Goal: Ask a question

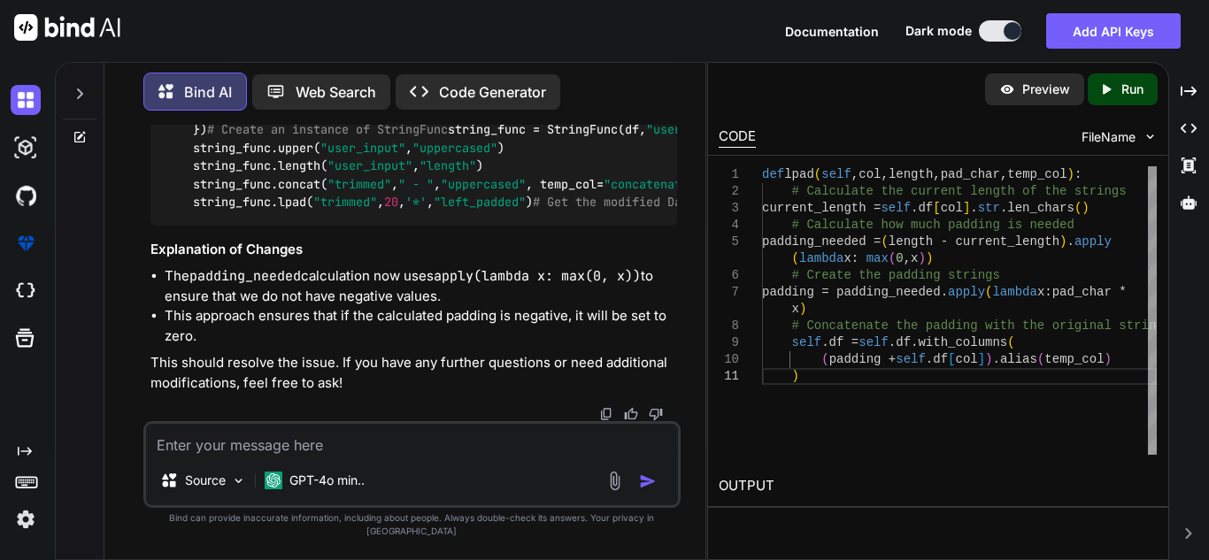
scroll to position [26402, 0]
click at [371, 456] on textarea at bounding box center [412, 440] width 532 height 32
paste textarea "AttributeError: 'Series' object has no attribute 'apply'"
type textarea "x"
type textarea "AttributeError: 'Series' object has no attribute 'apply'"
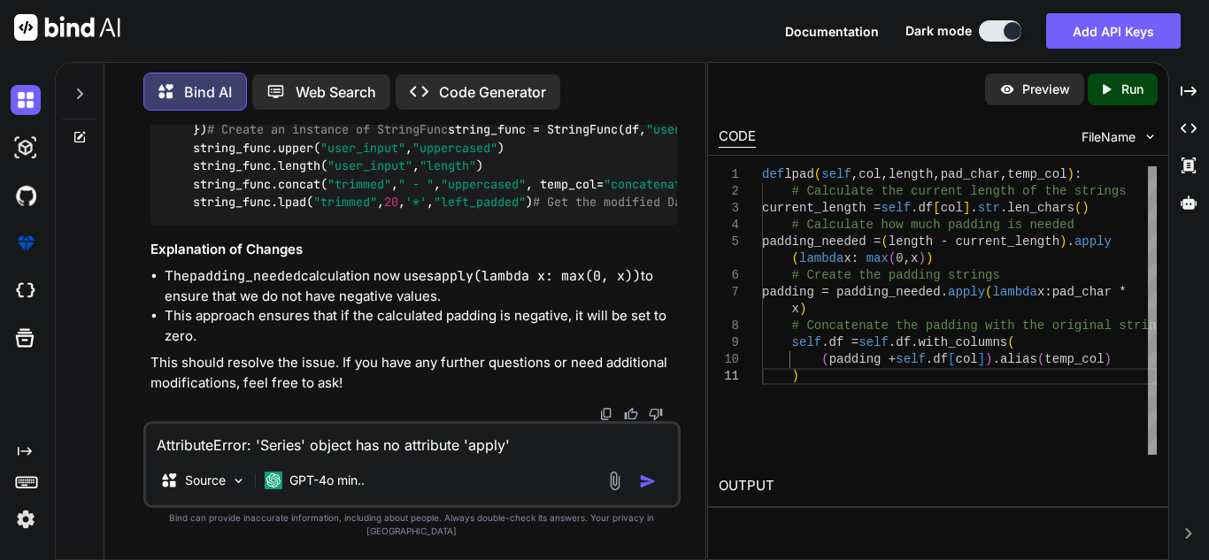
type textarea "x"
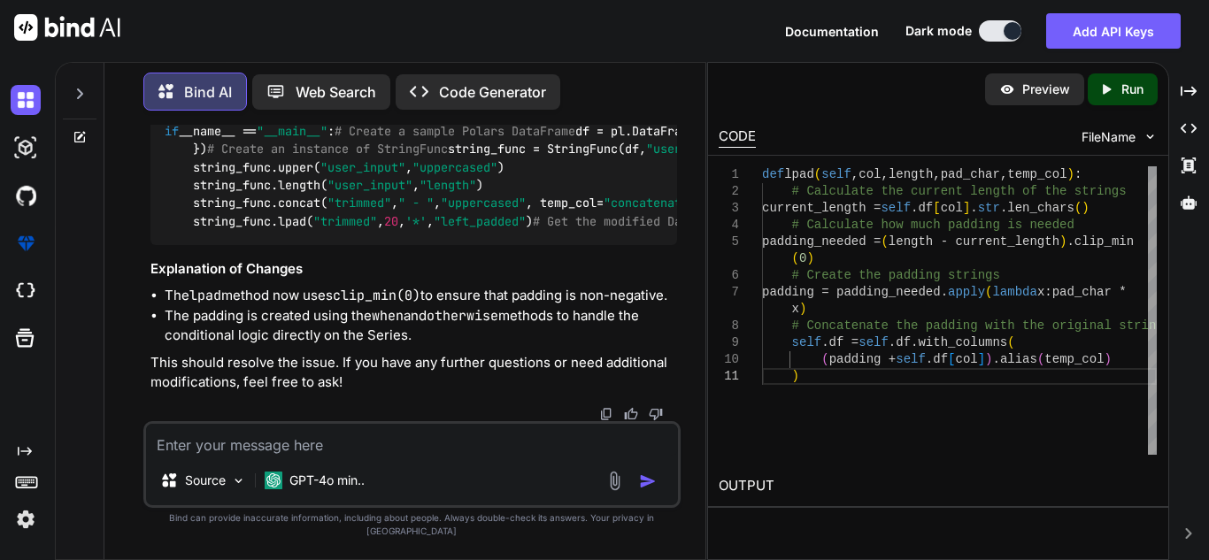
scroll to position [28269, 0]
click at [357, 456] on textarea at bounding box center [412, 440] width 532 height 32
type textarea "x"
type textarea "c"
type textarea "x"
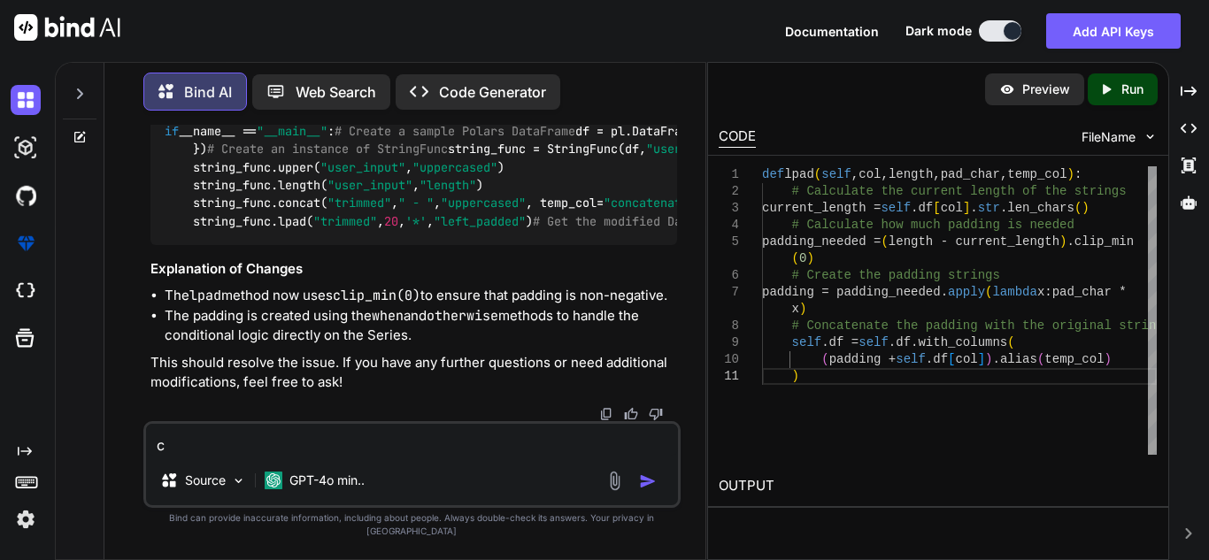
type textarea "cl"
type textarea "x"
type textarea "cli"
type textarea "x"
type textarea "clip"
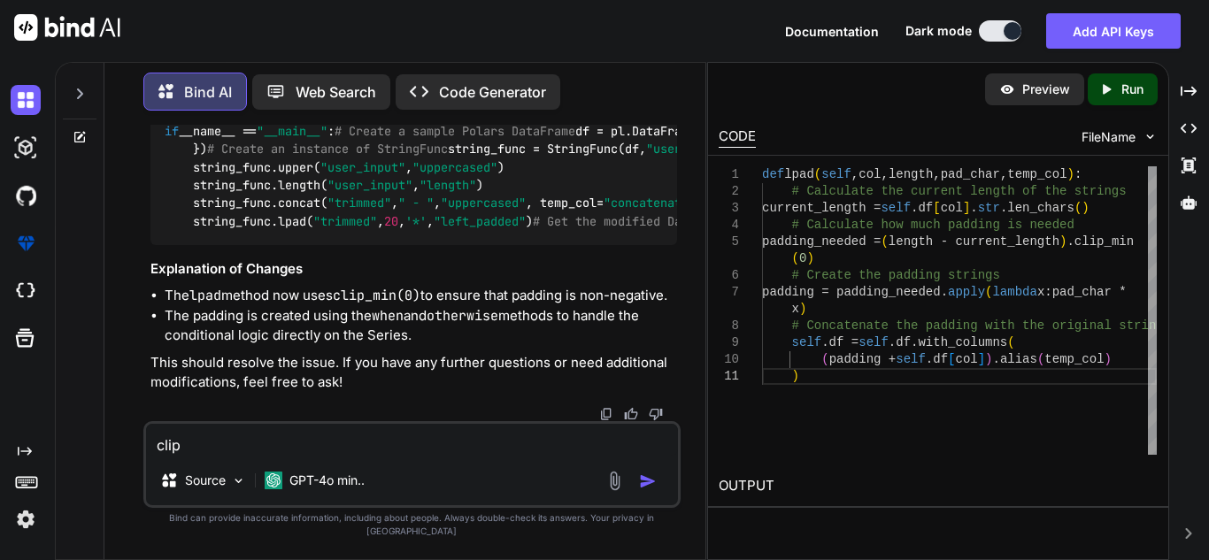
type textarea "x"
type textarea "clip_"
type textarea "x"
type textarea "clip_m"
type textarea "x"
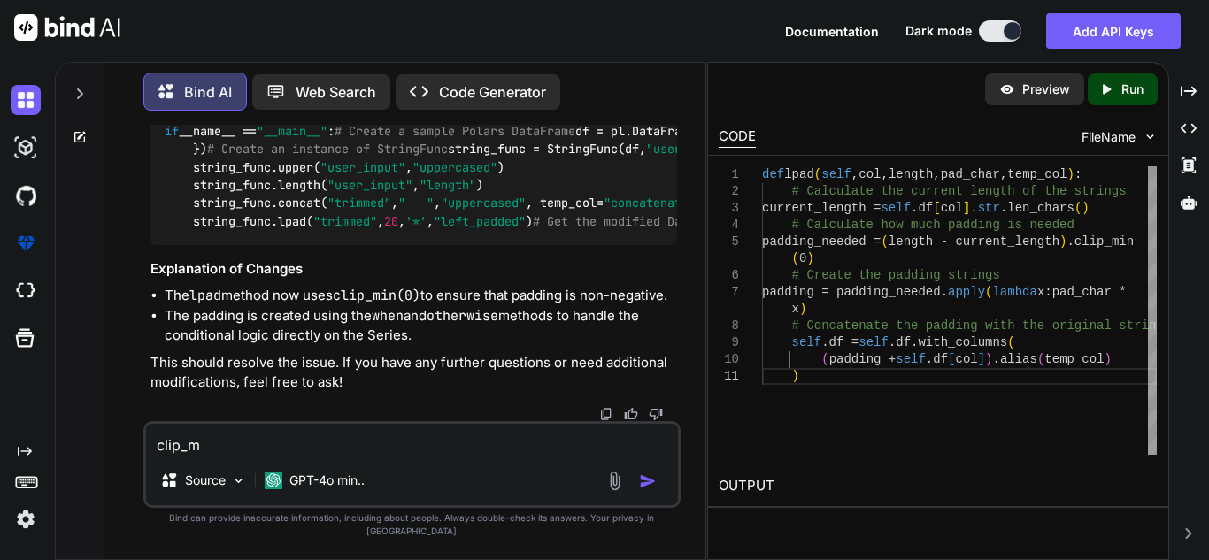
type textarea "clip_mi"
type textarea "x"
type textarea "clip_min"
type textarea "x"
type textarea "clip_min("
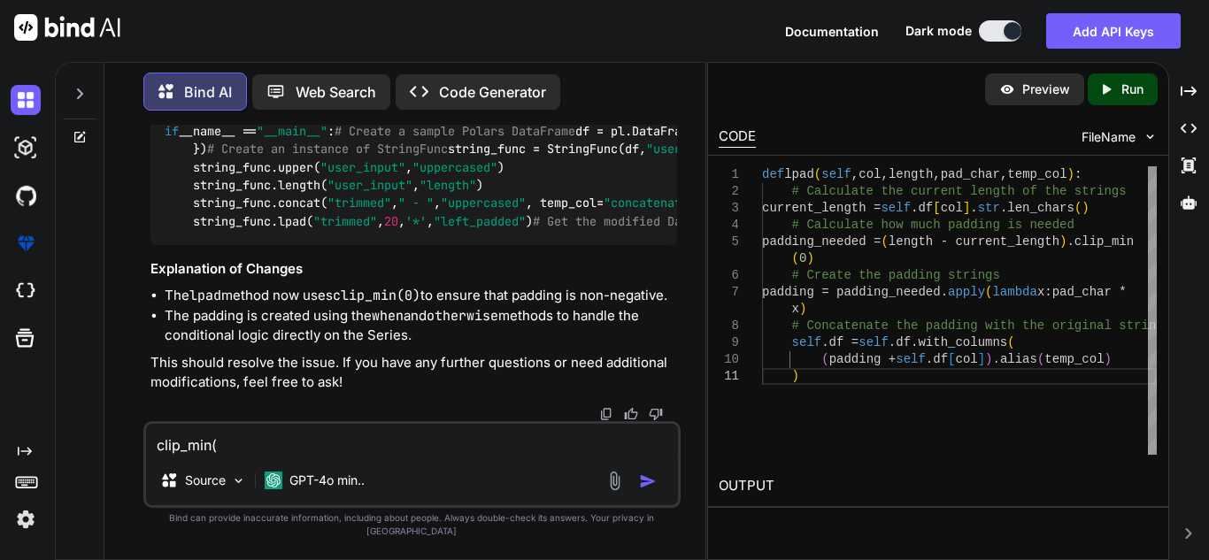
type textarea "x"
type textarea "clip_min(0"
type textarea "x"
type textarea "clip_min(0)"
type textarea "x"
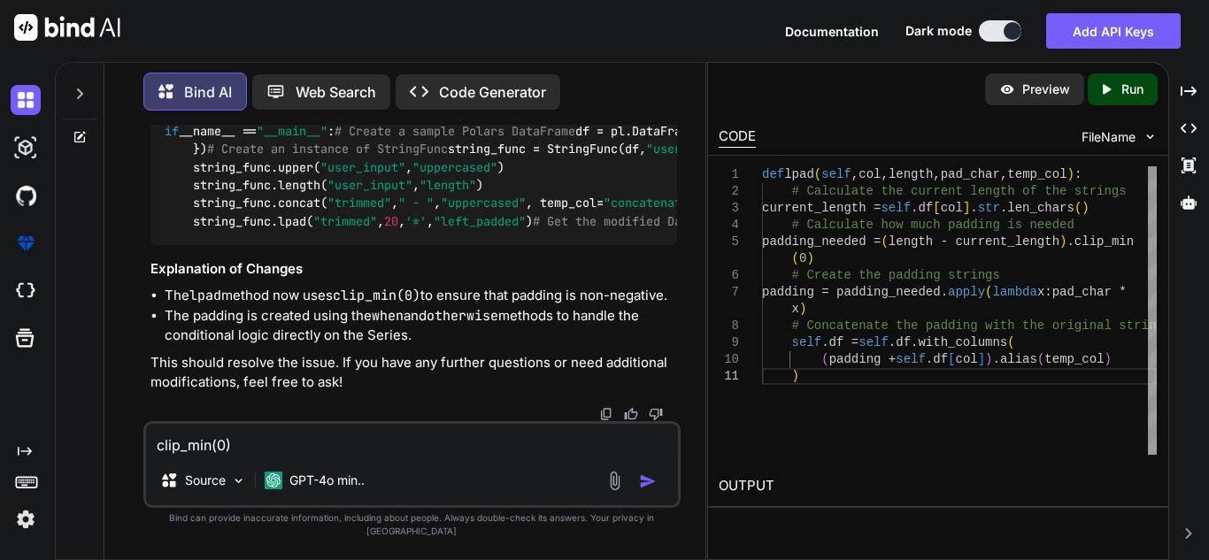
type textarea "clip_min(0)"
type textarea "x"
type textarea "clip_min(0) a"
type textarea "x"
type textarea "clip_min(0) an"
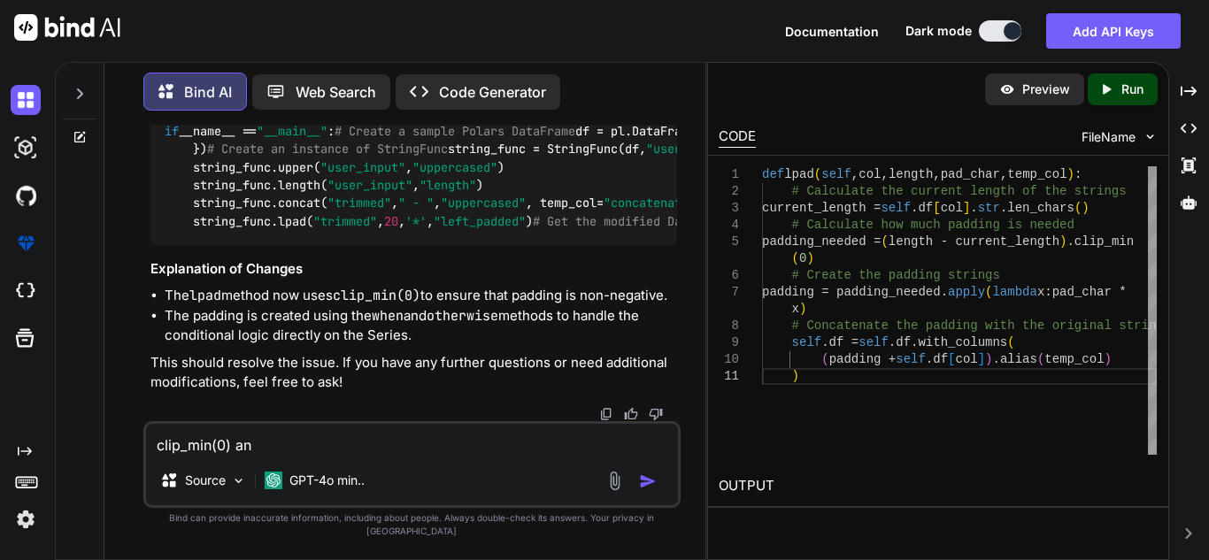
type textarea "x"
type textarea "clip_min(0) and"
type textarea "x"
type textarea "clip_min(0) and"
type textarea "x"
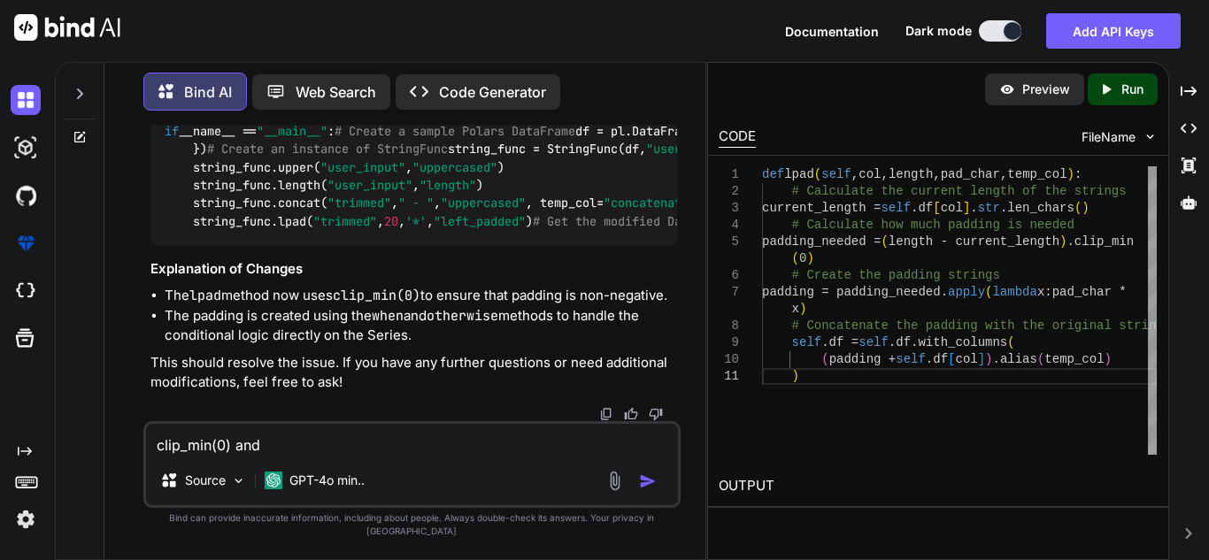
type textarea "clip_min(0) and l"
type textarea "x"
type textarea "clip_min(0) and lp"
type textarea "x"
type textarea "clip_min(0) and lpa"
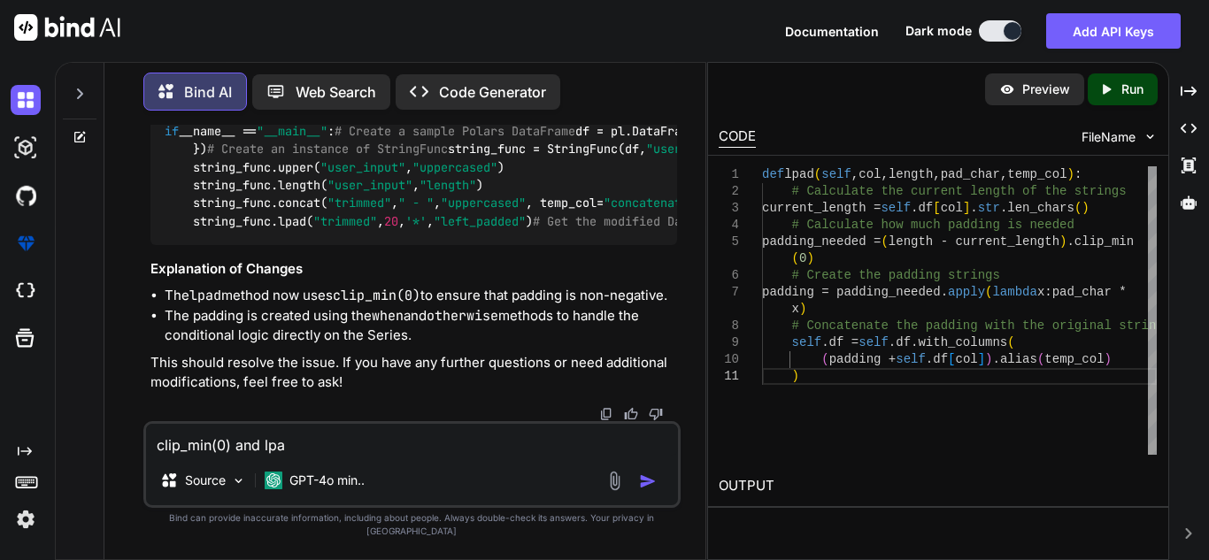
type textarea "x"
type textarea "clip_min(0) and lpad"
type textarea "x"
type textarea "clip_min(0) and lpad"
type textarea "x"
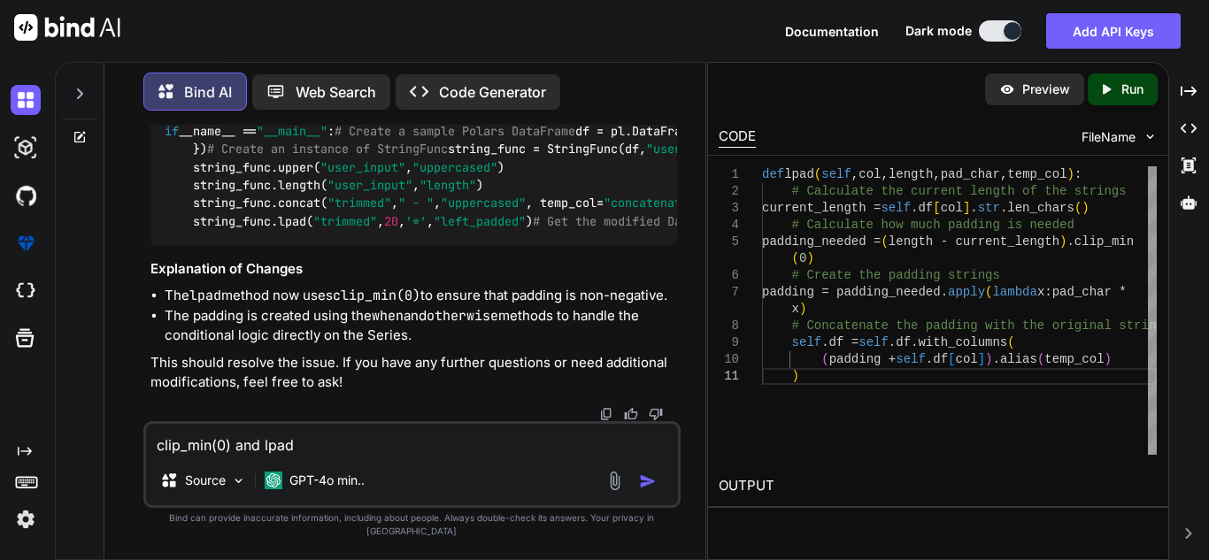
type textarea "clip_min(0) and lpad b"
type textarea "x"
type textarea "clip_min(0) and lpad bo"
type textarea "x"
type textarea "clip_min(0) and lpad bot"
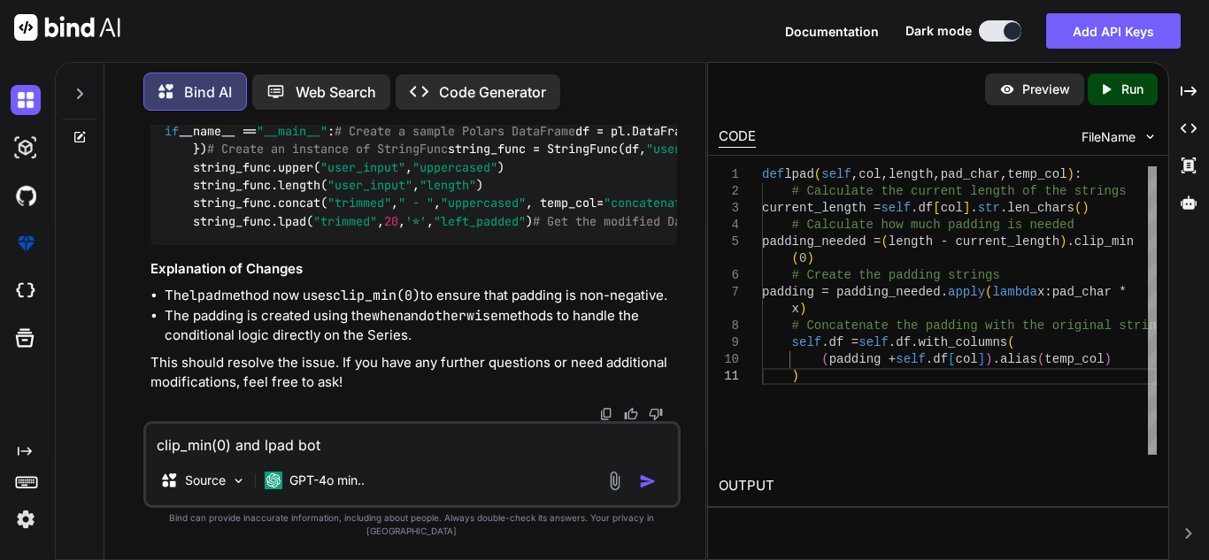
type textarea "x"
type textarea "clip_min(0) and lpad both"
type textarea "x"
type textarea "clip_min(0) and lpad both"
type textarea "x"
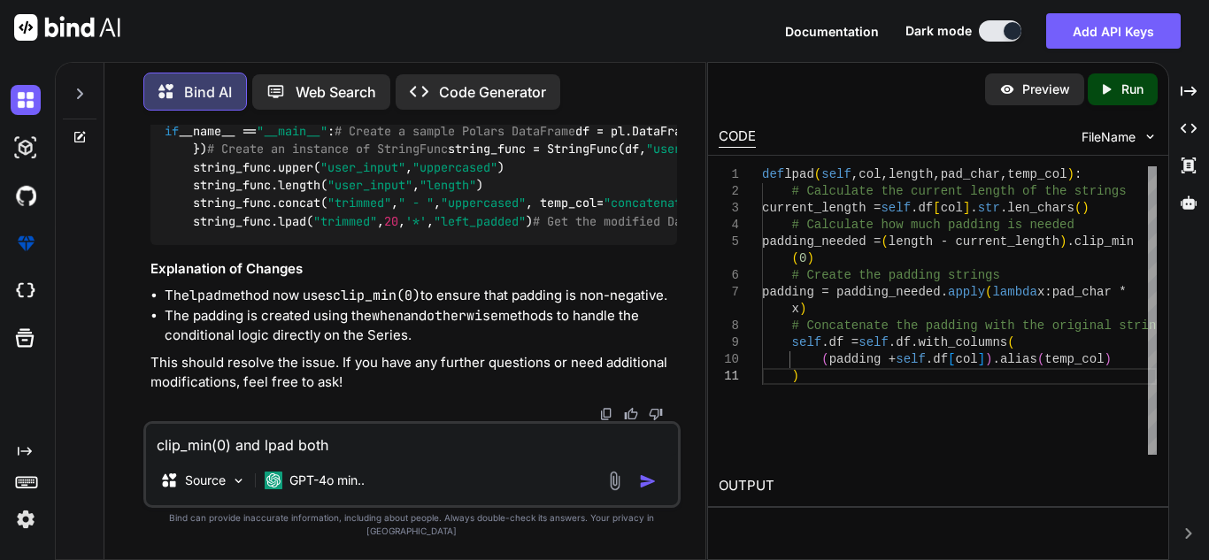
type textarea "clip_min(0) and lpad both a"
type textarea "x"
type textarea "clip_min(0) and lpad both ar"
type textarea "x"
type textarea "clip_min(0) and lpad both are"
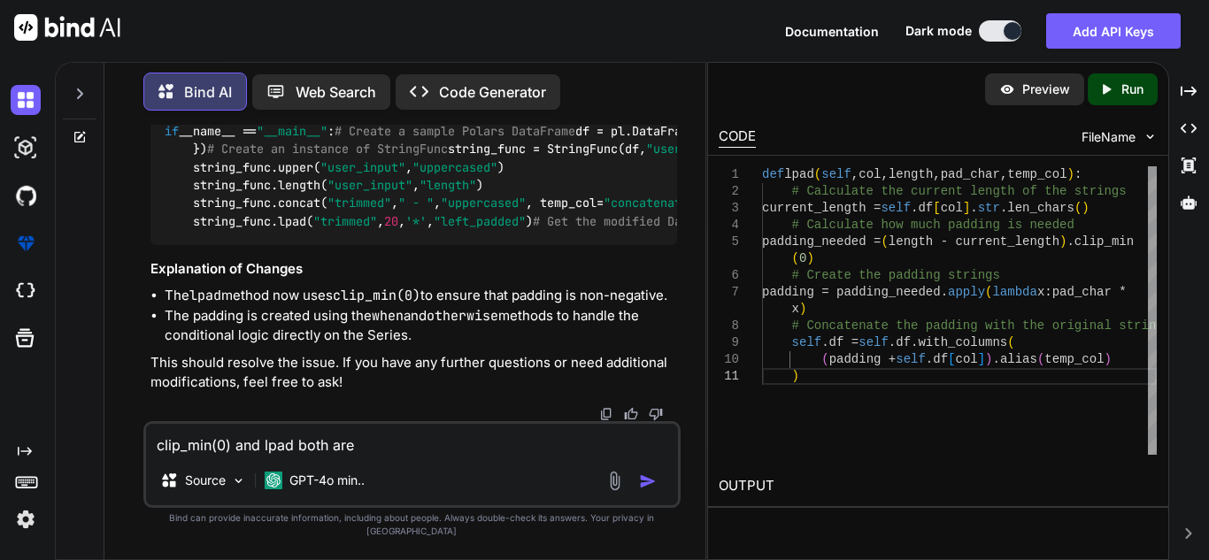
type textarea "x"
type textarea "clip_min(0) and lpad both are"
type textarea "x"
type textarea "clip_min(0) and lpad both are n"
type textarea "x"
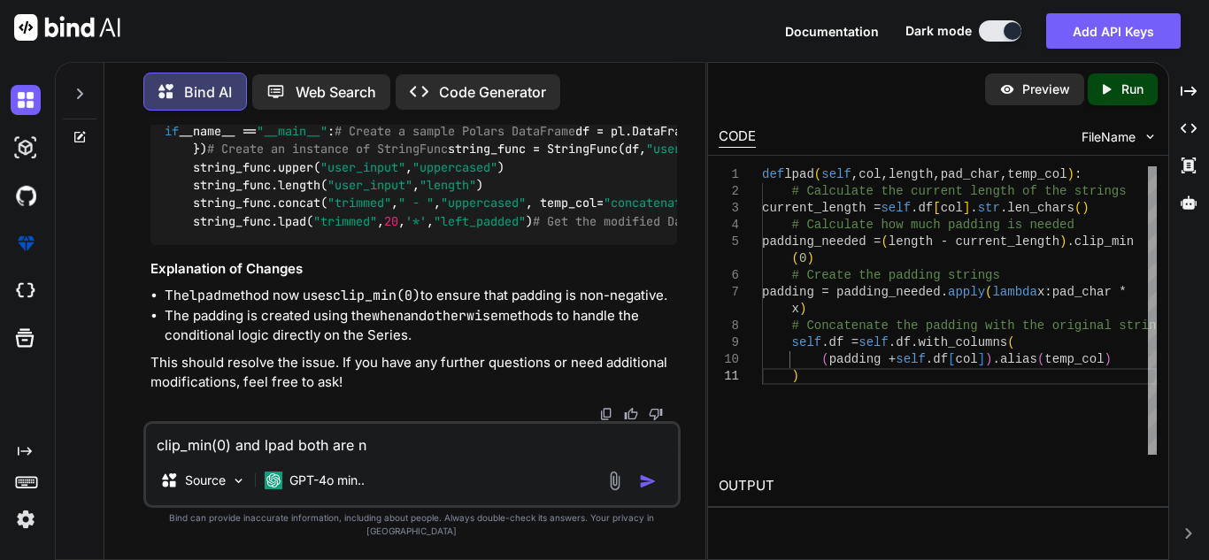
type textarea "clip_min(0) and lpad both are no"
type textarea "x"
type textarea "clip_min(0) and lpad both are not"
type textarea "x"
type textarea "clip_min(0) and lpad both are not"
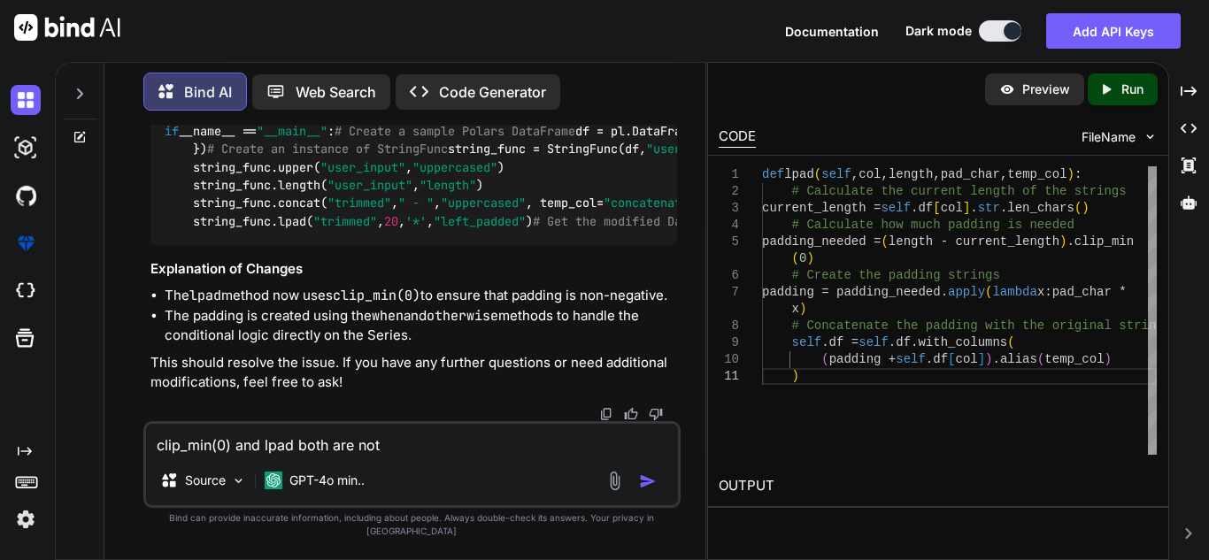
type textarea "x"
type textarea "clip_min(0) and lpad both are not w"
type textarea "x"
type textarea "clip_min(0) and lpad both are not wo"
type textarea "x"
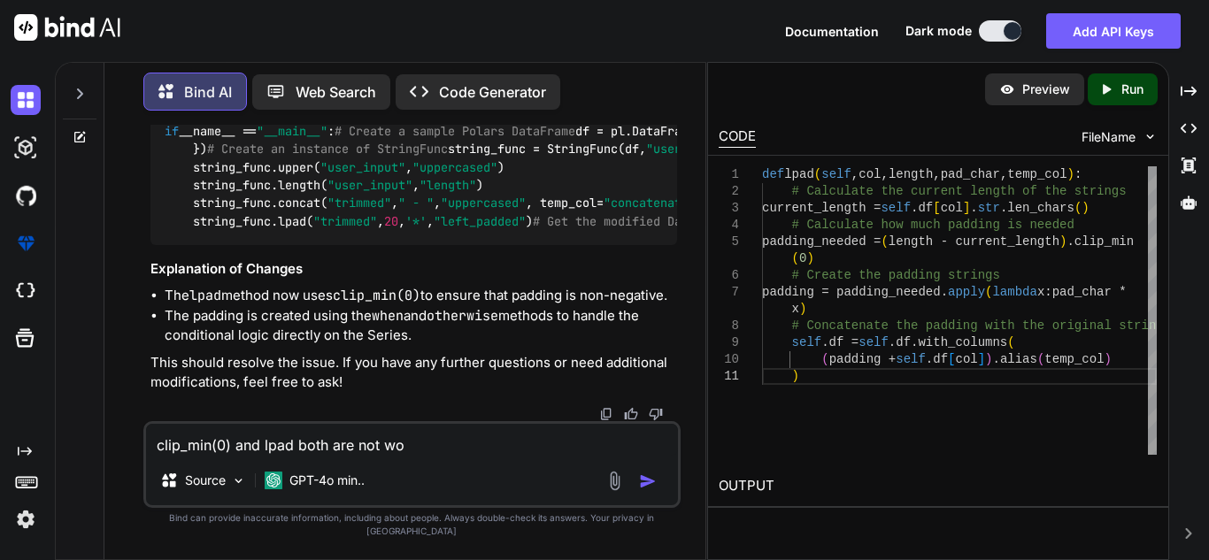
type textarea "clip_min(0) and lpad both are not wor"
type textarea "x"
type textarea "clip_min(0) and lpad both are not work"
type textarea "x"
type textarea "clip_min(0) and lpad both are not worki"
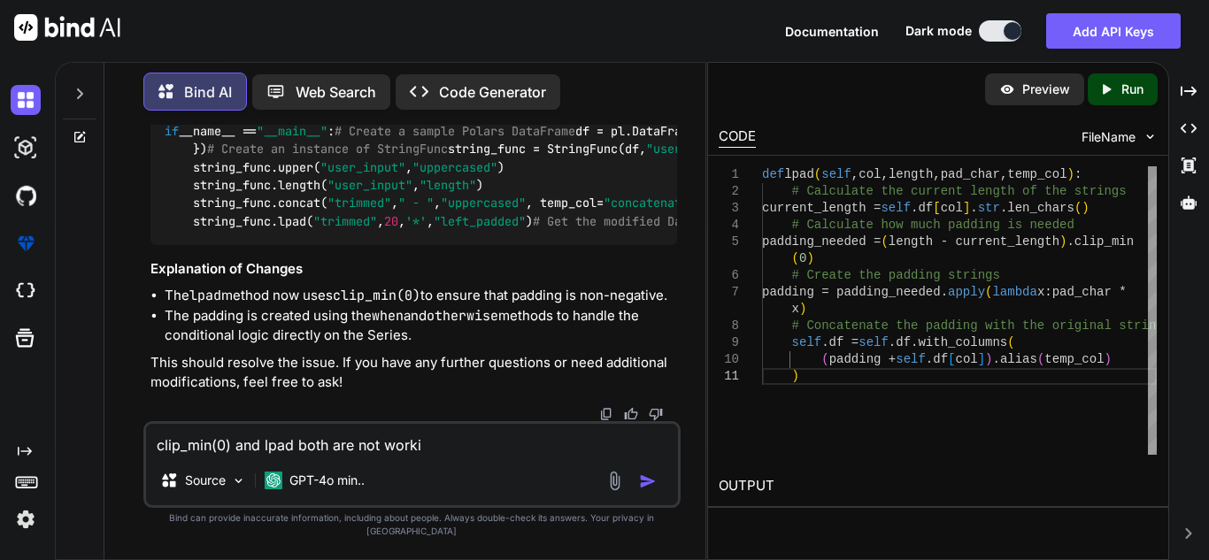
type textarea "x"
type textarea "clip_min(0) and lpad both are not workin"
type textarea "x"
type textarea "clip_min(0) and lpad both are not working"
type textarea "x"
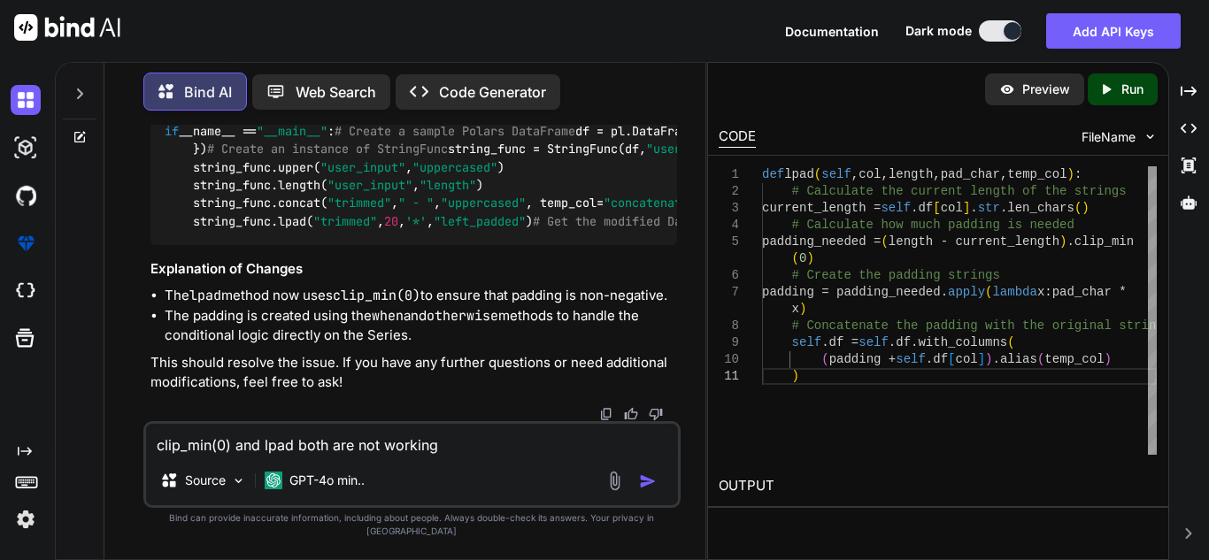
type textarea "clip_min(0) and lpad both are not working."
type textarea "x"
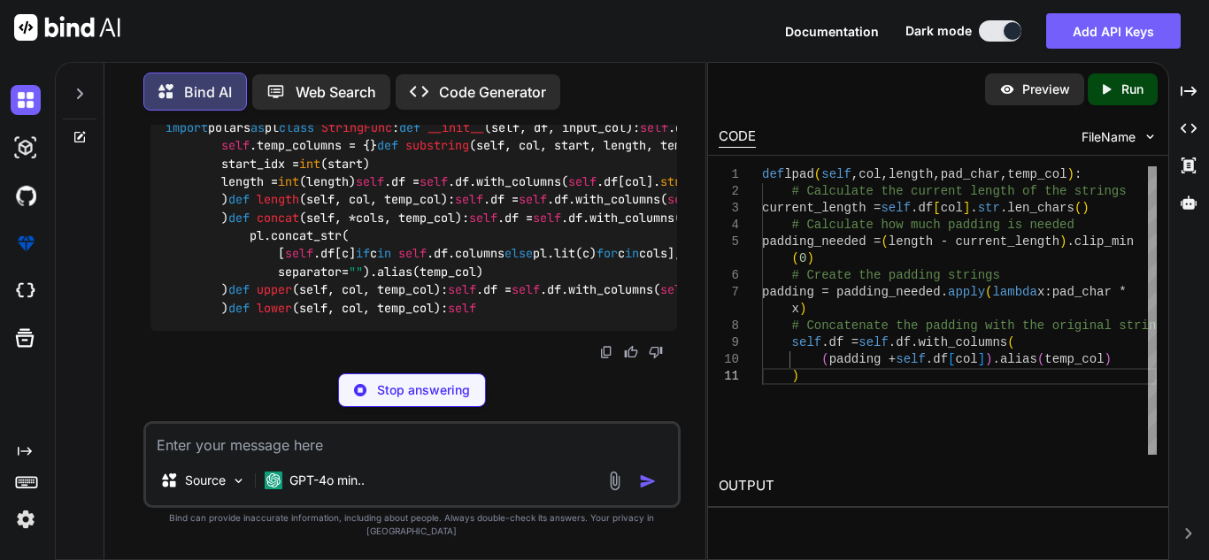
scroll to position [29475, 0]
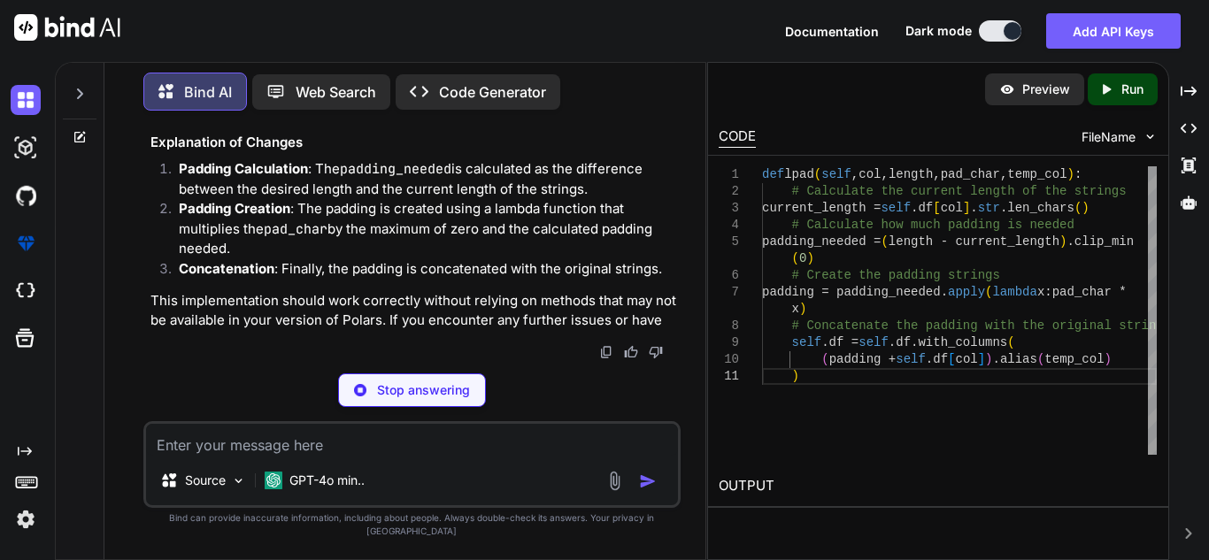
type textarea "x"
type textarea "# Concatenate the padding with the original strings self.df = self.df.with_colu…"
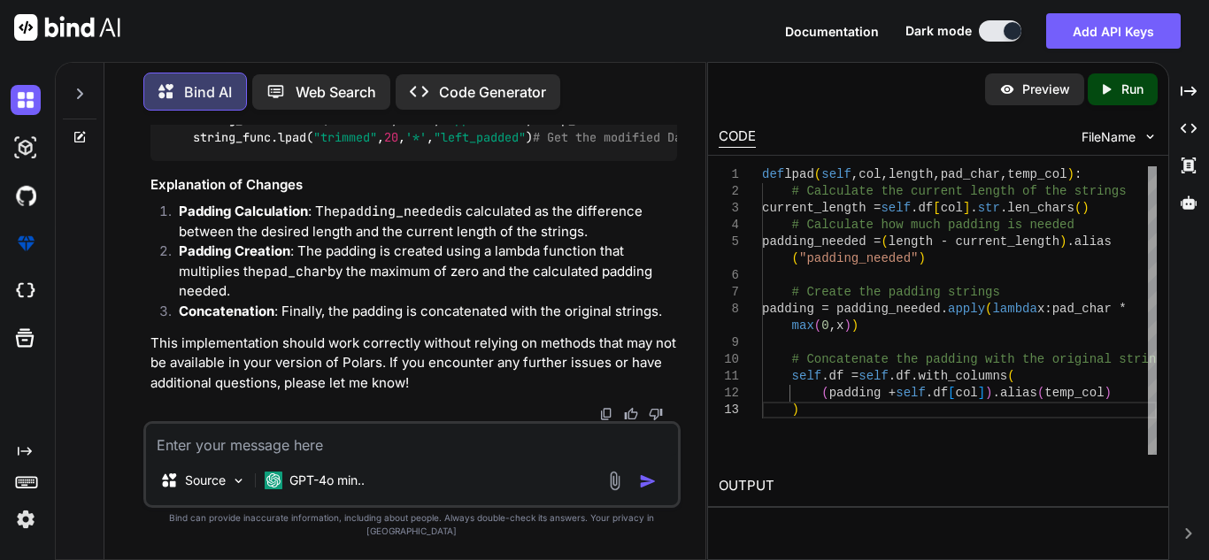
scroll to position [29417, 0]
drag, startPoint x: 166, startPoint y: 222, endPoint x: 207, endPoint y: 427, distance: 208.6
copy code "def lpad ( self, col, length, pad_char, temp_col ): # Calculate the current len…"
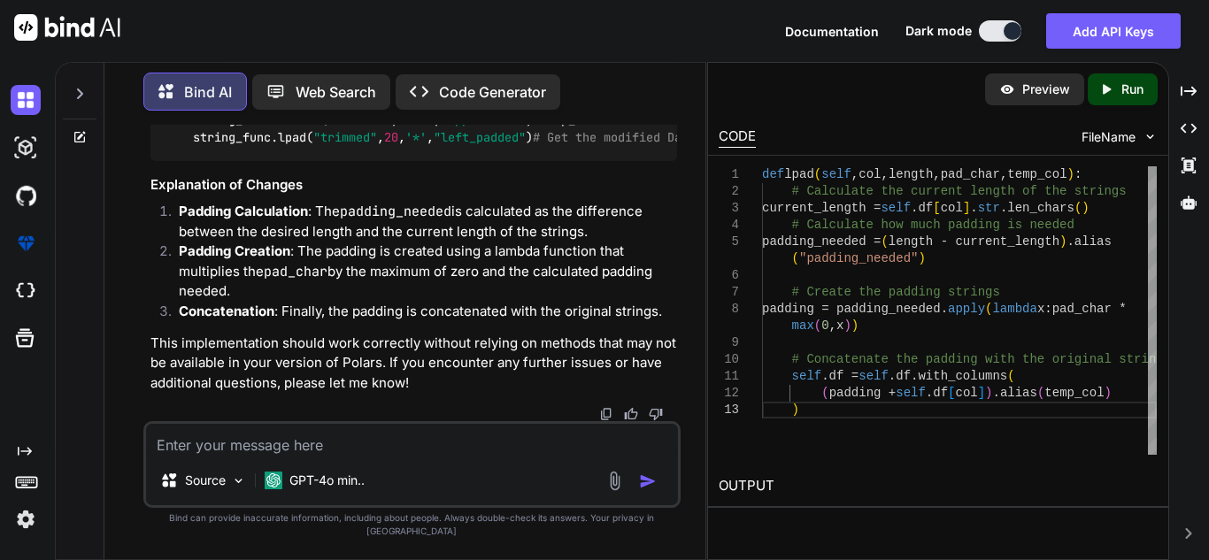
click at [487, 451] on textarea at bounding box center [412, 440] width 532 height 32
paste textarea "def lpad(self, col, length, pad_char, temp_col): # Calculate the current length…"
type textarea "x"
type textarea "def lpad(self, col, length, pad_char, temp_col): # Calculate the current length…"
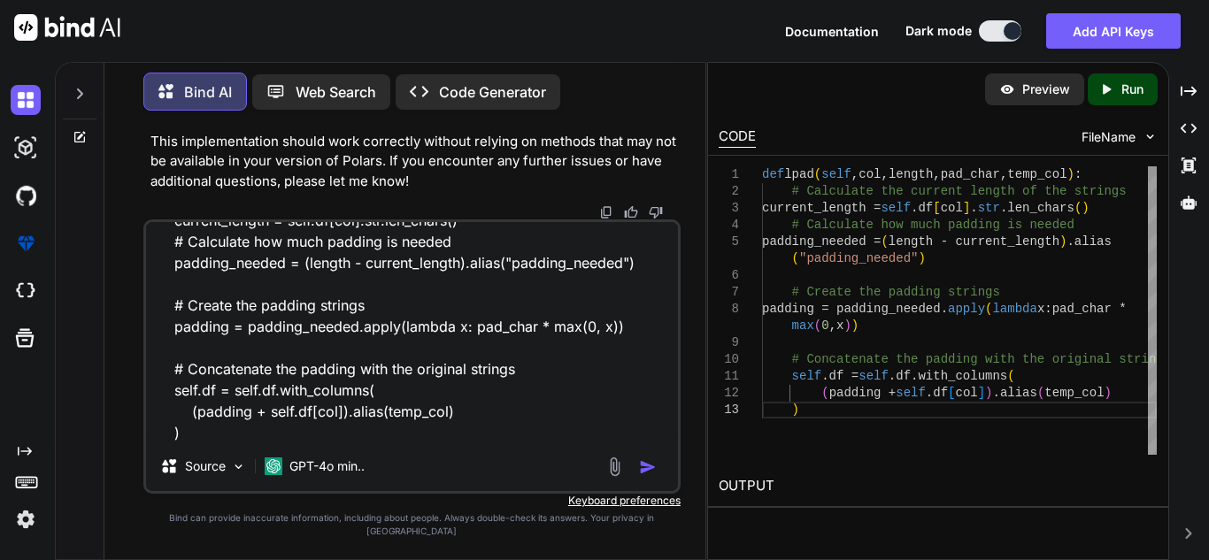
type textarea "x"
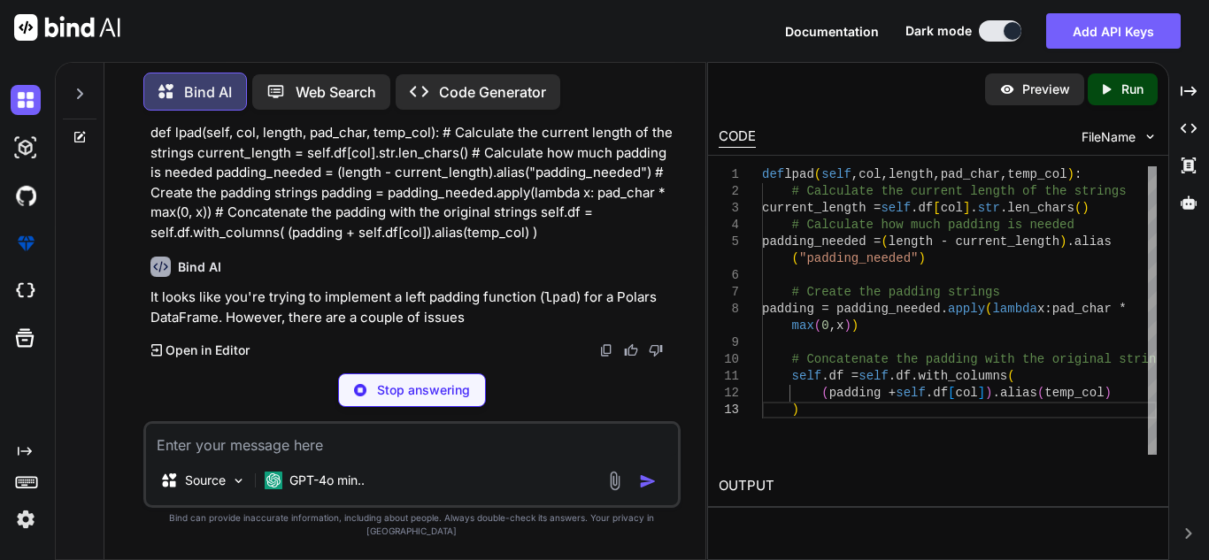
scroll to position [31948, 0]
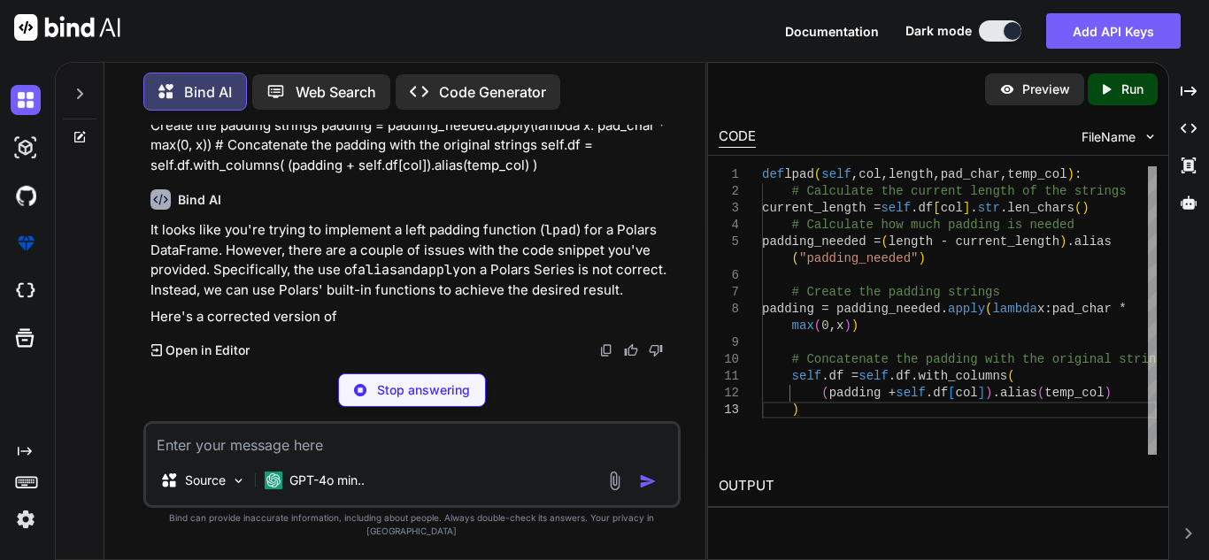
click at [392, 399] on p "Stop answering" at bounding box center [423, 390] width 93 height 18
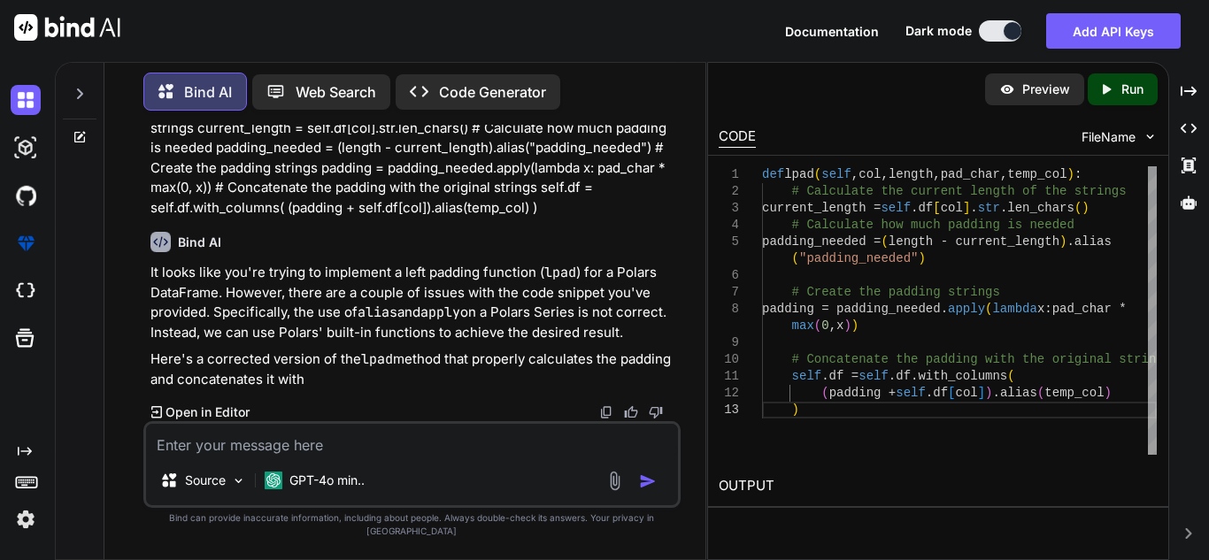
click at [452, 449] on textarea at bounding box center [412, 440] width 532 height 32
paste textarea "Traceback (most recent call last): File "C:\Users\2789475\Desktop\polars_DateTi…"
type textarea "x"
type textarea "Traceback (most recent call last): File "C:\Users\2789475\Desktop\polars_DateTi…"
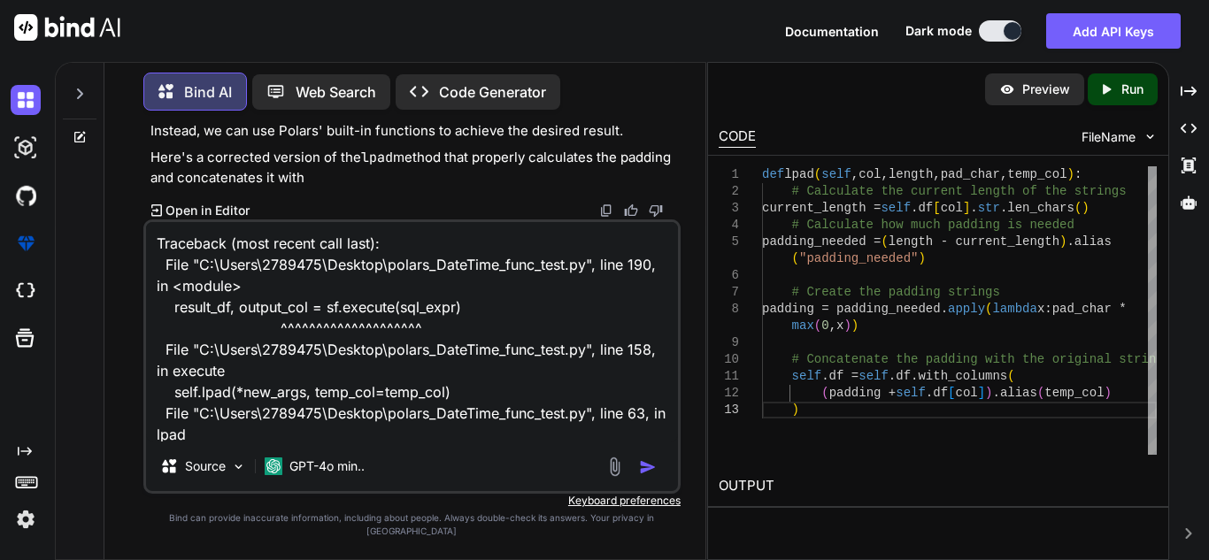
scroll to position [65, 0]
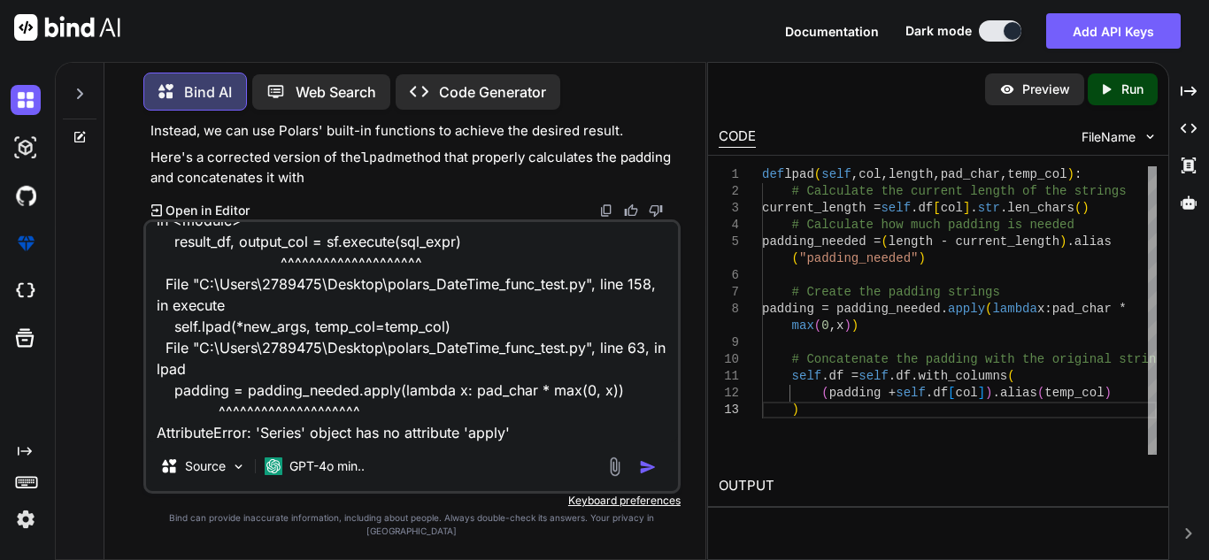
type textarea "x"
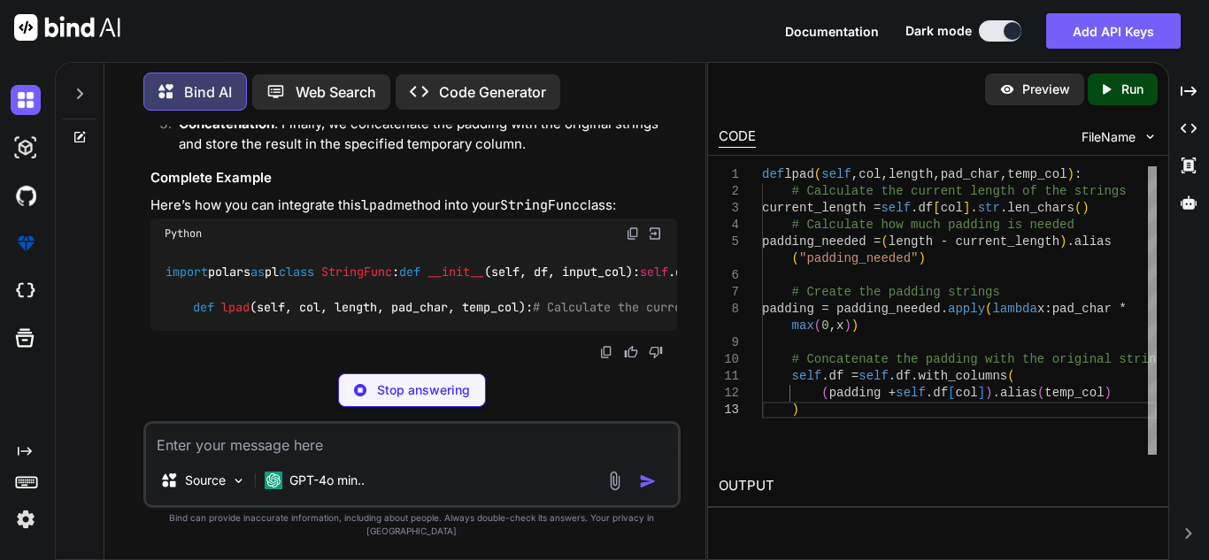
scroll to position [0, 0]
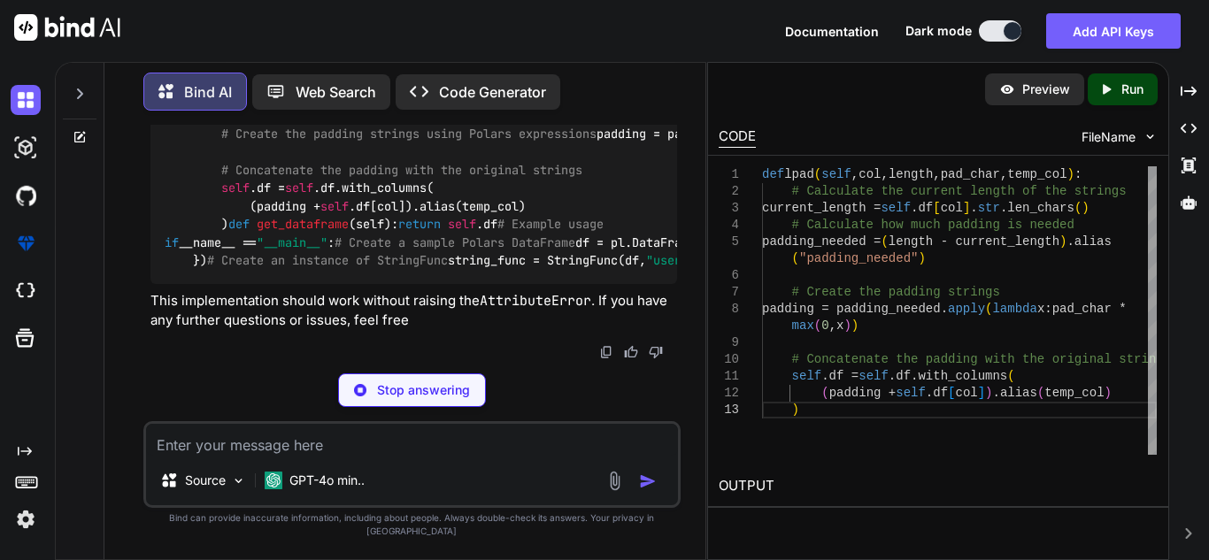
type textarea "x"
type textarea "padding = padding_needed.cast(pl.Utf8).str.repeat(pad_char).fill_null("") # Rep…"
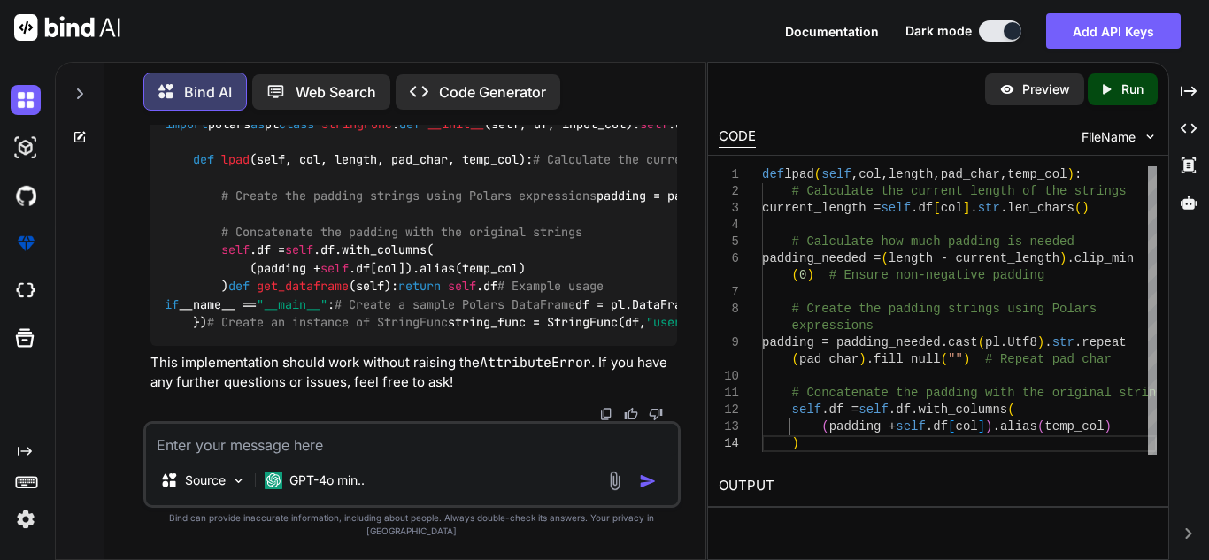
click at [289, 456] on textarea at bounding box center [412, 440] width 532 height 32
type textarea "x"
type textarea "c"
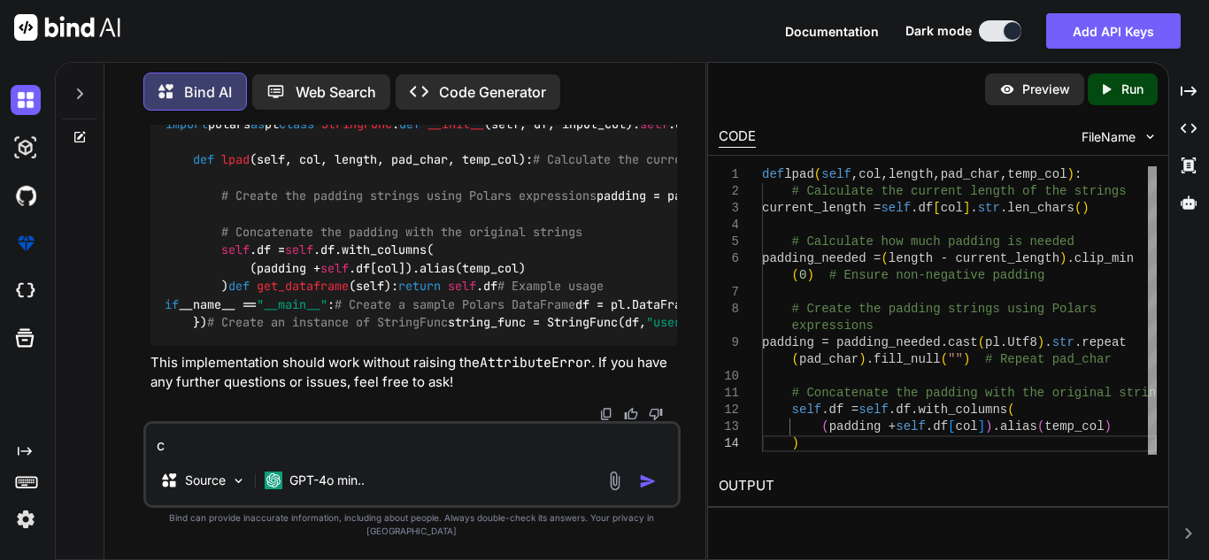
type textarea "x"
type textarea "cl"
type textarea "x"
type textarea "cli"
type textarea "x"
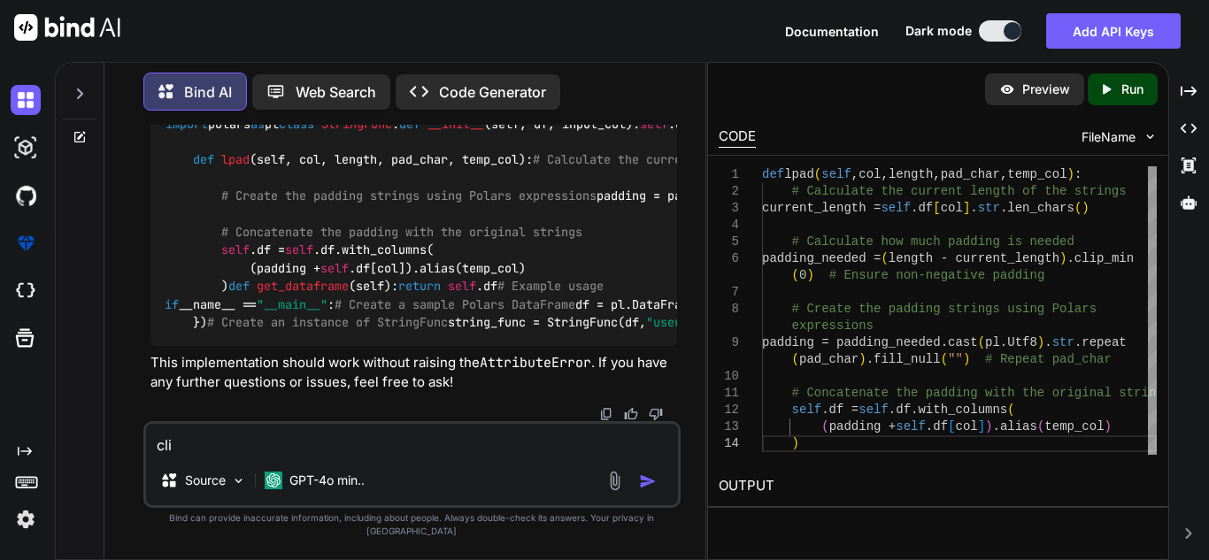
type textarea "clip"
type textarea "x"
type textarea "clip_"
type textarea "x"
type textarea "clip_m"
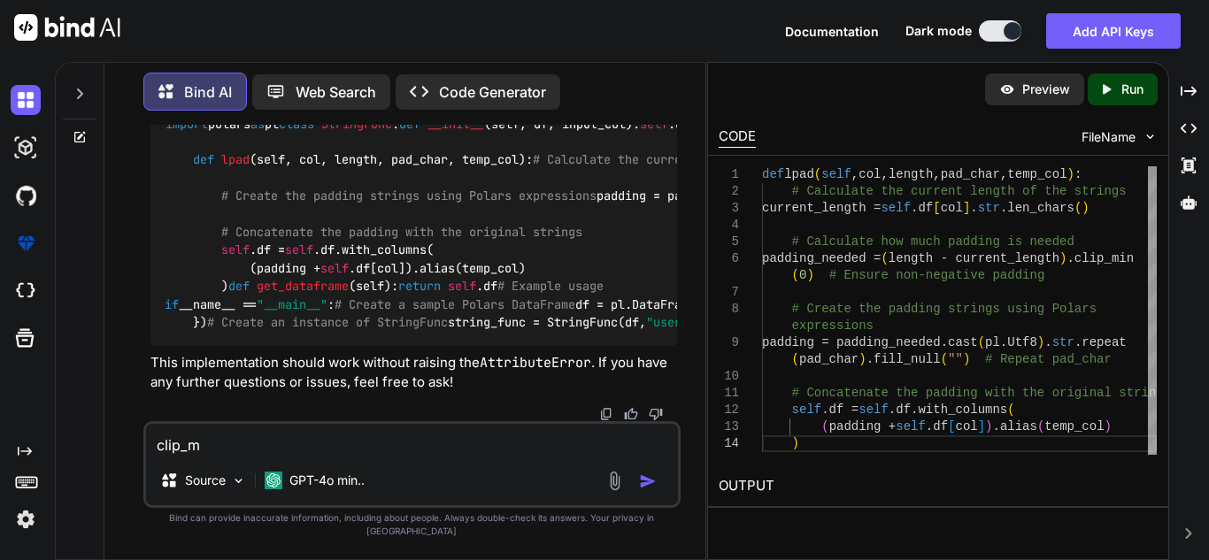
type textarea "x"
type textarea "clip_mi"
type textarea "x"
type textarea "clip_min"
type textarea "x"
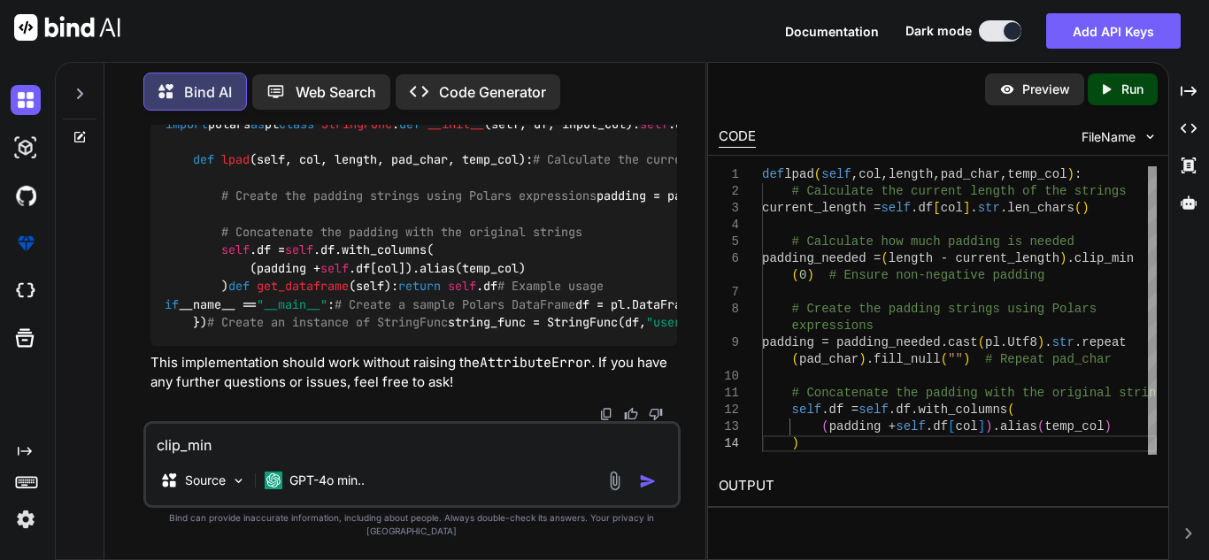
type textarea "clip_min("
type textarea "x"
type textarea "clip_min(0"
type textarea "x"
type textarea "clip_min(0)"
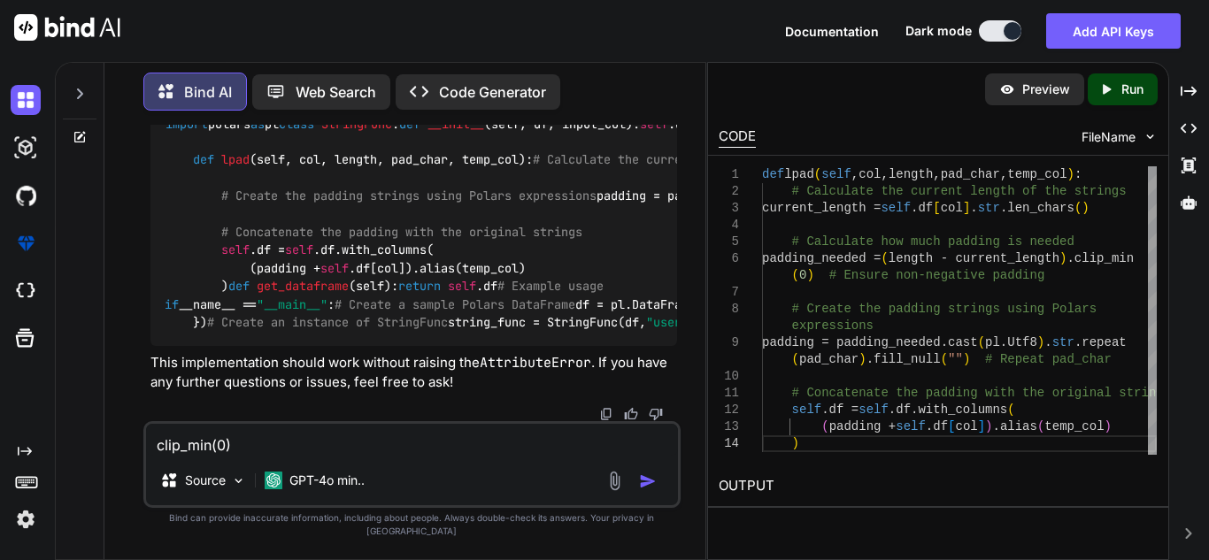
type textarea "x"
type textarea "clip_min(0)"
type textarea "x"
type textarea "clip_min(0) i"
type textarea "x"
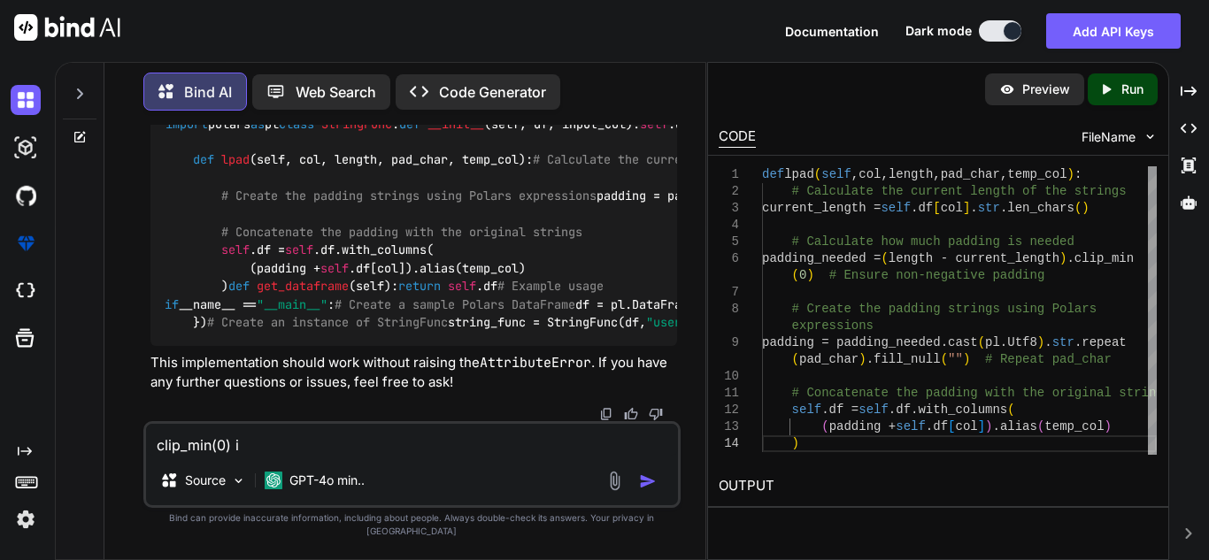
type textarea "clip_min(0) is"
type textarea "x"
type textarea "clip_min(0) is"
type textarea "x"
type textarea "clip_min(0) is n"
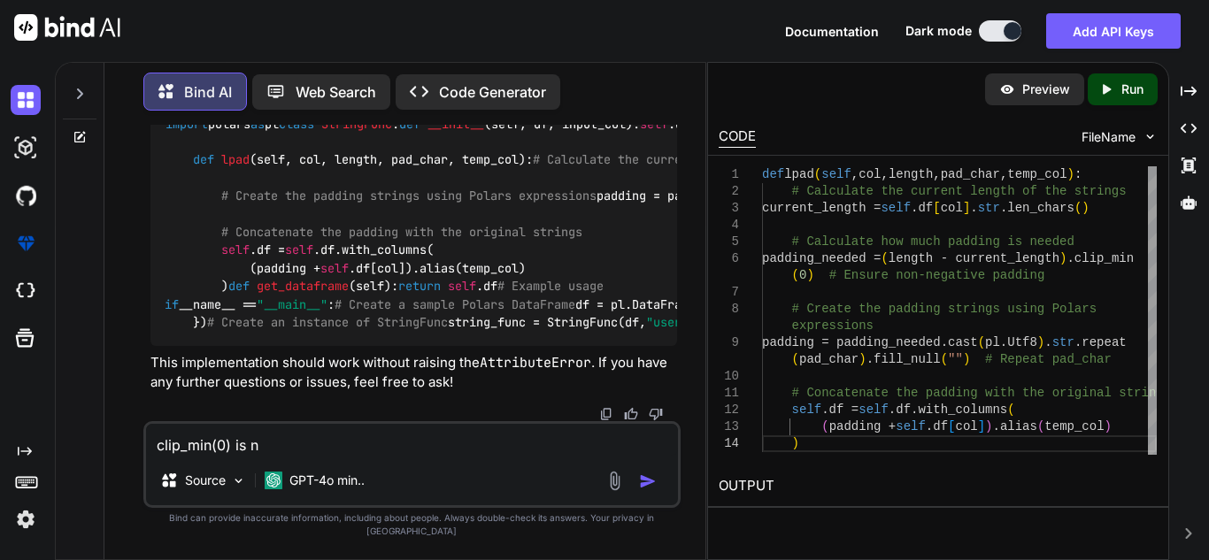
type textarea "x"
type textarea "clip_min(0) is no"
type textarea "x"
type textarea "clip_min(0) is not"
type textarea "x"
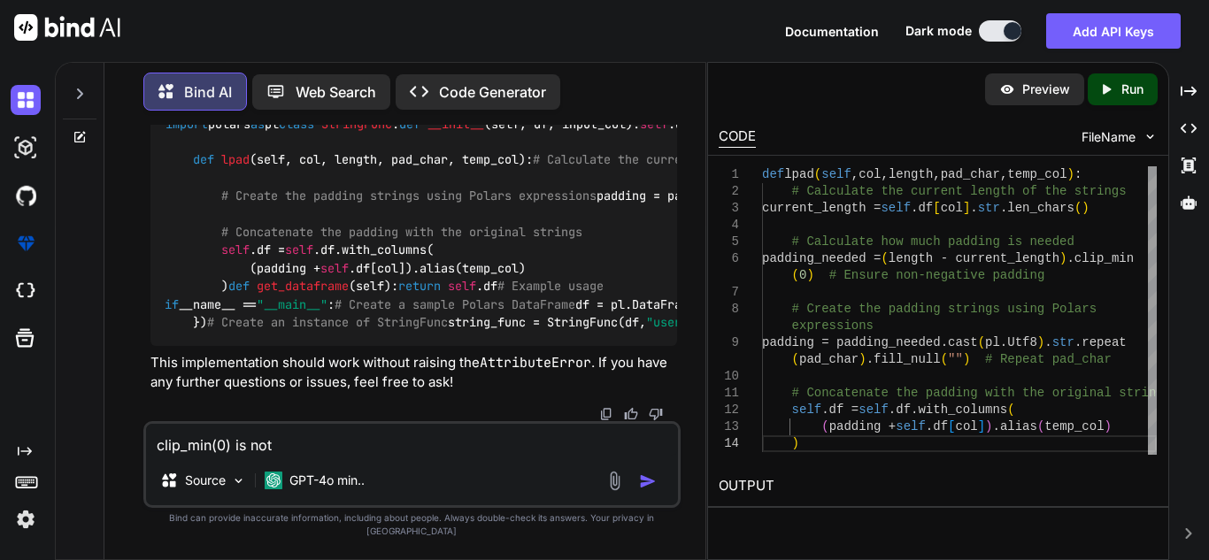
type textarea "clip_min(0) is not w"
type textarea "x"
type textarea "clip_min(0) is not wor"
type textarea "x"
type textarea "clip_min(0) is not work"
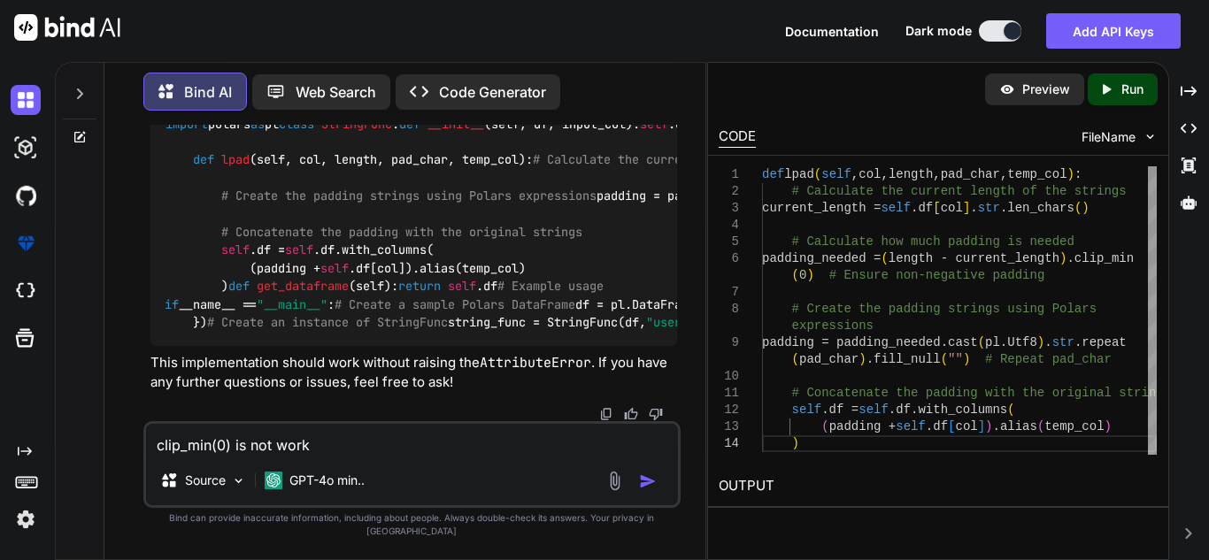
type textarea "x"
type textarea "clip_min(0) is not worki"
type textarea "x"
type textarea "clip_min(0) is not workin"
type textarea "x"
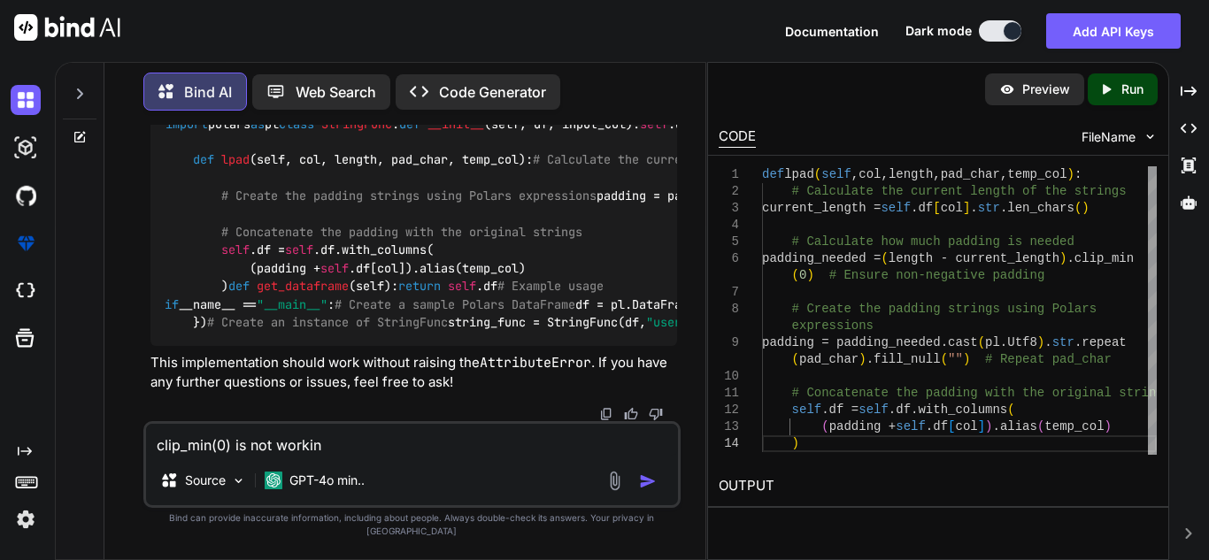
type textarea "clip_min(0) is not working"
type textarea "x"
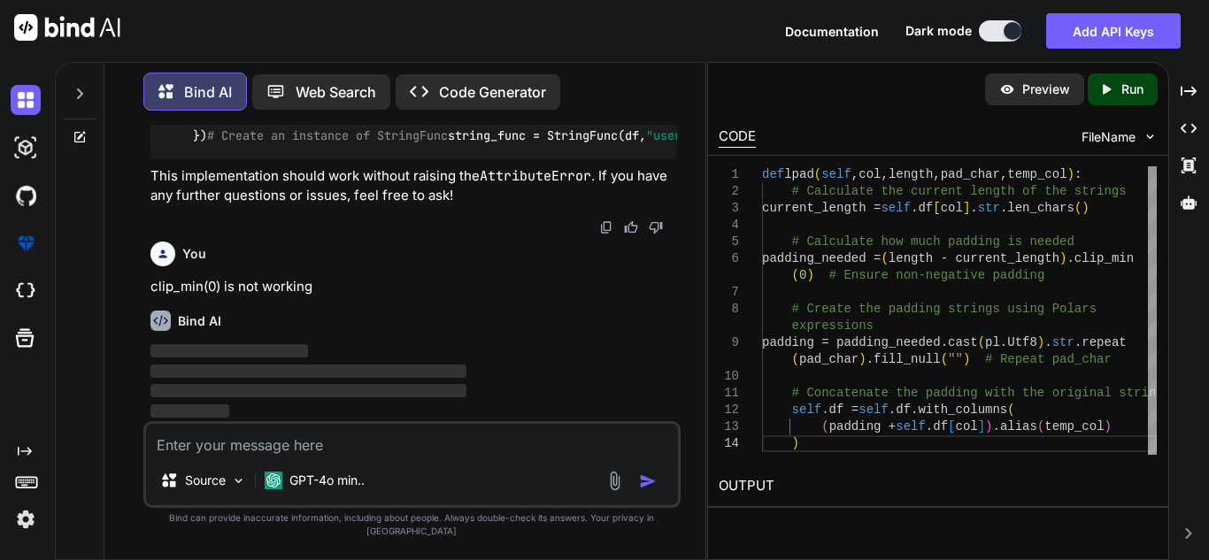
scroll to position [34047, 0]
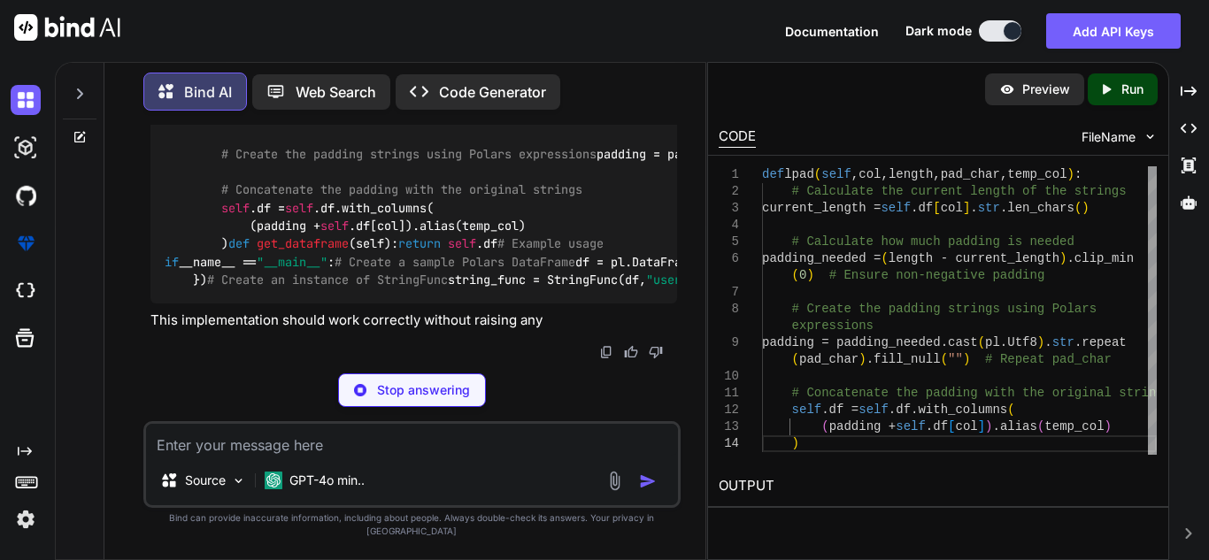
type textarea "x"
type textarea "expressions padding = padding_needed.cast(pl.Utf8).str.repeat(pad_char).fill_nu…"
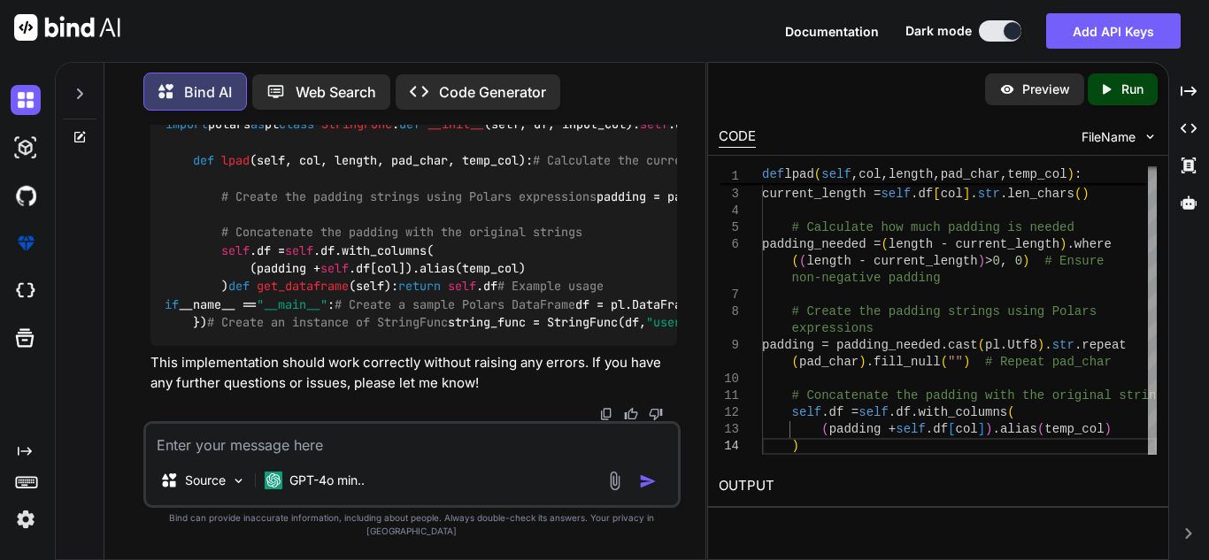
scroll to position [35608, 0]
type textarea "x"
type textarea "W"
type textarea "x"
type textarea "Wh"
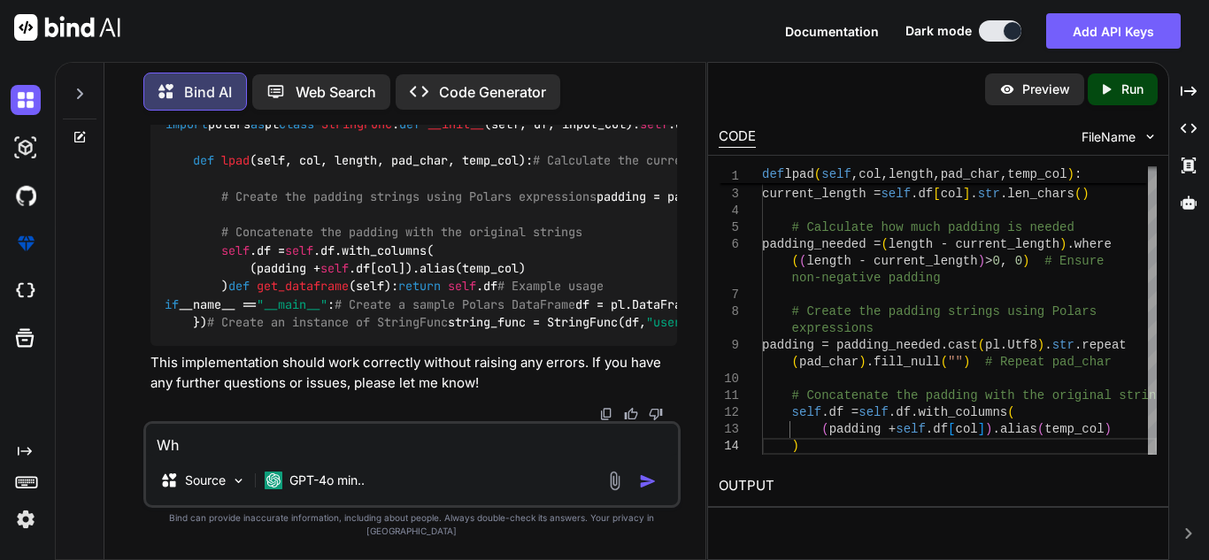
type textarea "x"
type textarea "Why"
type textarea "x"
type textarea "Why"
type textarea "x"
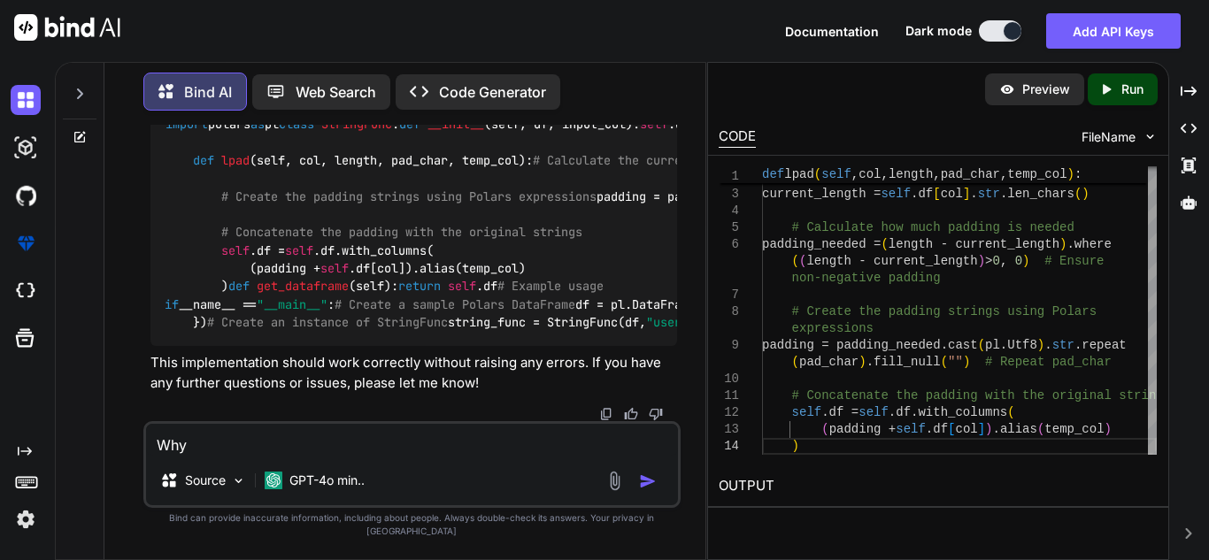
type textarea "Why c"
type textarea "x"
type textarea "Why cr"
type textarea "x"
type textarea "Why cre"
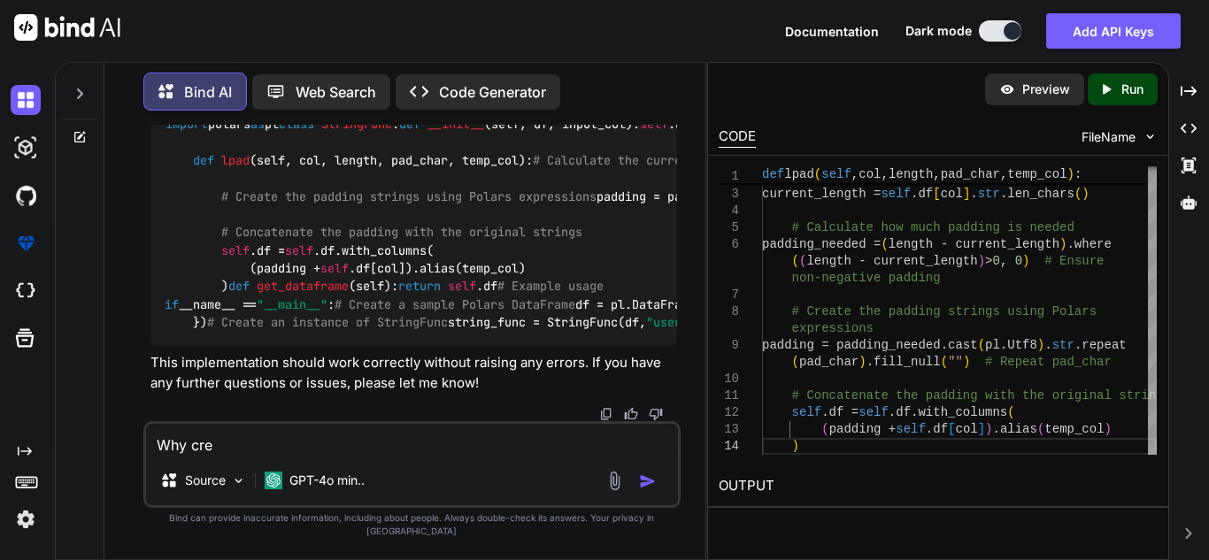
type textarea "x"
type textarea "Why crea"
type textarea "x"
type textarea "Why creat"
type textarea "x"
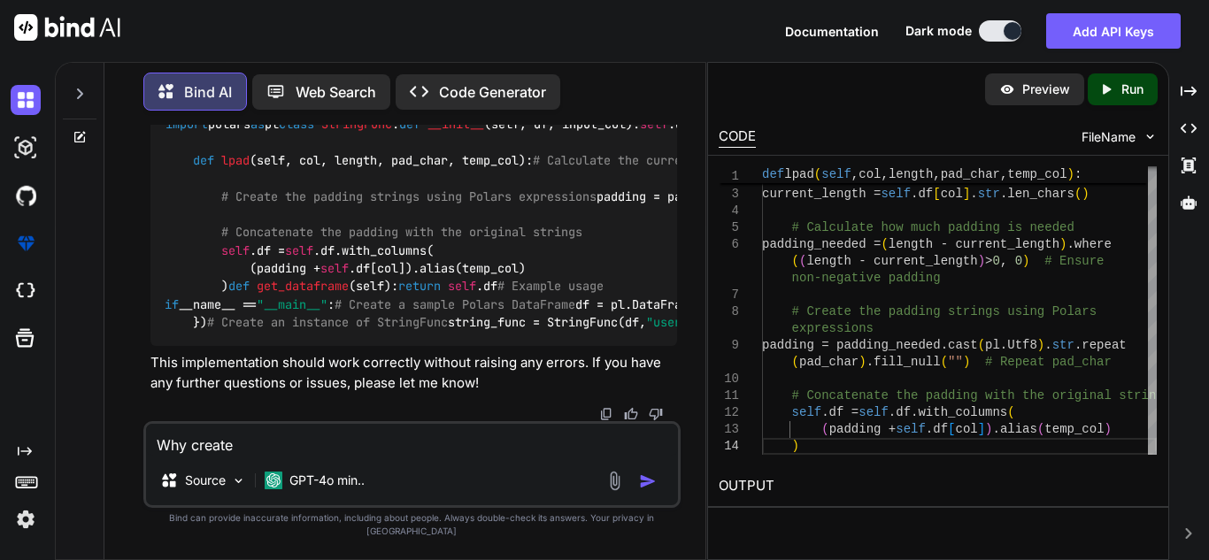
type textarea "Why create"
type textarea "x"
type textarea "Why create c"
type textarea "x"
type textarea "Why create cu"
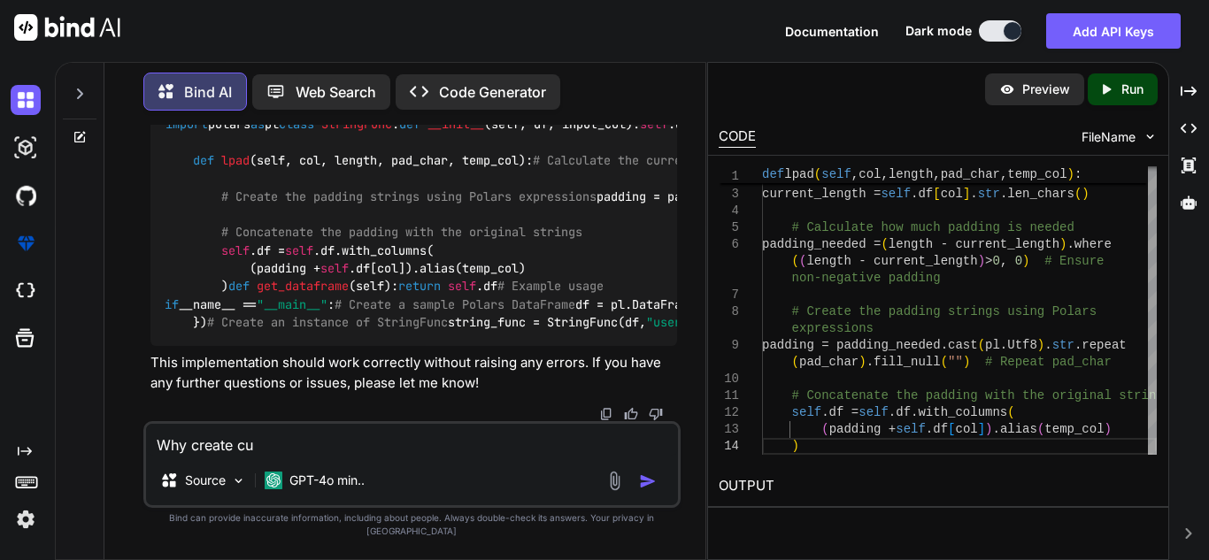
type textarea "x"
type textarea "Why create cur"
type textarea "x"
type textarea "Why create curr"
type textarea "x"
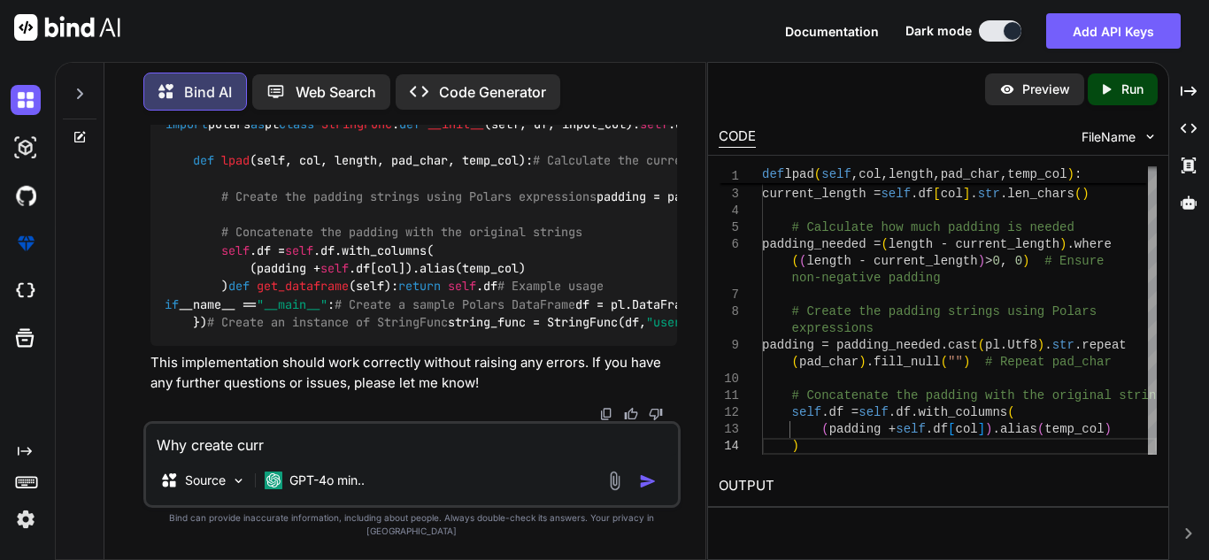
type textarea "Why create curre"
type textarea "x"
type textarea "Why create curren"
type textarea "x"
type textarea "Why create current"
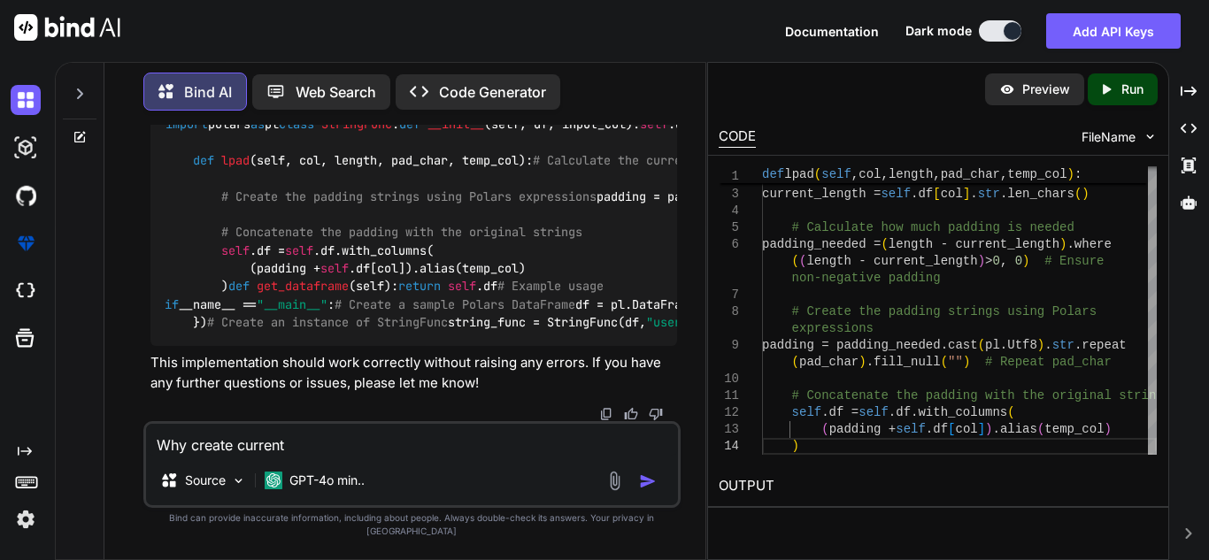
type textarea "x"
type textarea "Why create current_"
type textarea "x"
type textarea "Why create current_l"
type textarea "x"
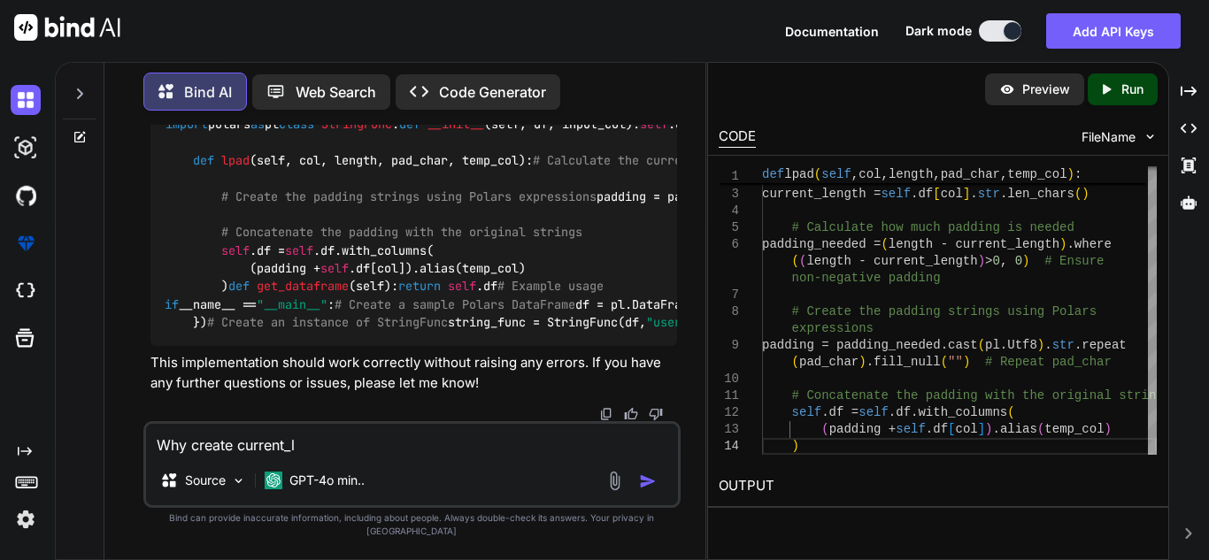
type textarea "Why create current_le"
type textarea "x"
type textarea "Why create current_len"
type textarea "x"
type textarea "Why create current_leng"
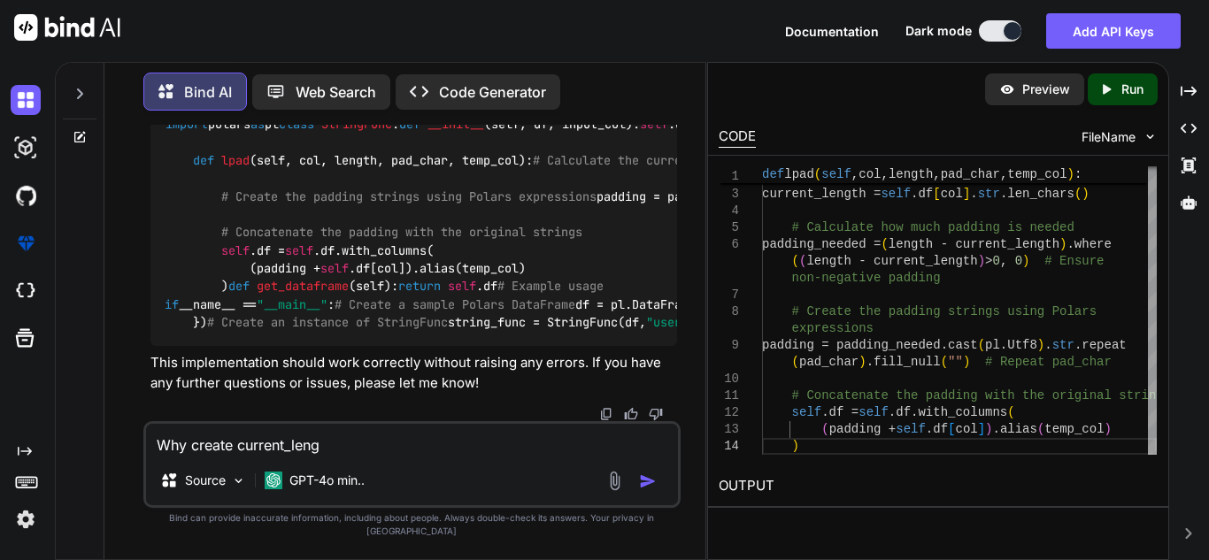
type textarea "x"
type textarea "Why create current_lengt"
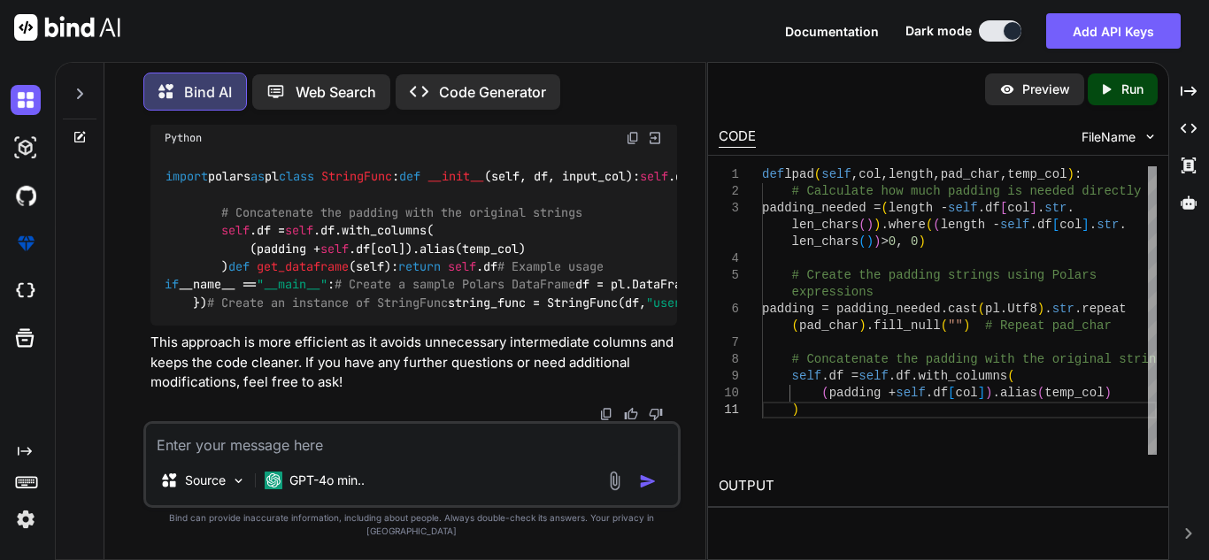
scroll to position [0, 0]
click at [311, 452] on textarea at bounding box center [412, 440] width 532 height 32
drag, startPoint x: 220, startPoint y: 209, endPoint x: 546, endPoint y: 218, distance: 325.8
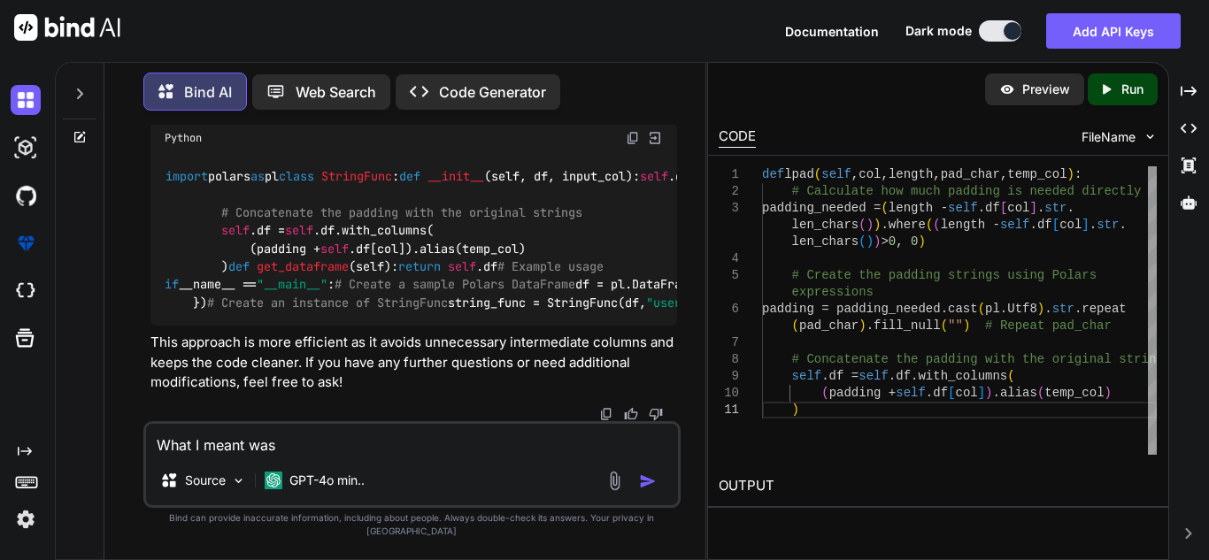
copy code "# Calculate the current length of the strings current_length = self .df[col]. s…"
click at [341, 456] on textarea "What I meant was" at bounding box center [412, 440] width 532 height 32
paste textarea "# Calculate the current length of the strings current_length = self.df[col].str…"
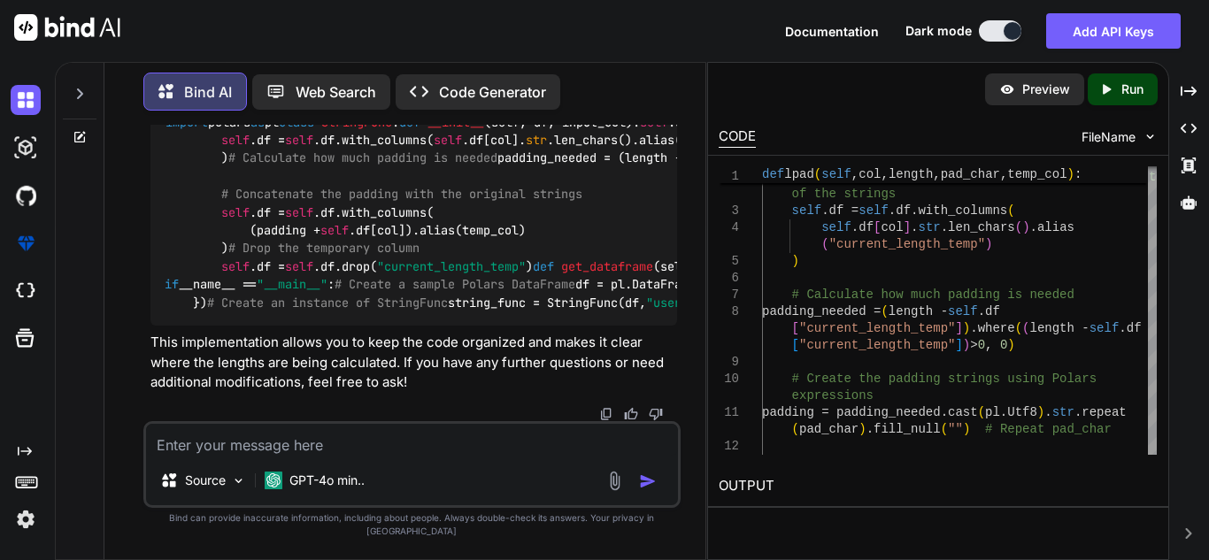
scroll to position [37893, 0]
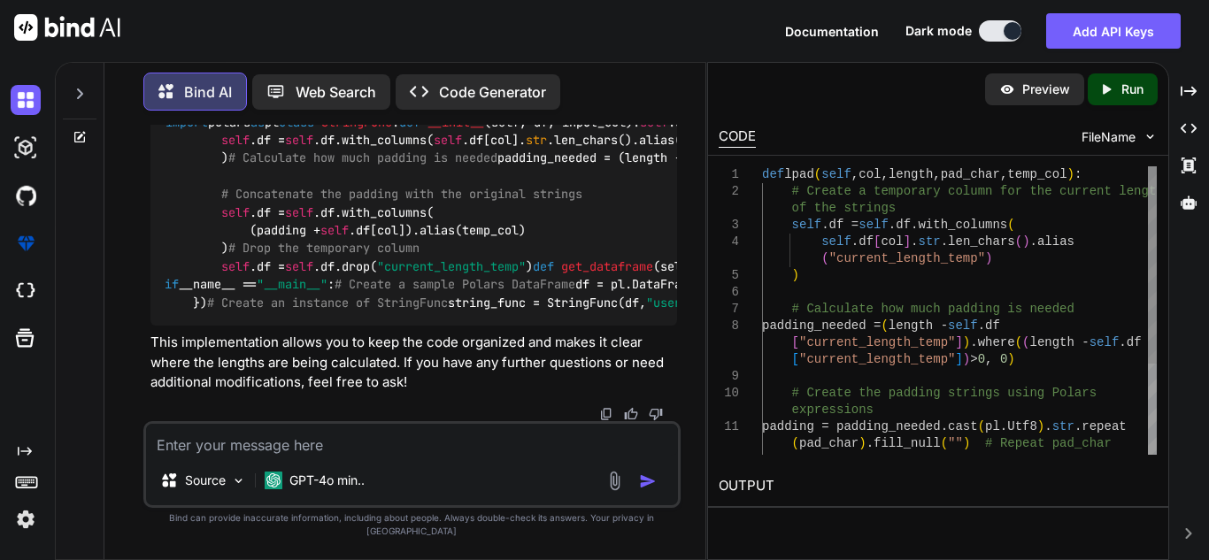
drag, startPoint x: 762, startPoint y: 173, endPoint x: 971, endPoint y: 354, distance: 276.1
click at [971, 354] on div "def lpad ( self , col , length , pad_char , temp_col ) : # Create a temporary c…" at bounding box center [959, 376] width 395 height 420
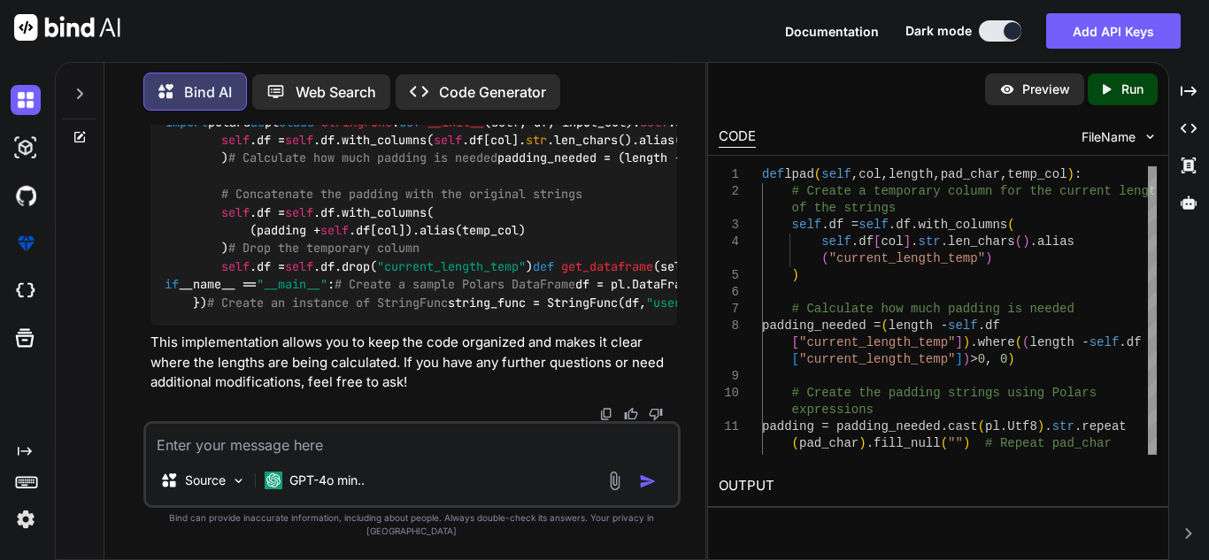
click at [352, 474] on div "Source GPT-4o min.." at bounding box center [411, 464] width 537 height 87
click at [352, 439] on textarea at bounding box center [412, 440] width 532 height 32
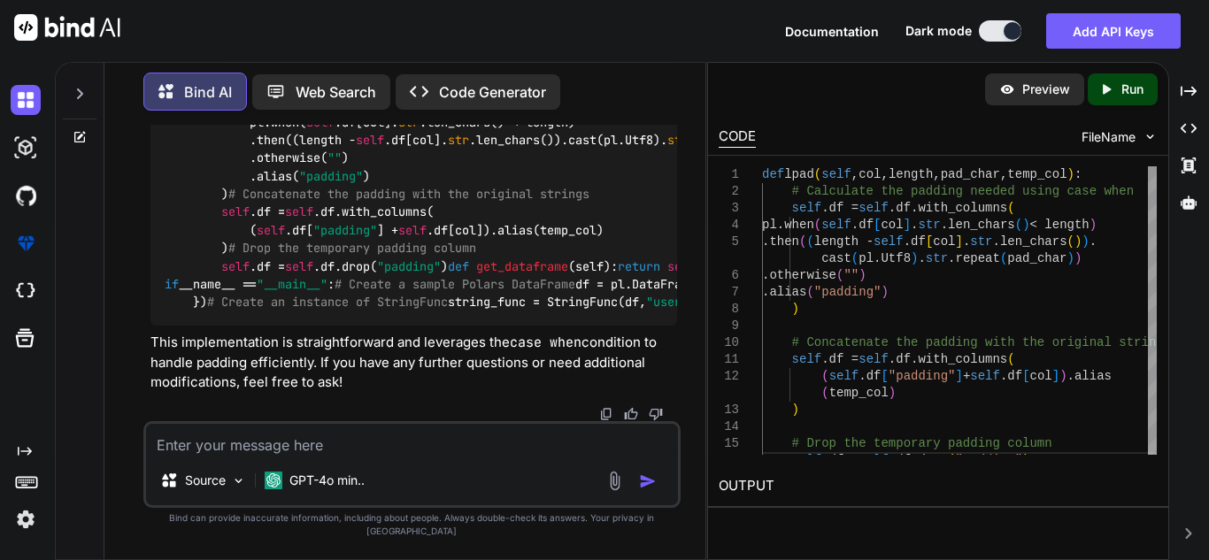
scroll to position [39833, 0]
drag, startPoint x: 193, startPoint y: 150, endPoint x: 452, endPoint y: 396, distance: 357.5
copy code "# Calculate the padding needed using case when self .df = self .df.with_columns…"
click at [355, 451] on textarea at bounding box center [412, 440] width 532 height 32
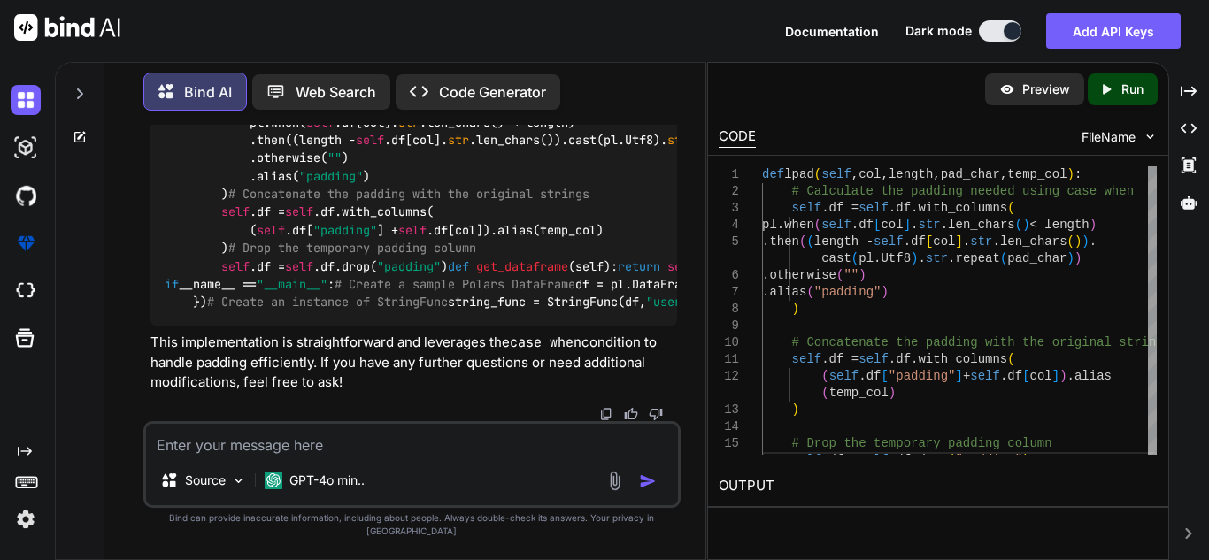
paste textarea "def repeat(self, col, times, temp_col): self.df = self.df.with_columns( temp_co…"
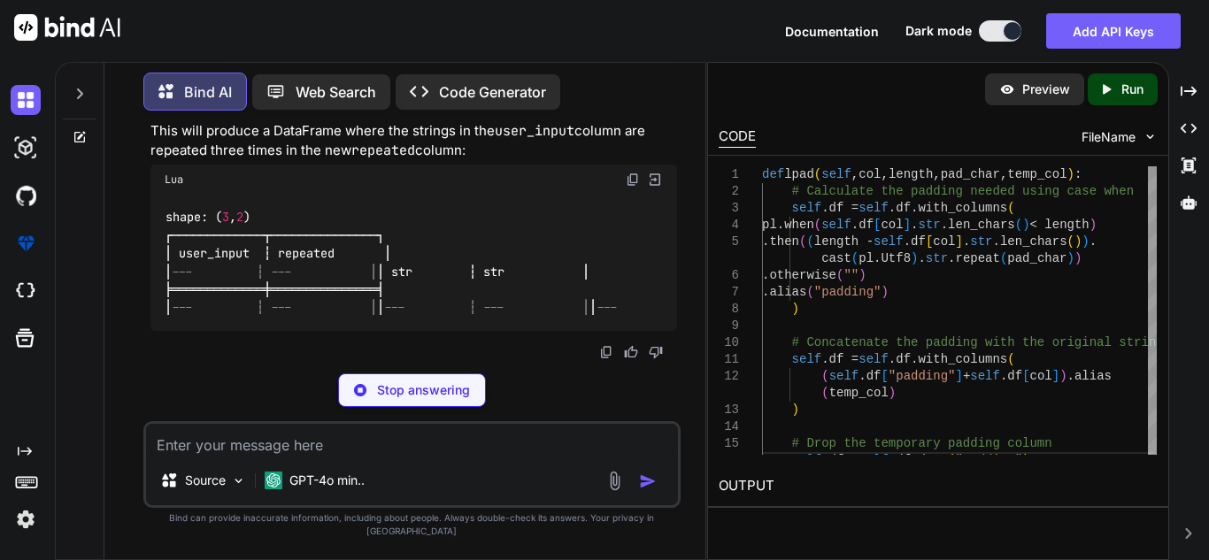
scroll to position [41565, 0]
drag, startPoint x: 222, startPoint y: 322, endPoint x: 603, endPoint y: 315, distance: 380.7
copy code "(pl.col(col). str .repeat( int (times))).alias(temp_col)"
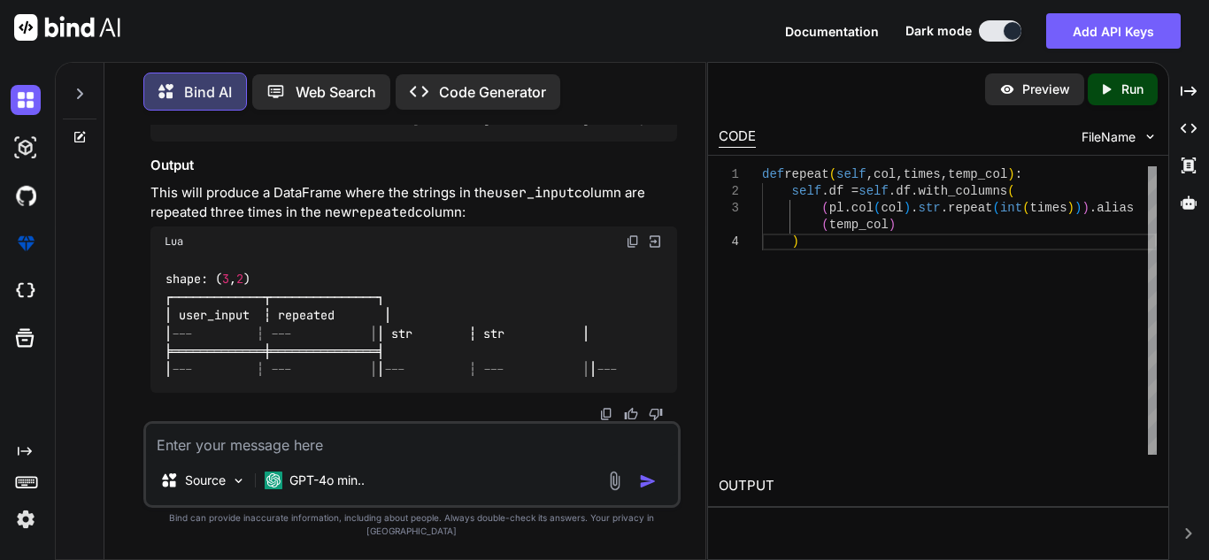
click at [257, 456] on textarea at bounding box center [412, 440] width 532 height 32
paste textarea "To create a new column in a Polars DataFrame where the value is a string from a…"
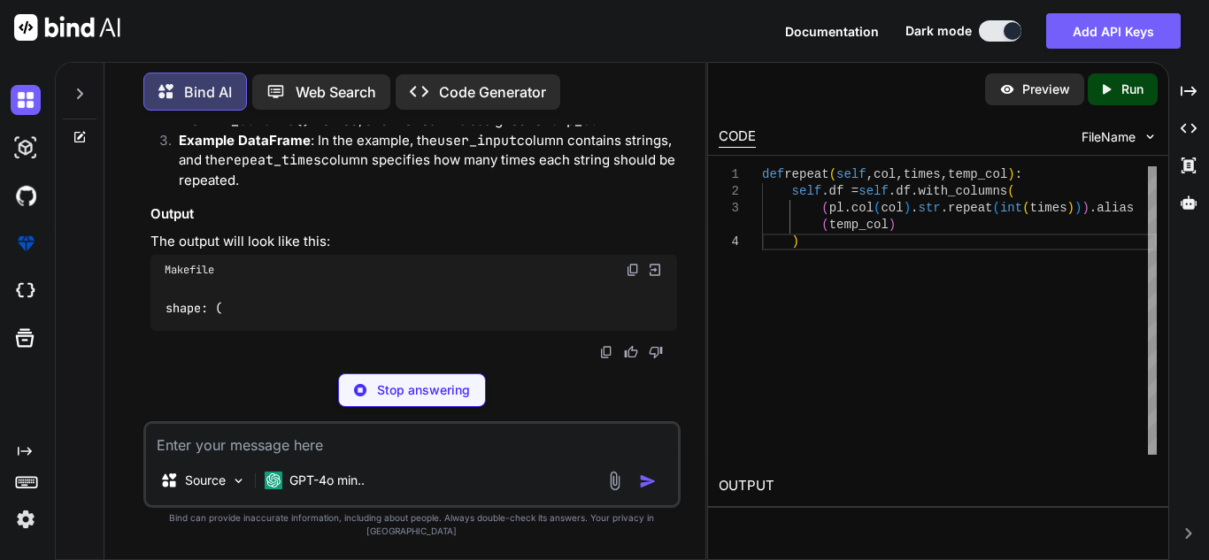
scroll to position [0, 1]
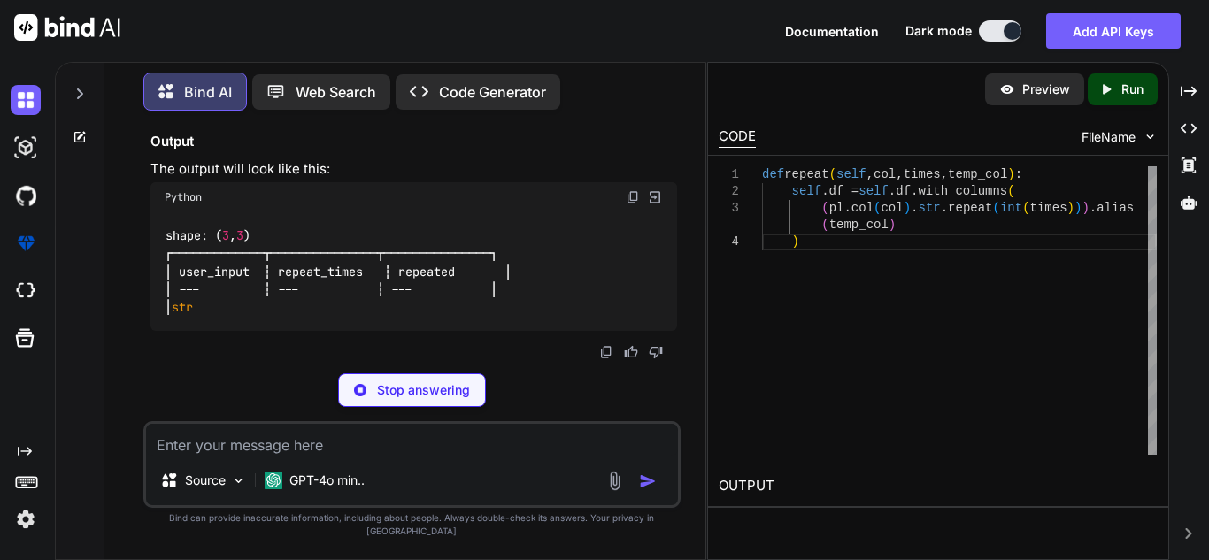
click at [263, 456] on textarea at bounding box center [412, 440] width 532 height 32
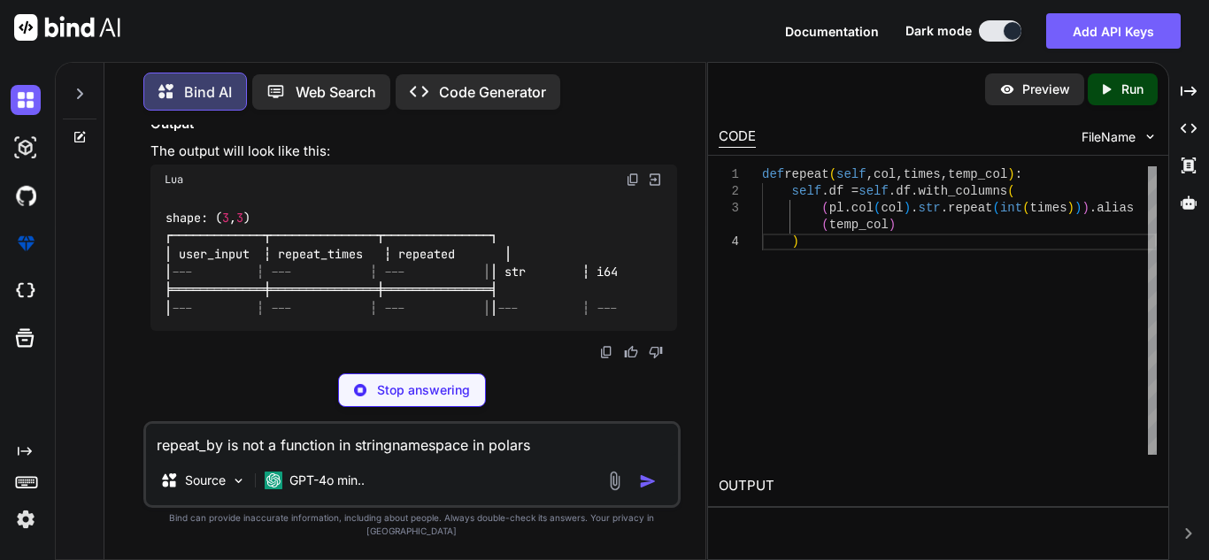
scroll to position [51826, 0]
click at [426, 399] on p "Stop answering" at bounding box center [423, 390] width 93 height 18
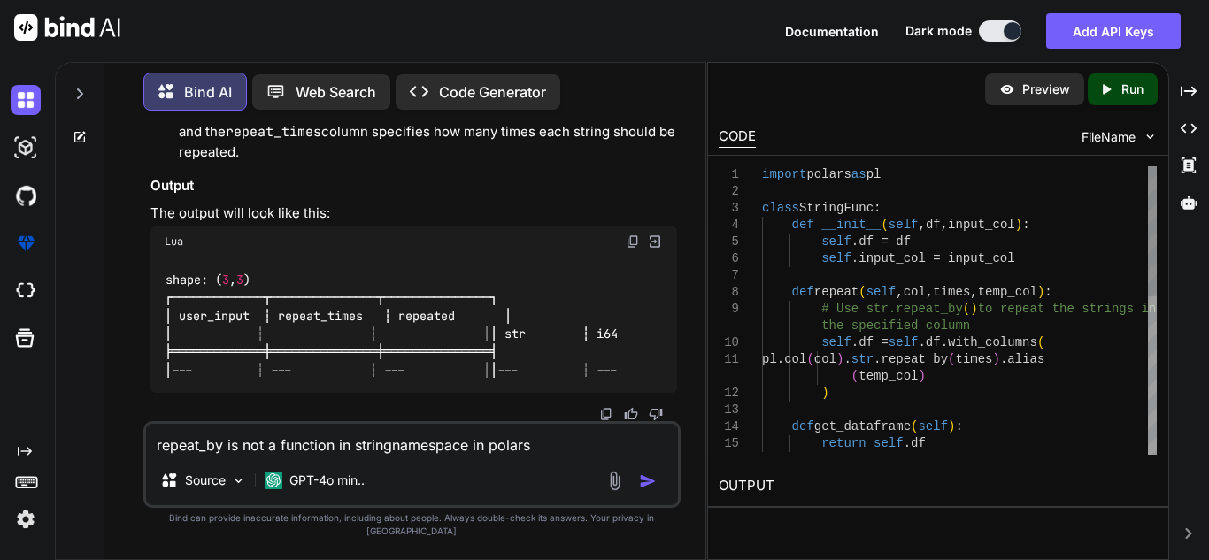
click at [537, 379] on div "shape: ( 3 , 3 ) ┌─────────────┬───────────────┬───────────────┐ │ user_input ┆…" at bounding box center [413, 325] width 527 height 136
click at [645, 490] on img "button" at bounding box center [648, 482] width 18 height 18
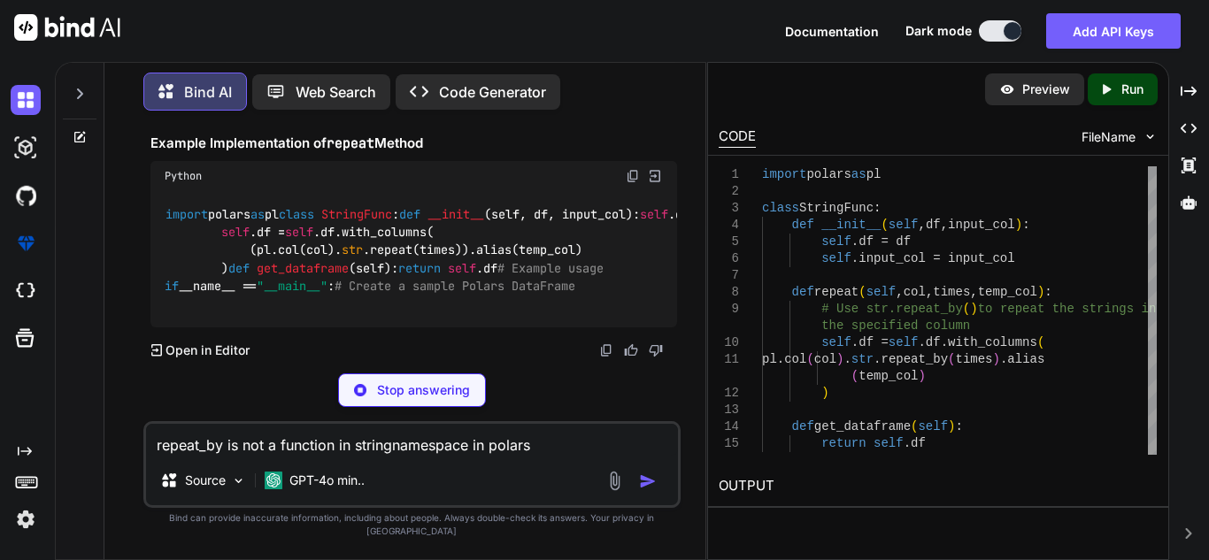
scroll to position [53511, 0]
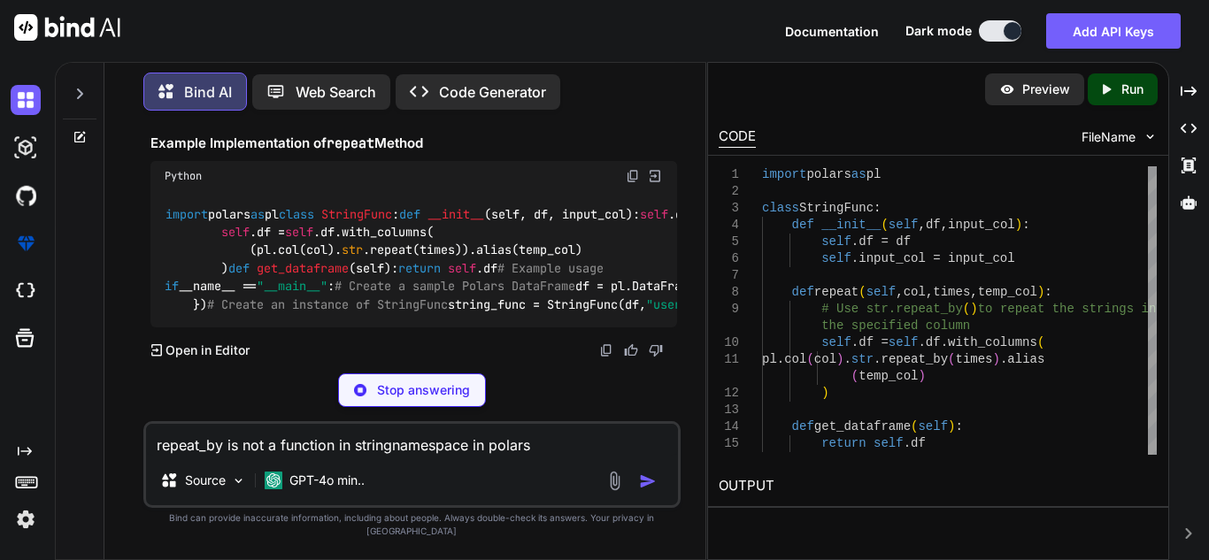
click at [388, 390] on div "Stop answering" at bounding box center [412, 391] width 148 height 34
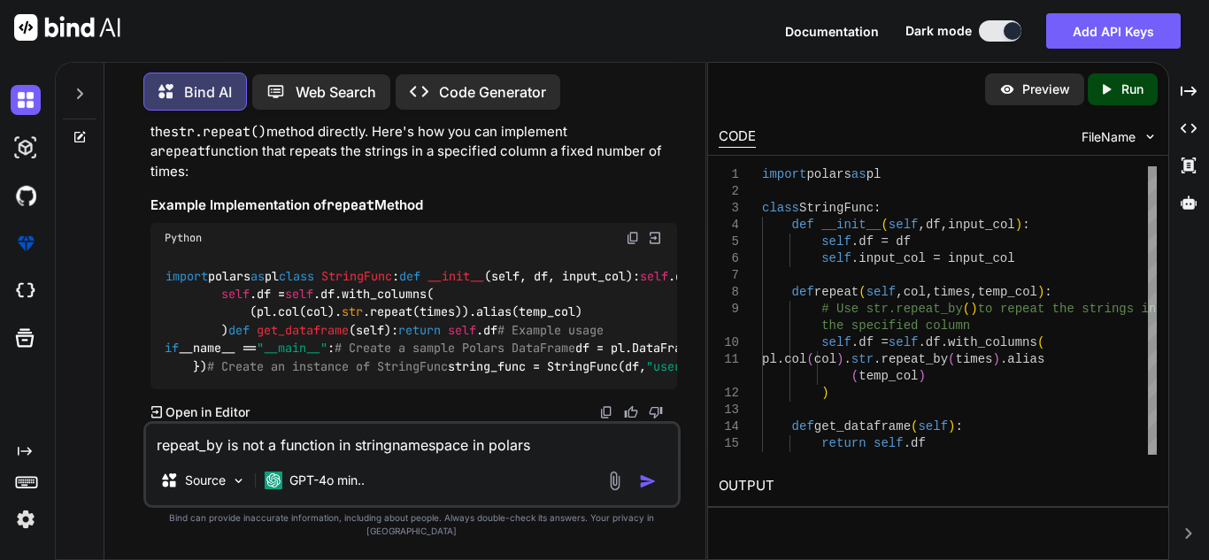
click at [367, 455] on textarea "repeat_by is not a function in stringnamespace in polars" at bounding box center [412, 440] width 532 height 32
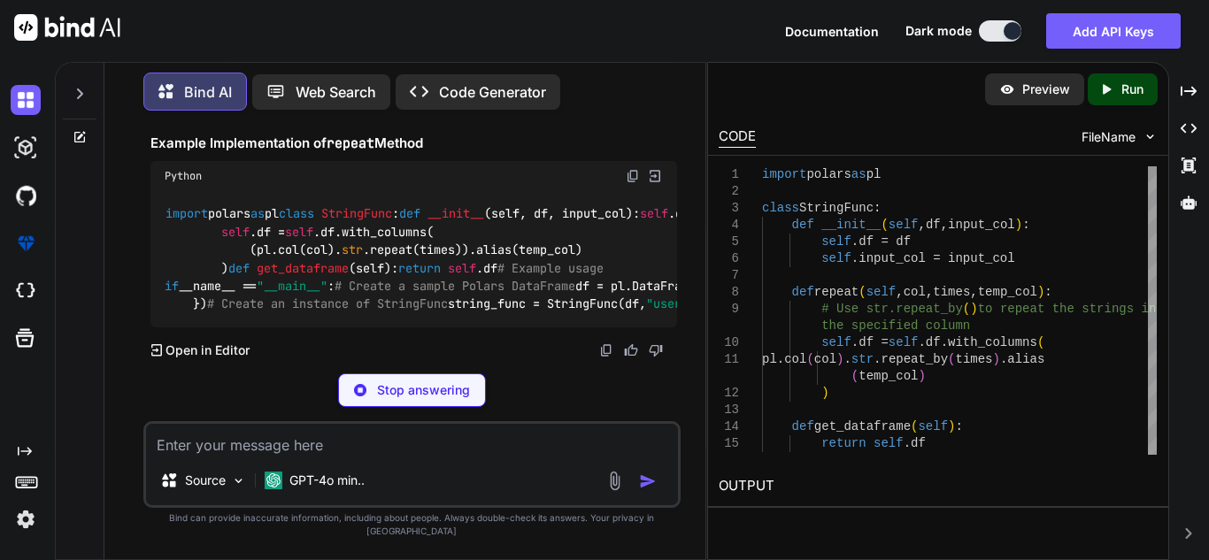
scroll to position [54473, 0]
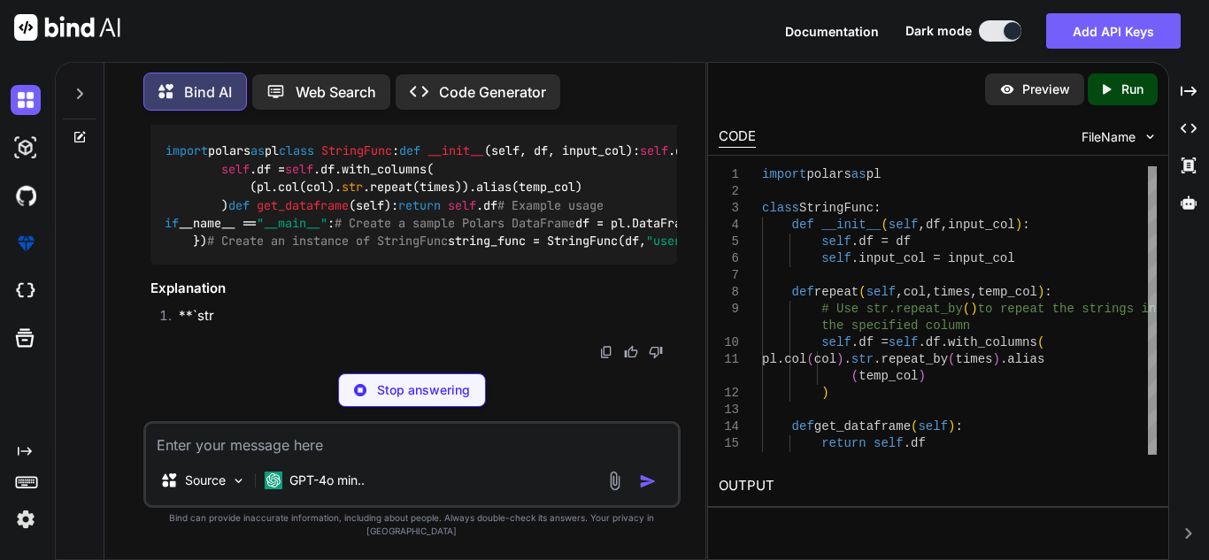
click at [414, 399] on p "Stop answering" at bounding box center [423, 390] width 93 height 18
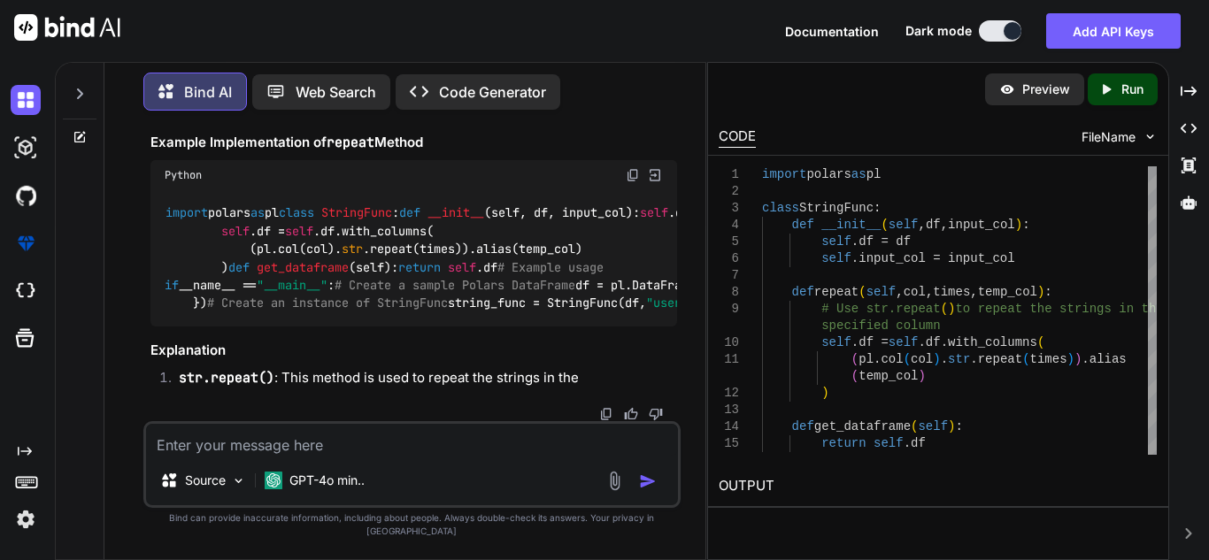
scroll to position [53865, 0]
copy p "repeat is also not there."
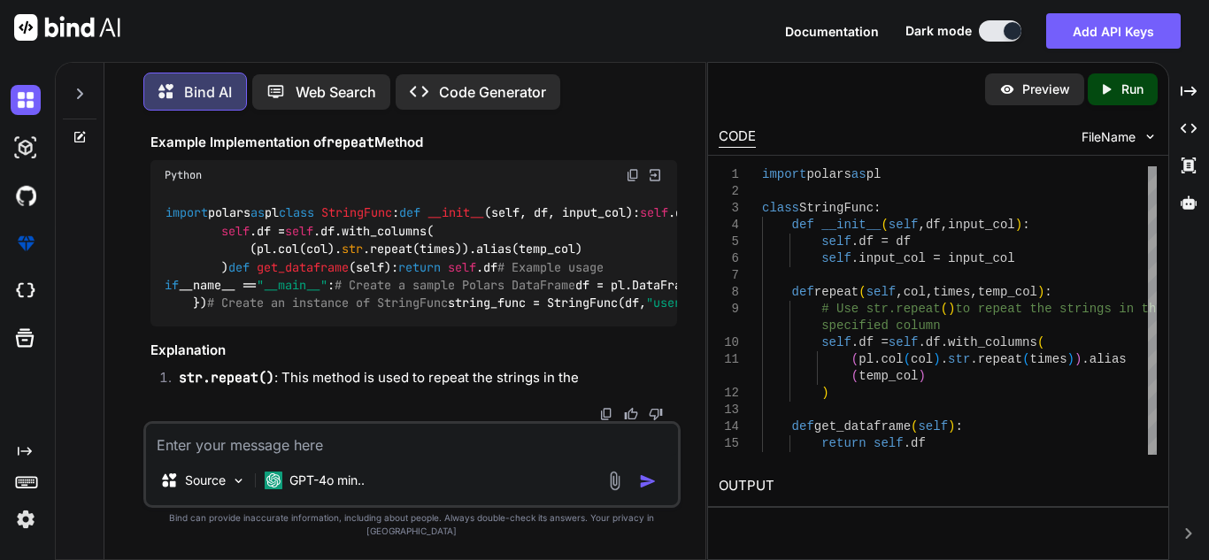
click at [293, 451] on textarea at bounding box center [412, 440] width 532 height 32
paste textarea "repeat is also not there."
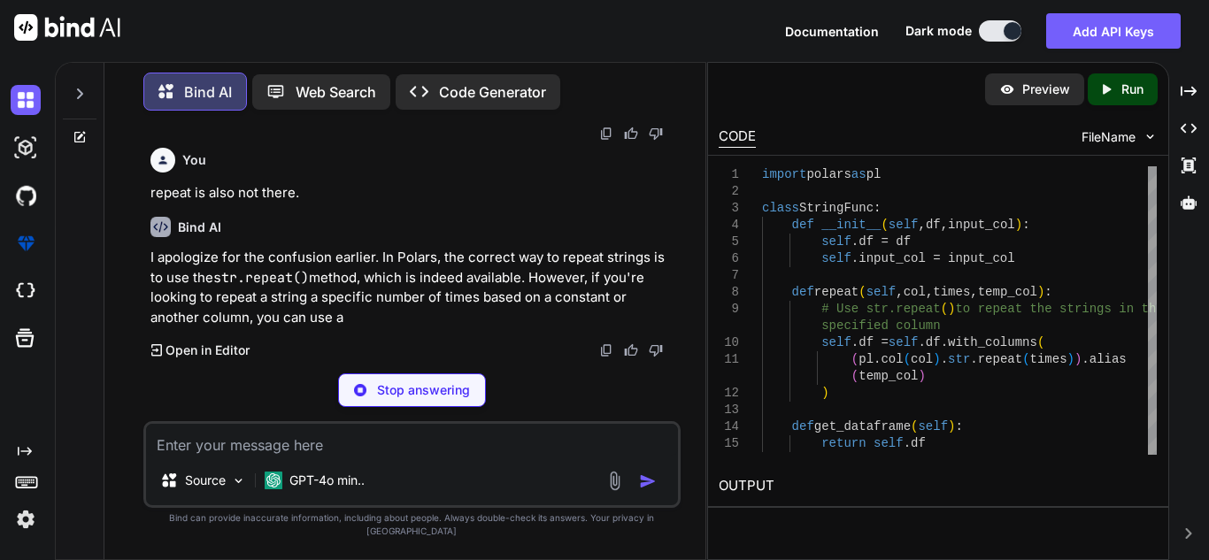
scroll to position [55015, 0]
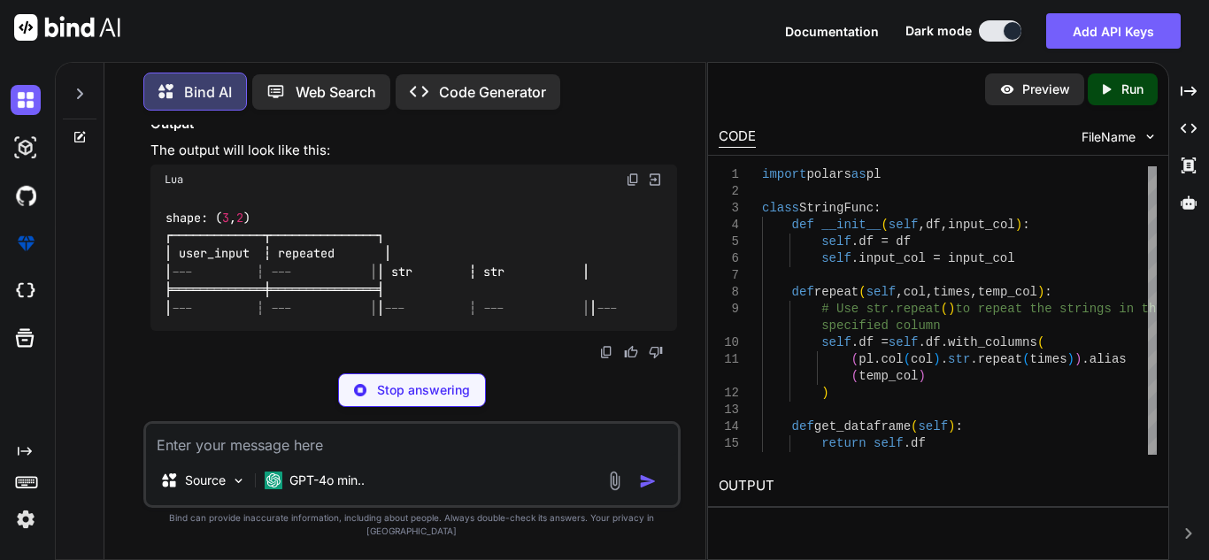
click at [404, 399] on p "Stop answering" at bounding box center [423, 390] width 93 height 18
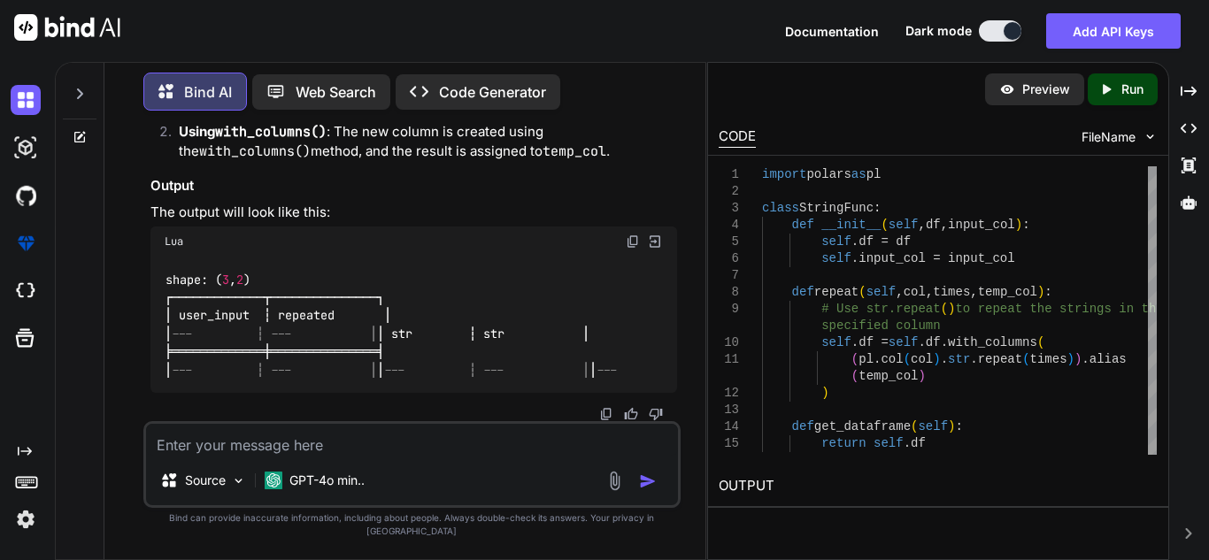
scroll to position [55114, 0]
click at [340, 447] on textarea at bounding box center [412, 440] width 532 height 32
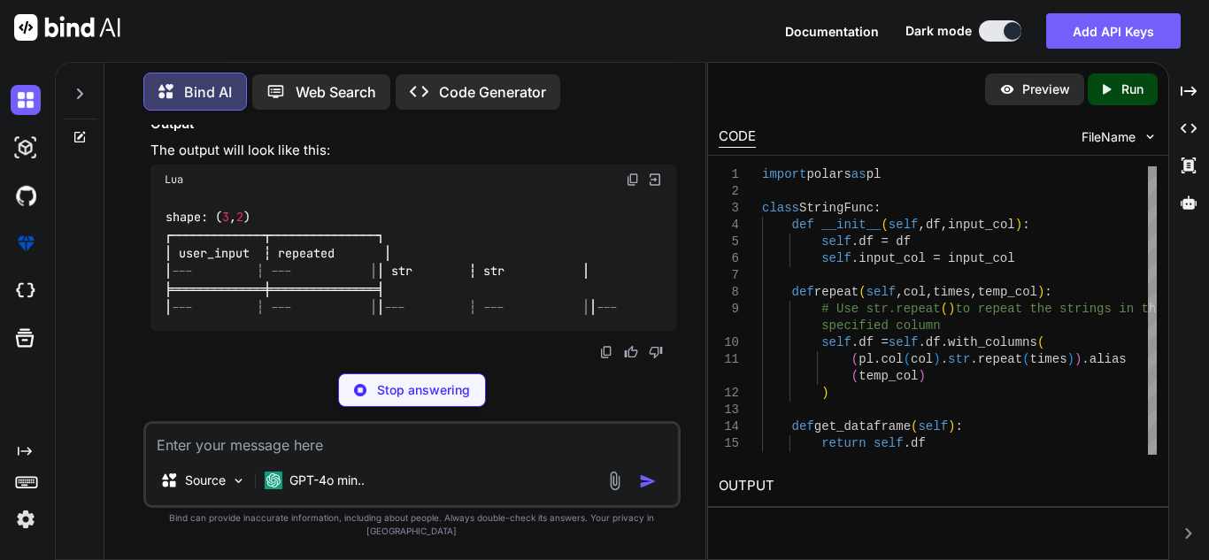
scroll to position [57488, 0]
click at [345, 450] on textarea at bounding box center [412, 440] width 532 height 32
click at [379, 399] on p "Stop answering" at bounding box center [423, 390] width 93 height 18
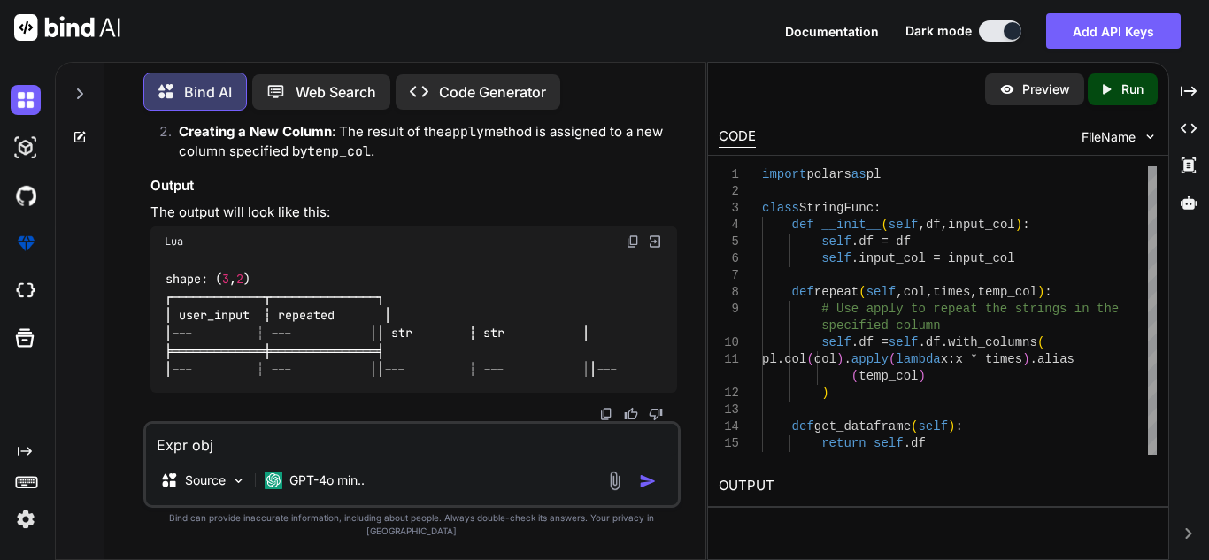
click at [289, 456] on textarea "Expr obj" at bounding box center [412, 440] width 532 height 32
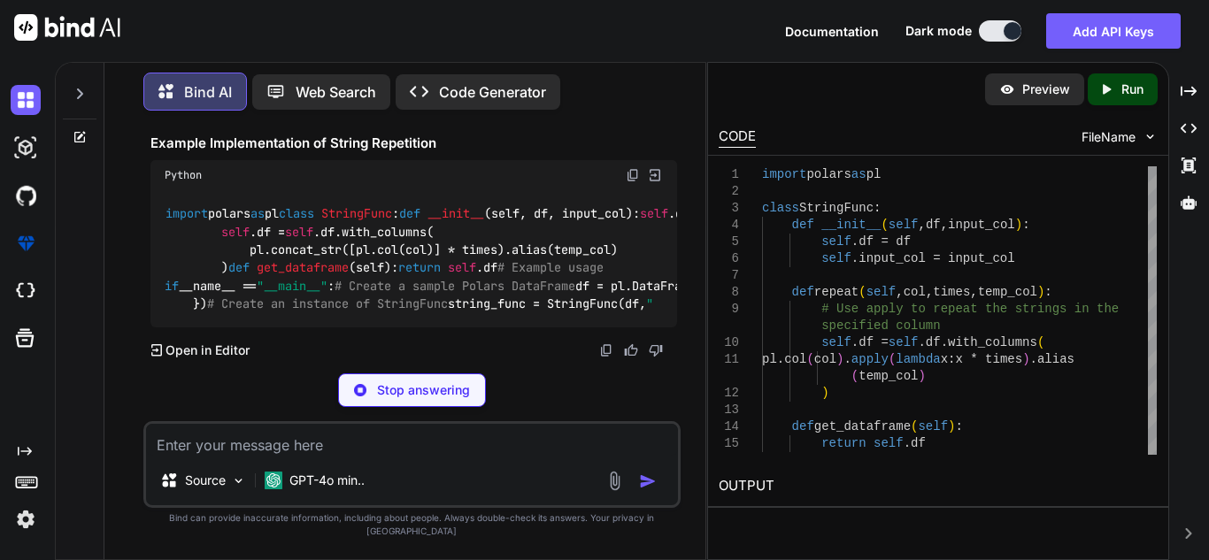
scroll to position [63072, 0]
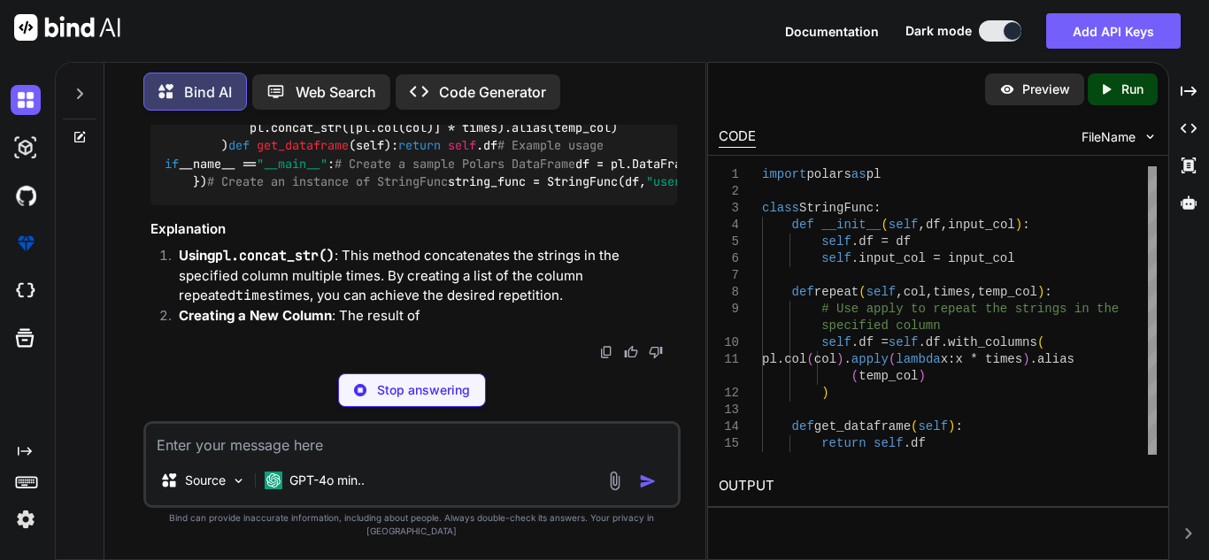
click at [427, 399] on p "Stop answering" at bounding box center [423, 390] width 93 height 18
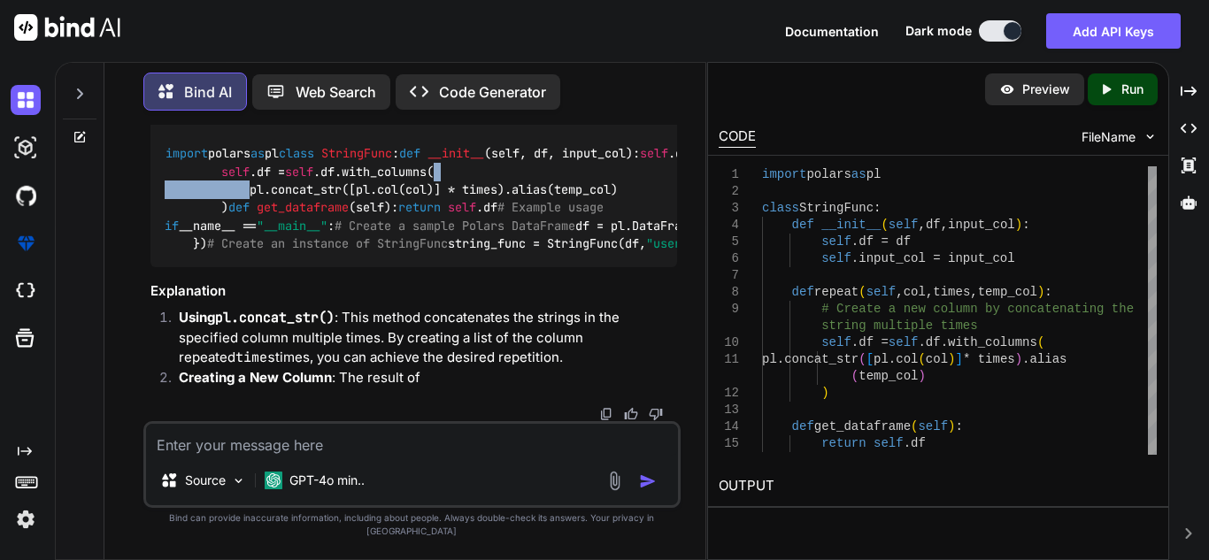
scroll to position [0, 22]
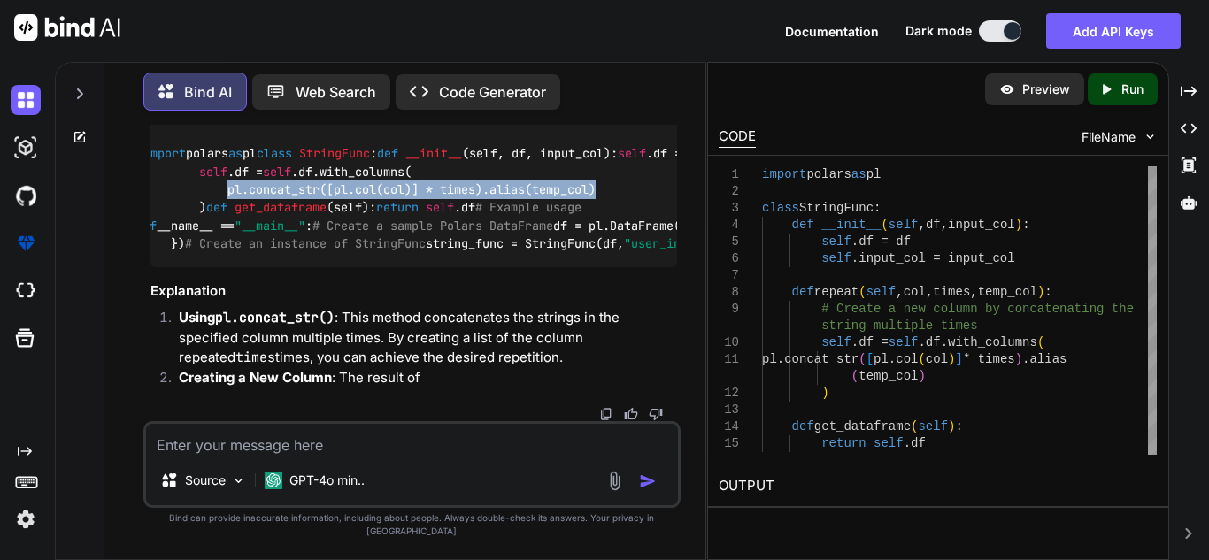
drag, startPoint x: 251, startPoint y: 218, endPoint x: 623, endPoint y: 217, distance: 371.7
click at [623, 217] on div "import polars as pl class StringFunc : def __init__ ( self, df, input_col ): se…" at bounding box center [413, 198] width 527 height 136
copy code "pl.concat_str([pl.col(col)] * times).alias(temp_col)"
click at [489, 220] on code "import polars as pl class StringFunc : def __init__ ( self, df, input_col ): se…" at bounding box center [1081, 198] width 1877 height 109
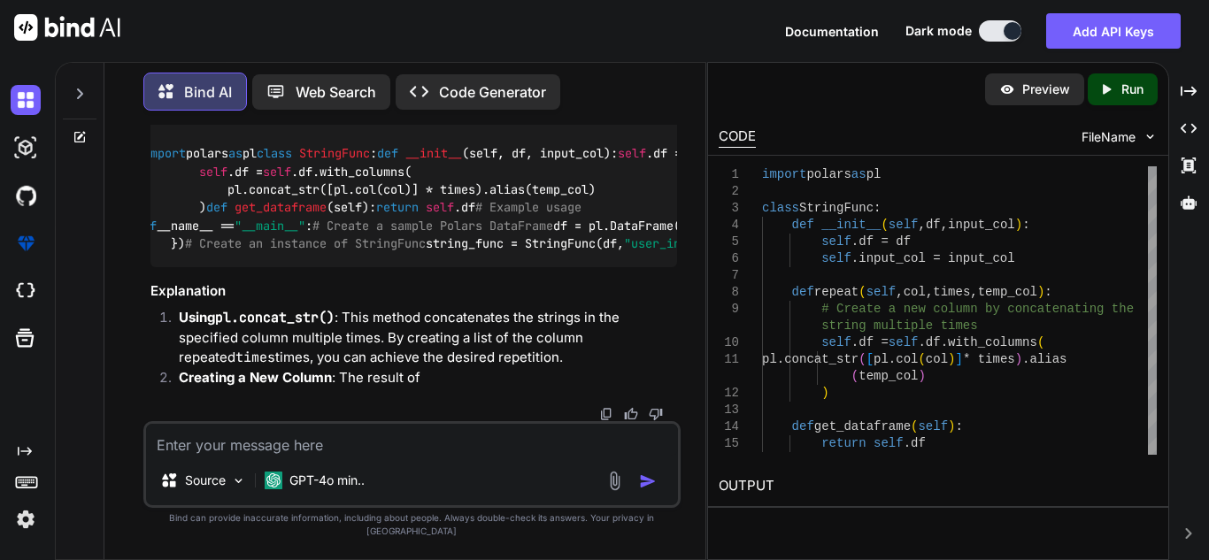
click at [409, 456] on textarea at bounding box center [412, 440] width 532 height 32
paste textarea "pl.concat_str([pl.col(col)] * times).alias(temp_col)"
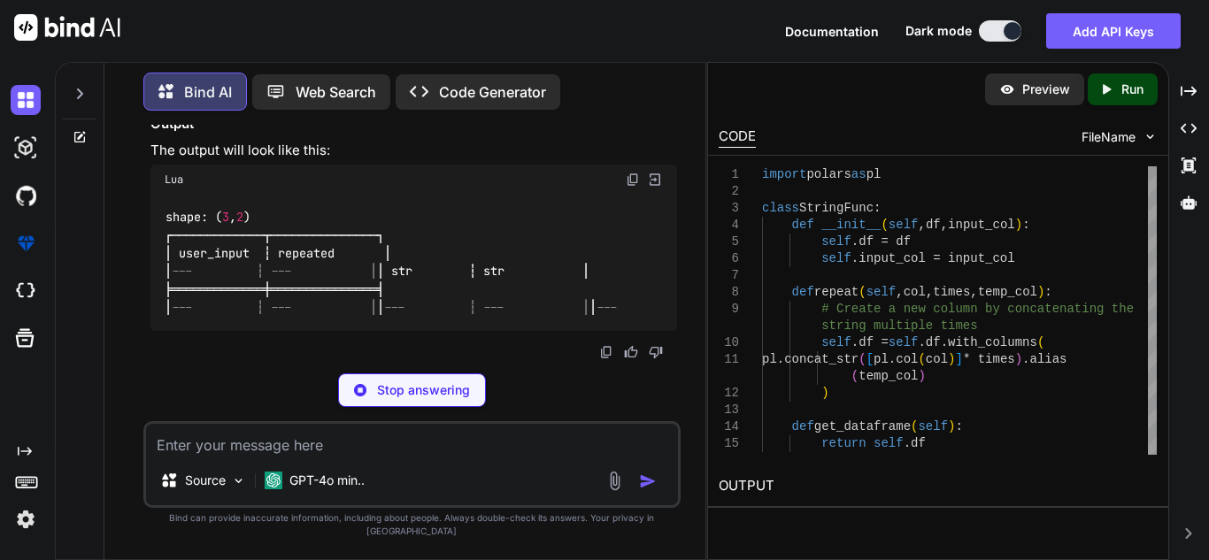
scroll to position [64848, 0]
click at [427, 399] on p "Stop answering" at bounding box center [423, 390] width 93 height 18
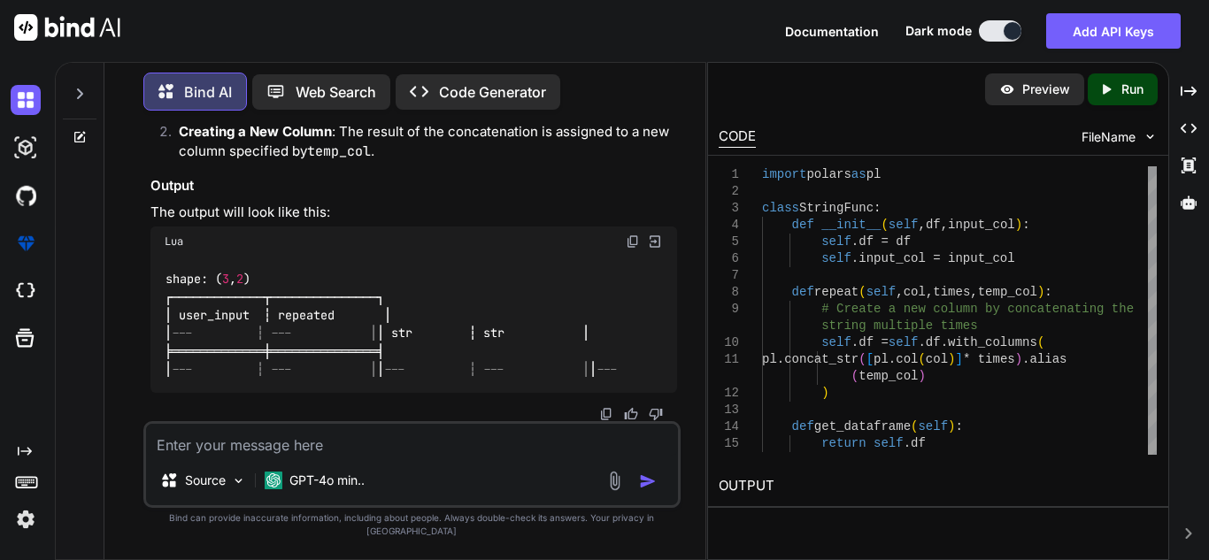
scroll to position [65020, 0]
click at [343, 455] on textarea at bounding box center [412, 440] width 532 height 32
paste textarea "sql_expr = "CONCAT(UPPER(TRIM(SUBSTRING(user_input, 1, 10))), ' - ', LOWER(REPL…"
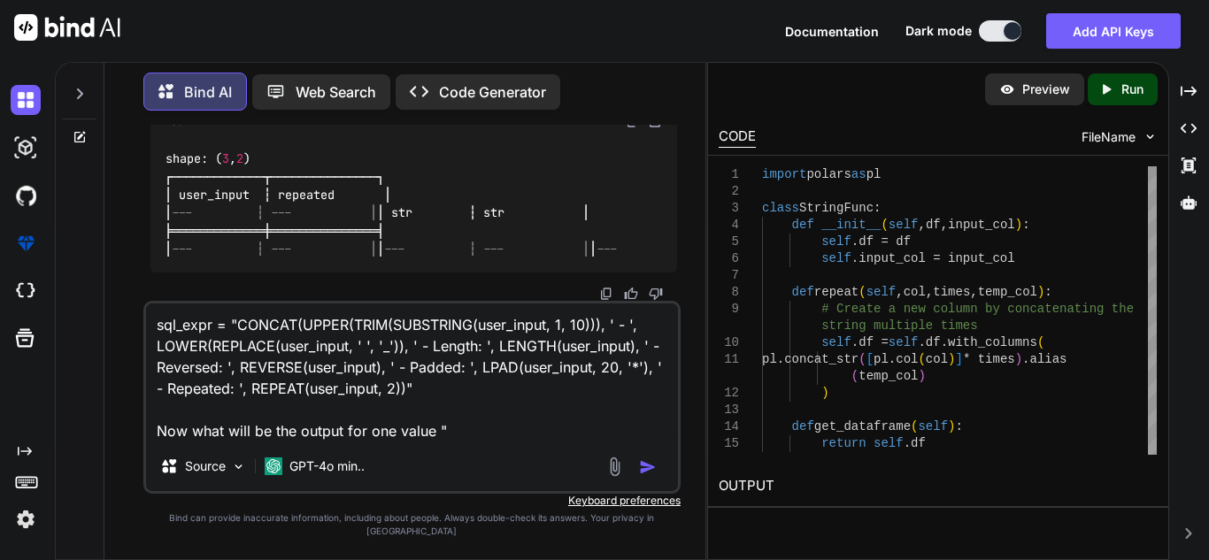
paste textarea "Hello World"
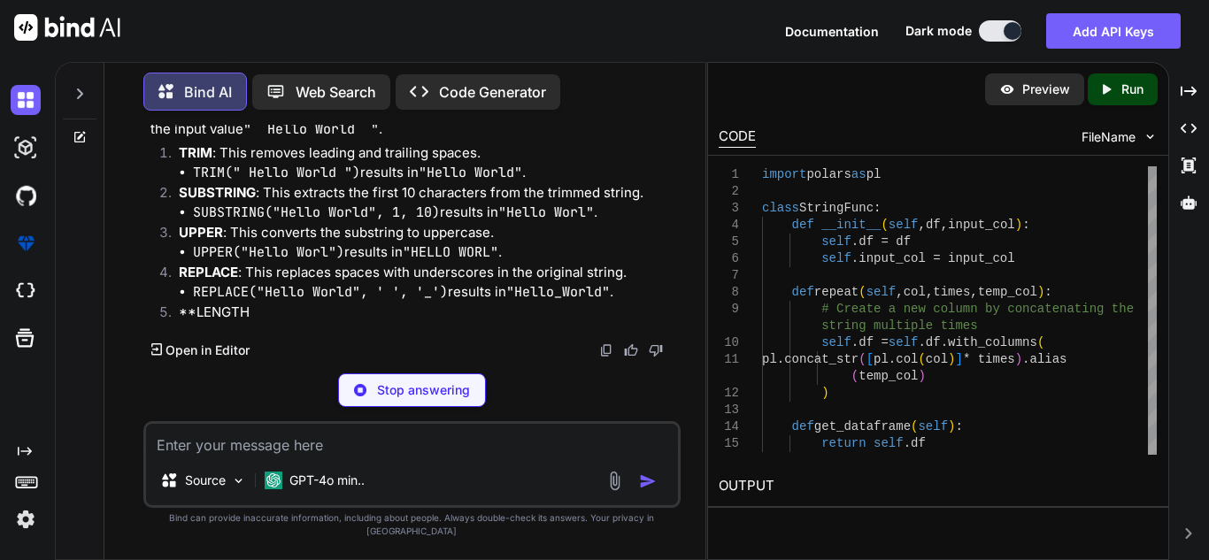
scroll to position [65513, 0]
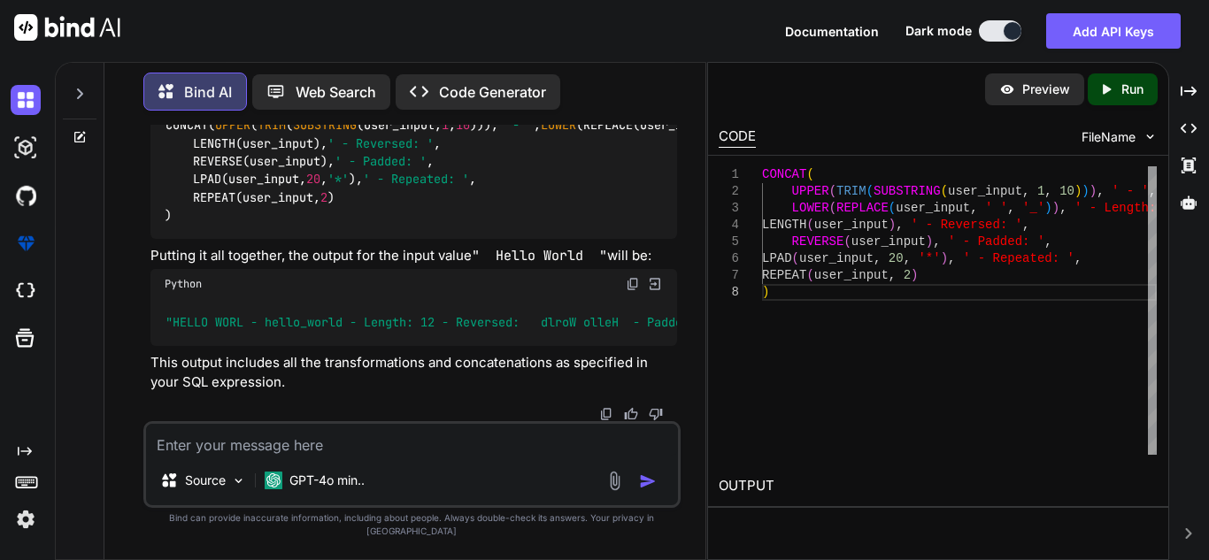
click at [300, 455] on textarea at bounding box center [412, 440] width 532 height 32
paste textarea "import polars as pl import re class StringFunc: def __init__(self, df, input_co…"
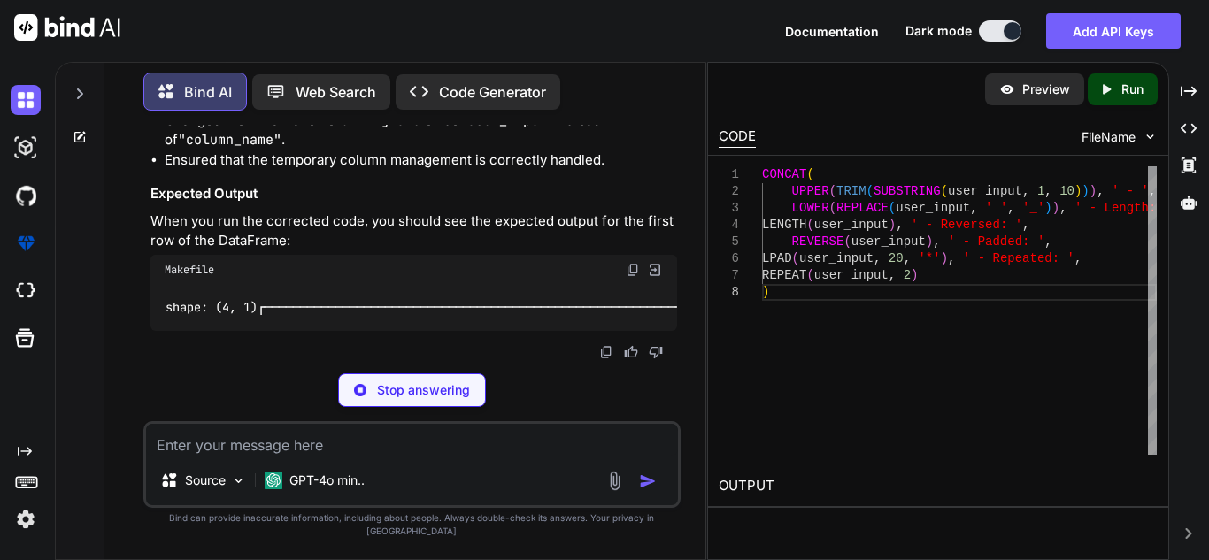
scroll to position [71635, 0]
drag, startPoint x: 372, startPoint y: 404, endPoint x: 468, endPoint y: 258, distance: 175.8
click at [468, 258] on div "You def parse_functions(self, sql_expr): functions=[] def helper(expr): pattern…" at bounding box center [411, 342] width 537 height 435
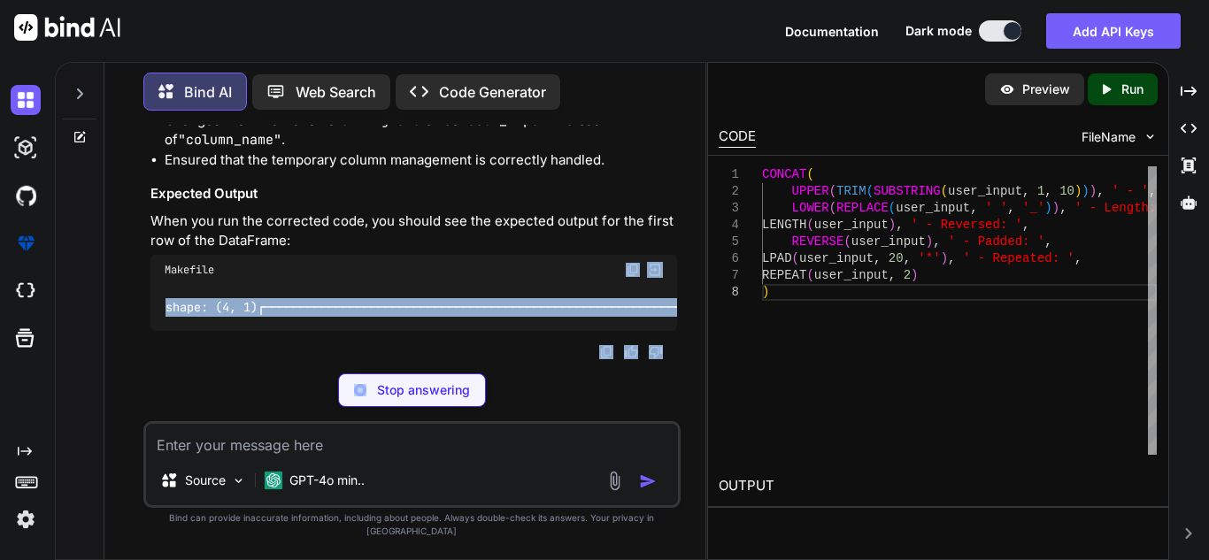
click at [381, 399] on p "Stop answering" at bounding box center [423, 390] width 93 height 18
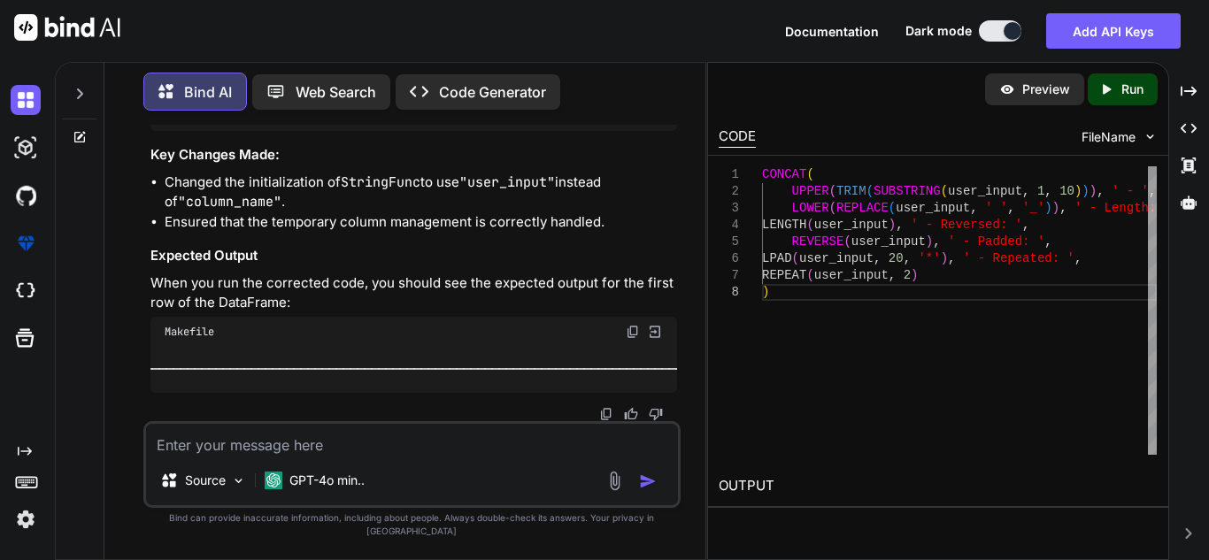
scroll to position [71187, 0]
click at [350, 456] on textarea at bounding box center [412, 440] width 532 height 32
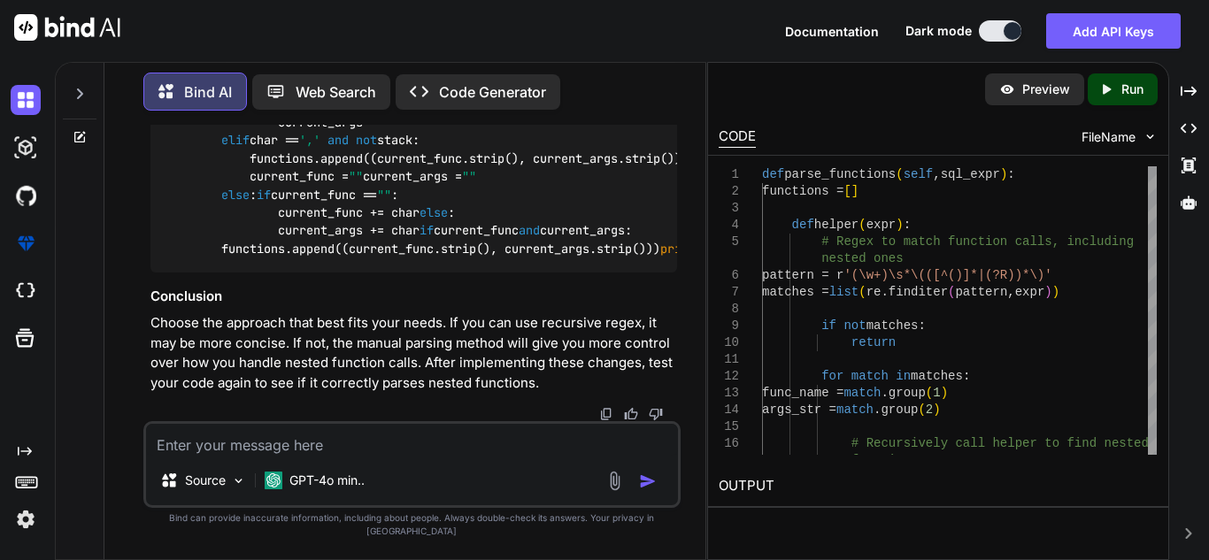
scroll to position [74341, 0]
click at [374, 456] on textarea at bounding box center [412, 440] width 532 height 32
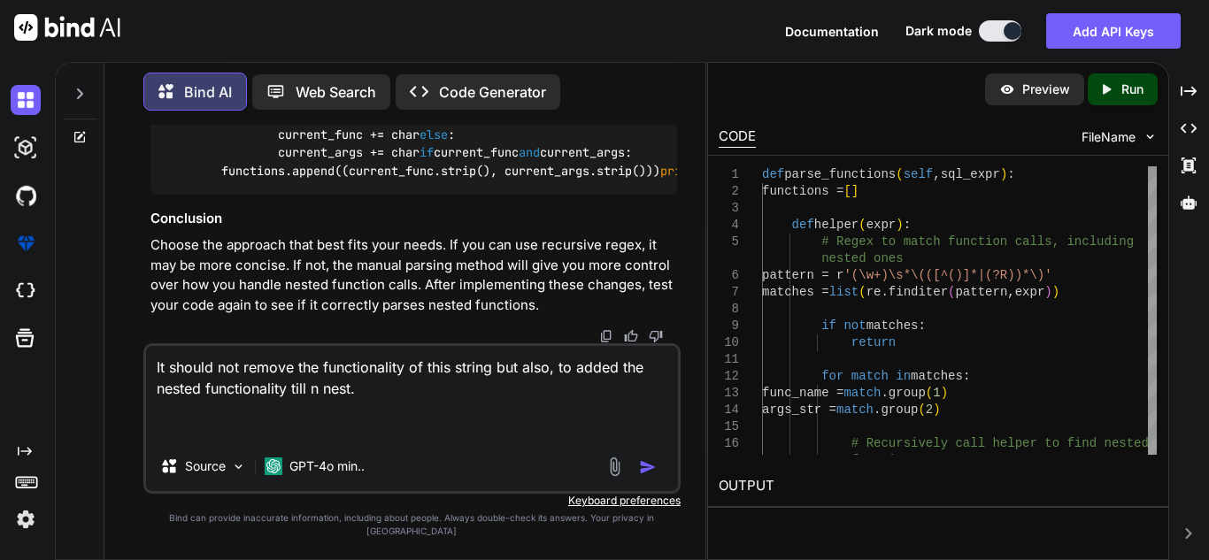
paste textarea "pattern = r'(\w+)\s*\(([^()]+(?:\([^()]*\)[^()]*)*)\)'"
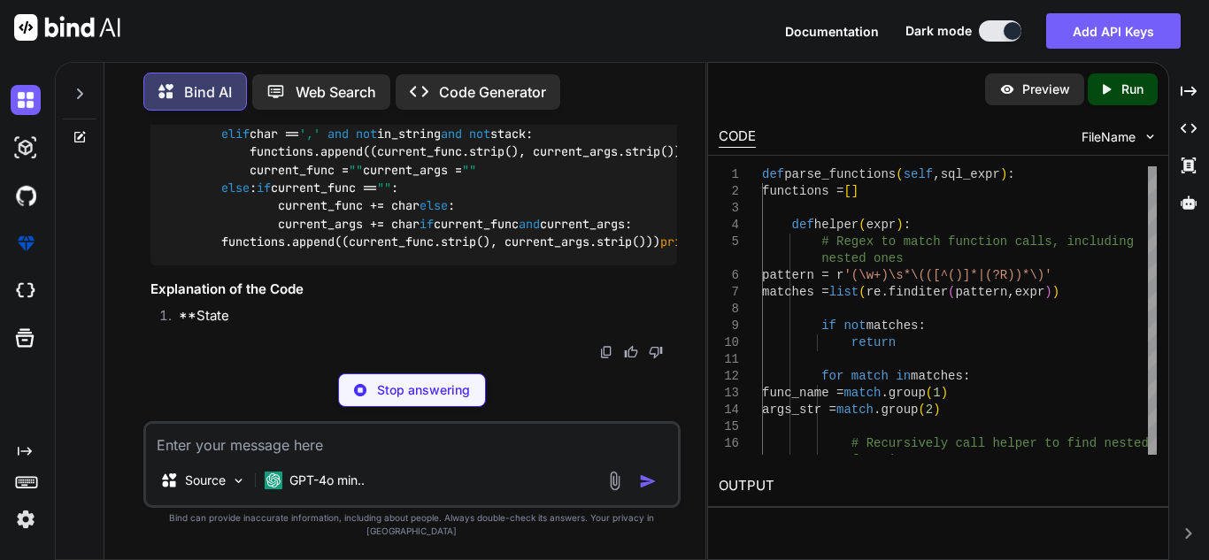
scroll to position [77147, 0]
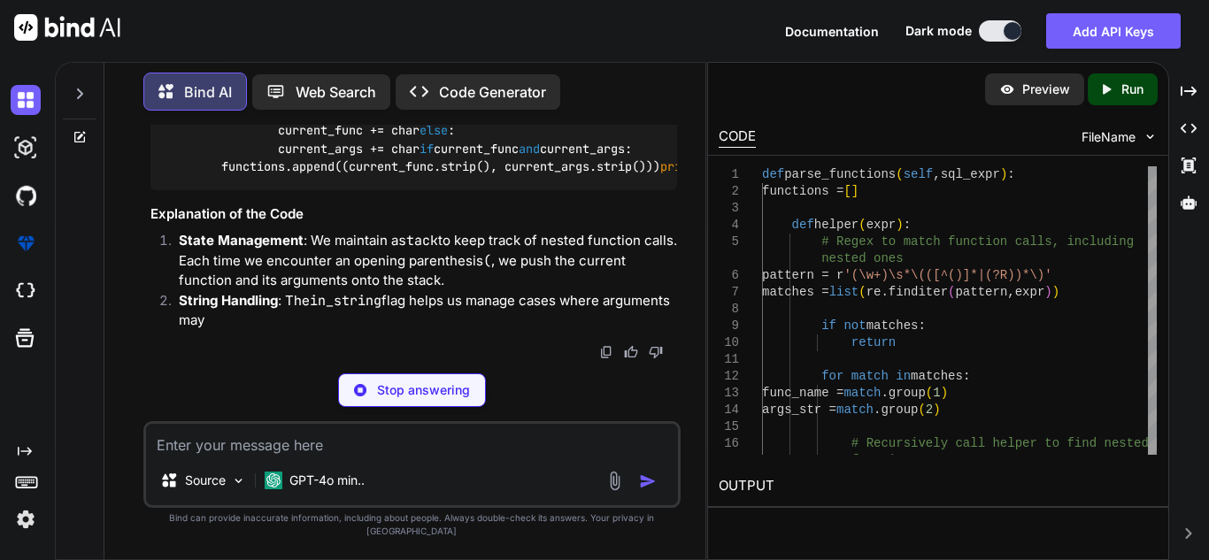
click at [297, 456] on textarea at bounding box center [412, 440] width 532 height 32
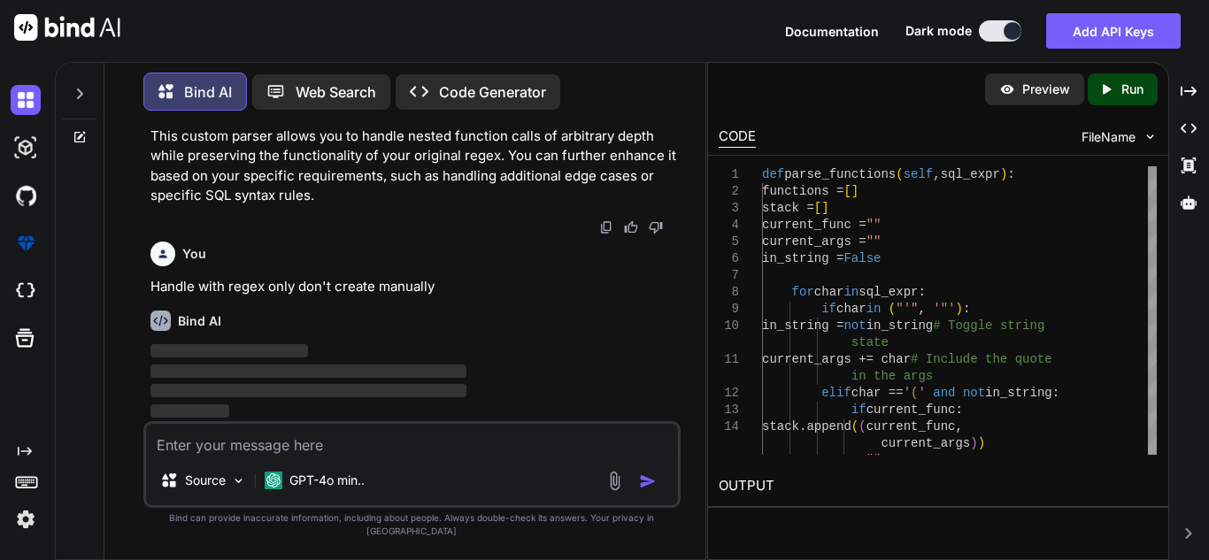
scroll to position [77798, 0]
click at [297, 456] on textarea at bounding box center [412, 440] width 532 height 32
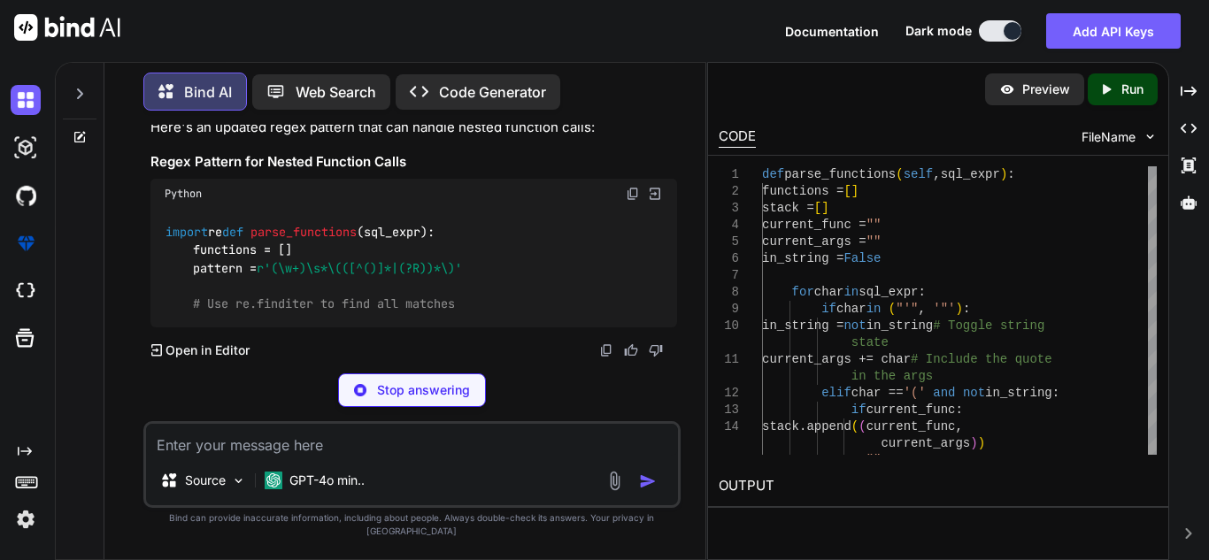
scroll to position [78162, 0]
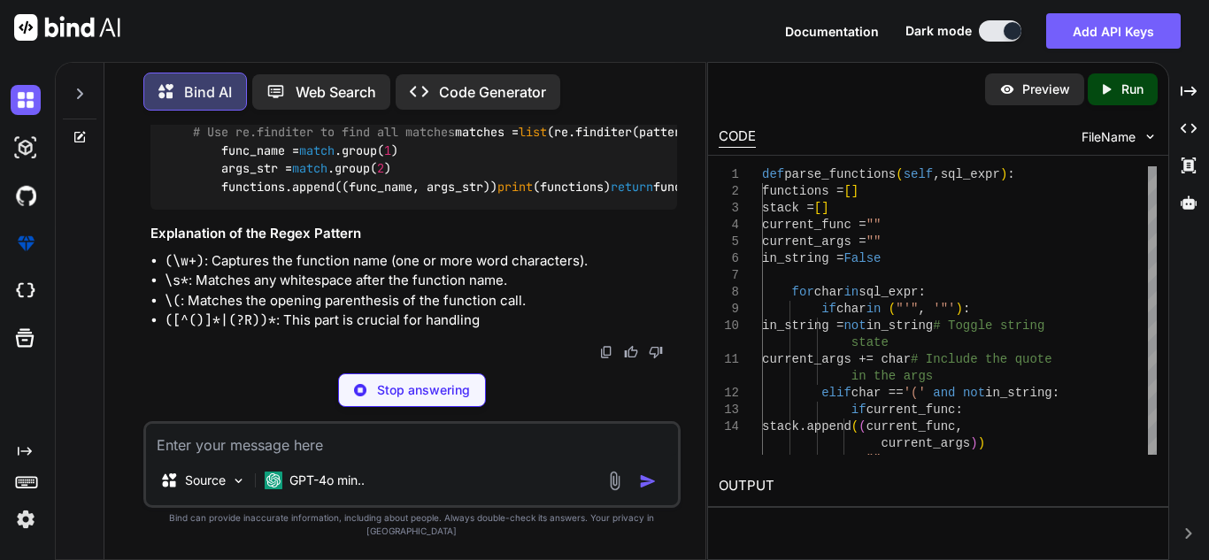
drag, startPoint x: 265, startPoint y: 261, endPoint x: 509, endPoint y: 263, distance: 244.3
click at [509, 210] on div "import re def parse_functions ( sql_expr ): functions = [] pattern = r'(\w+)\s*…" at bounding box center [413, 123] width 527 height 173
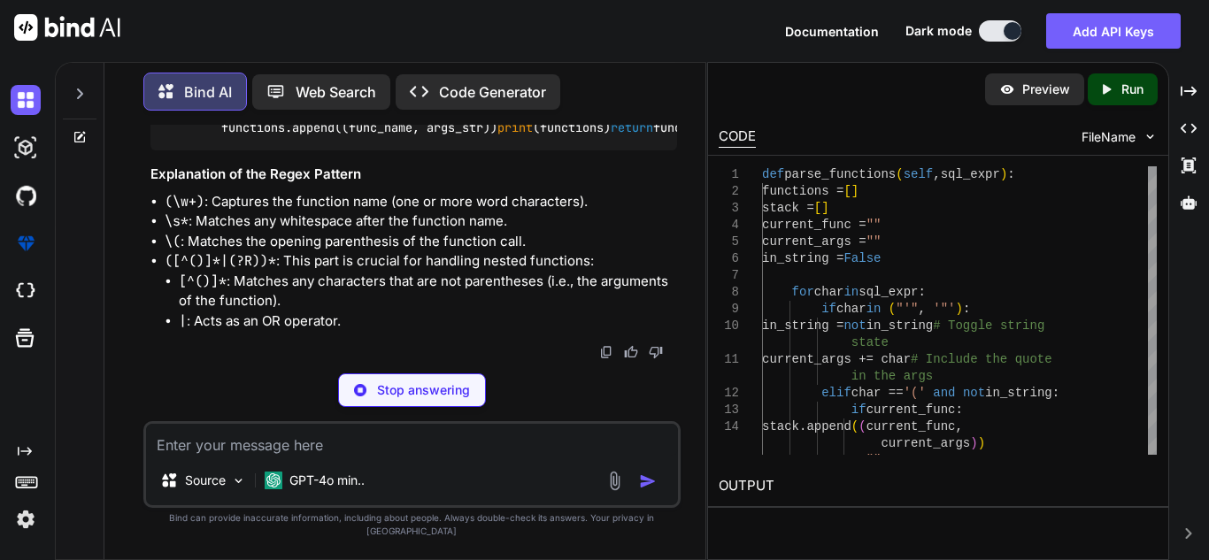
copy span "r'(\w+)\s*\(([^()]*|(?R))*\)'"
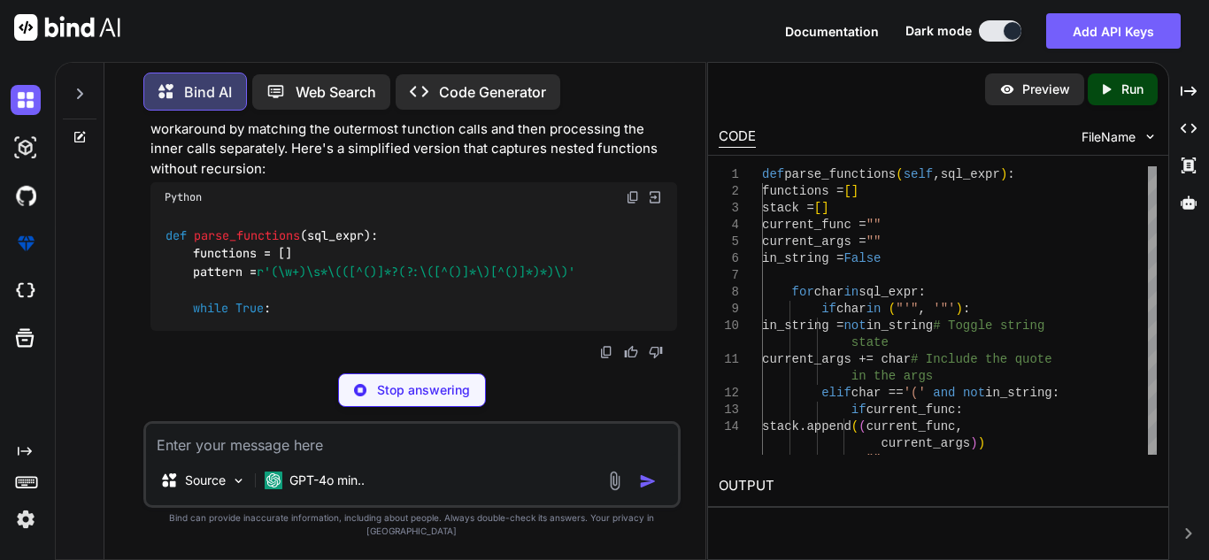
scroll to position [78333, 0]
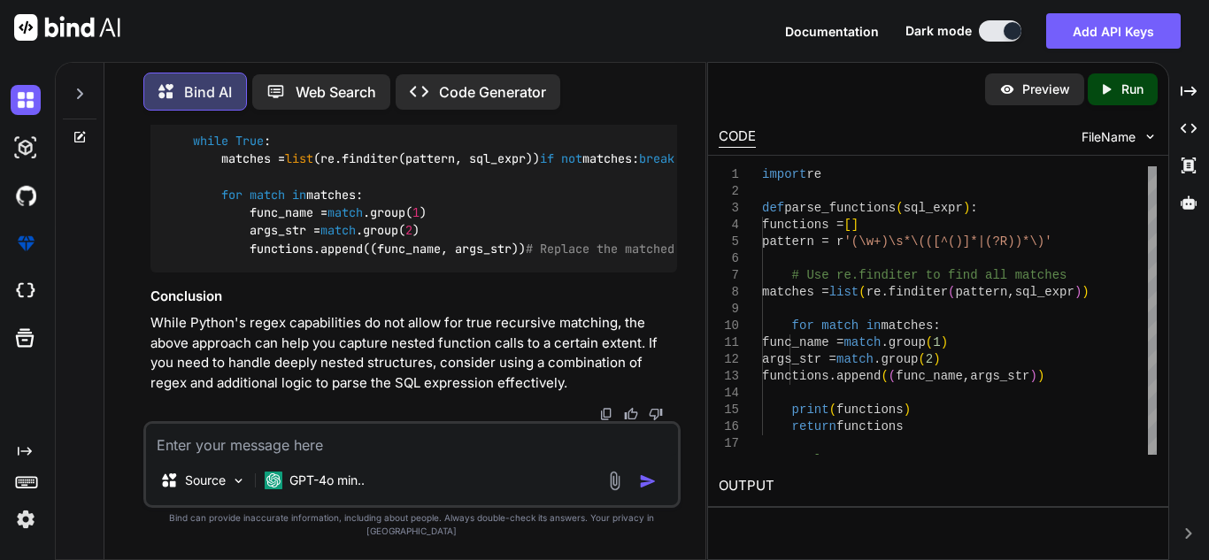
click at [288, 456] on textarea at bounding box center [412, 440] width 532 height 32
paste textarea "re.error: unknown extension ?R at position 19"
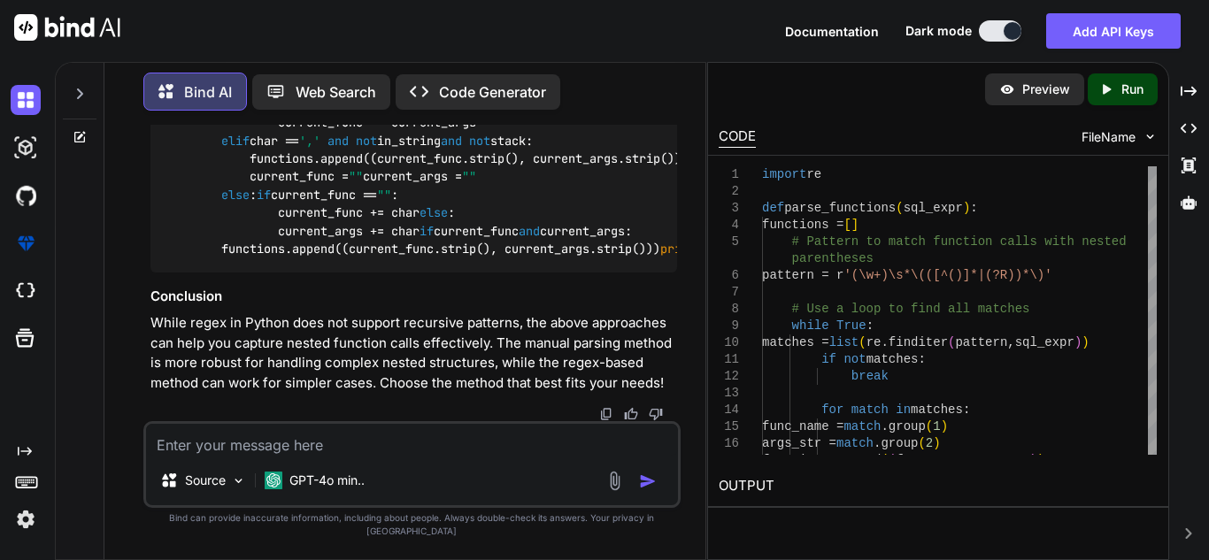
scroll to position [79855, 0]
